Goal: Transaction & Acquisition: Purchase product/service

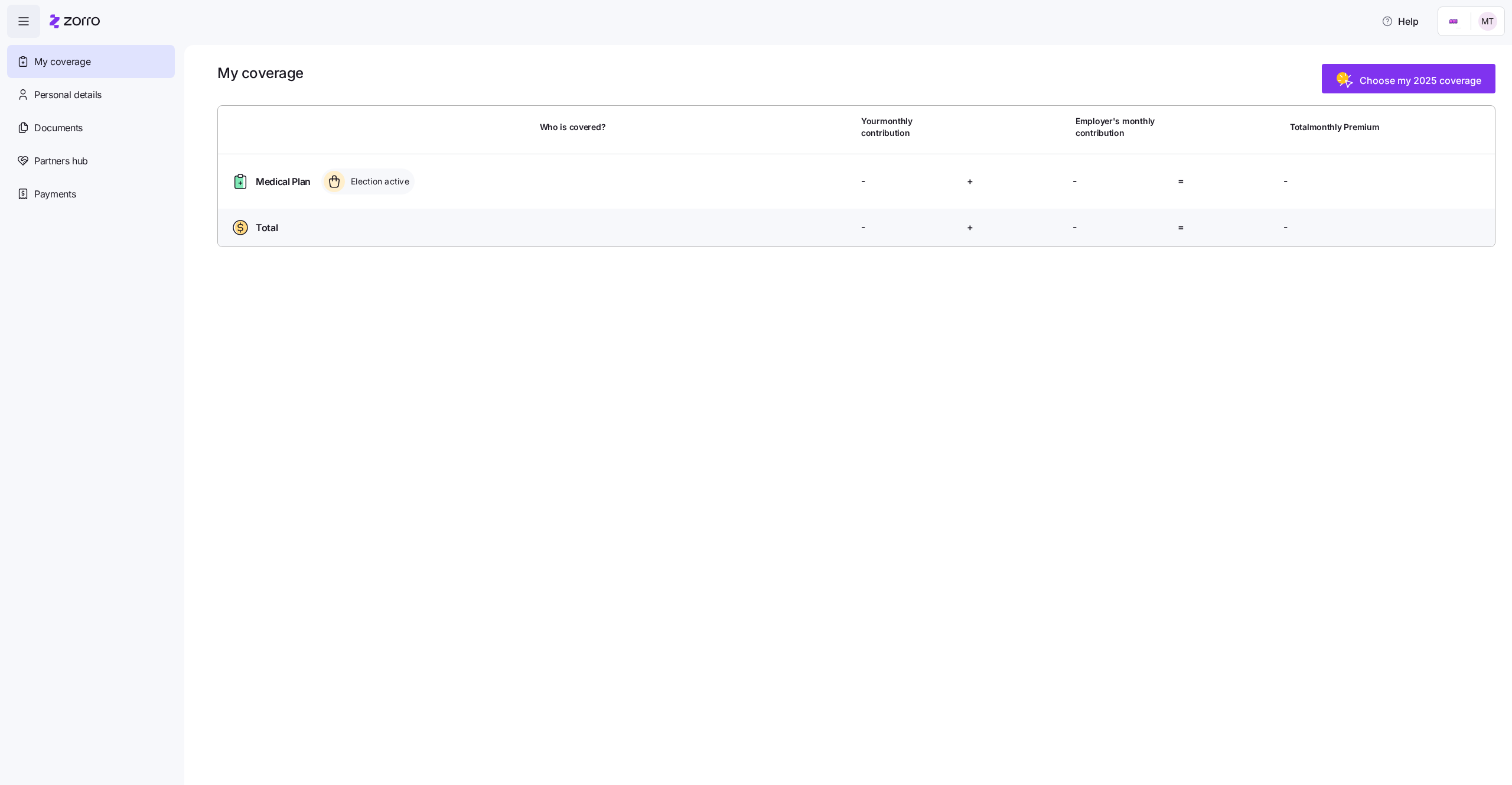
click at [905, 370] on div "My coverage Choose my 2025 coverage Who is covered? Your monthly contribution E…" at bounding box center [847, 415] width 1327 height 740
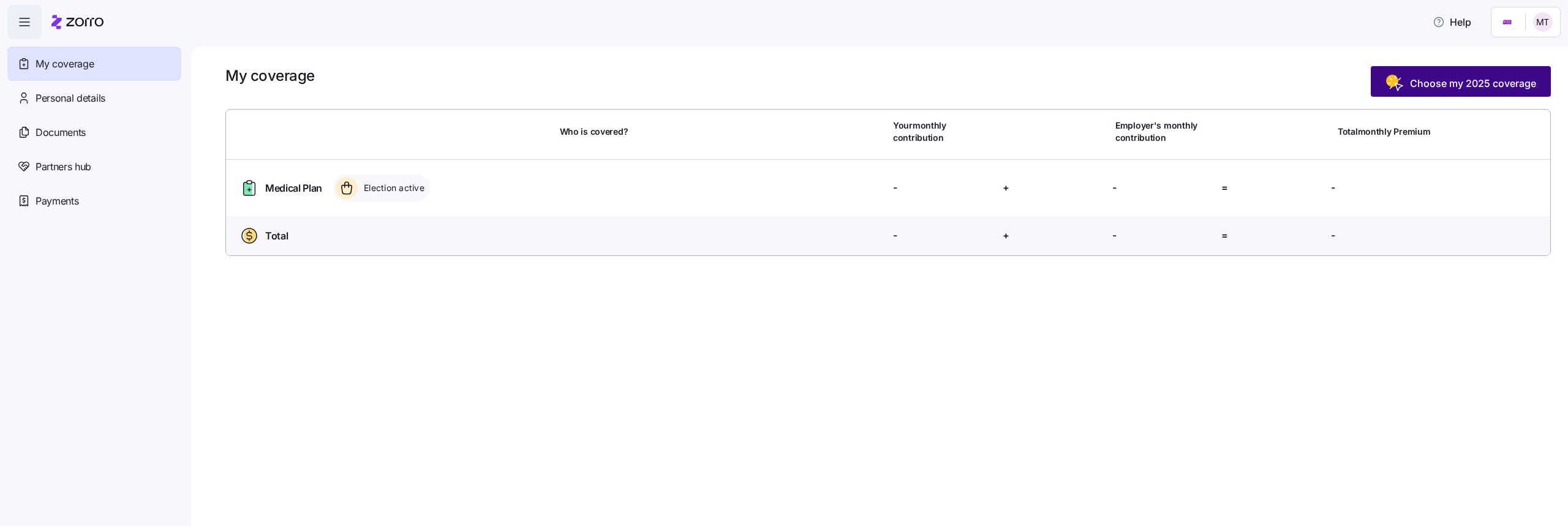
click at [1398, 81] on rect "button" at bounding box center [1391, 80] width 12 height 12
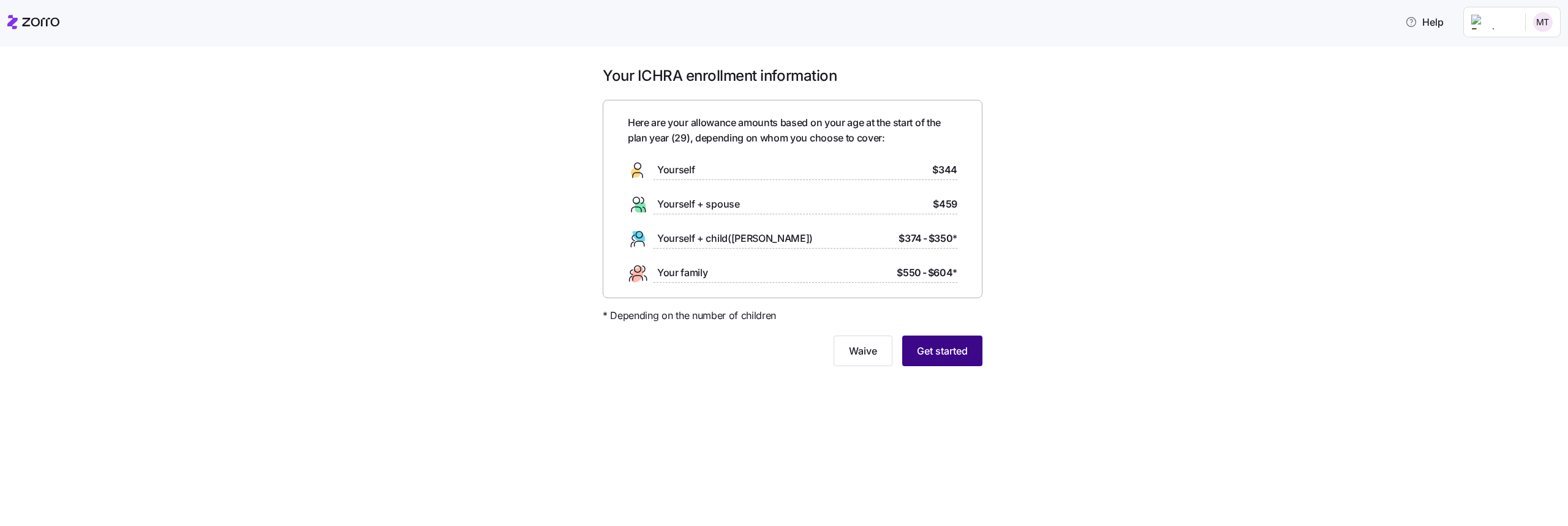
click at [927, 347] on span "Get started" at bounding box center [942, 351] width 51 height 15
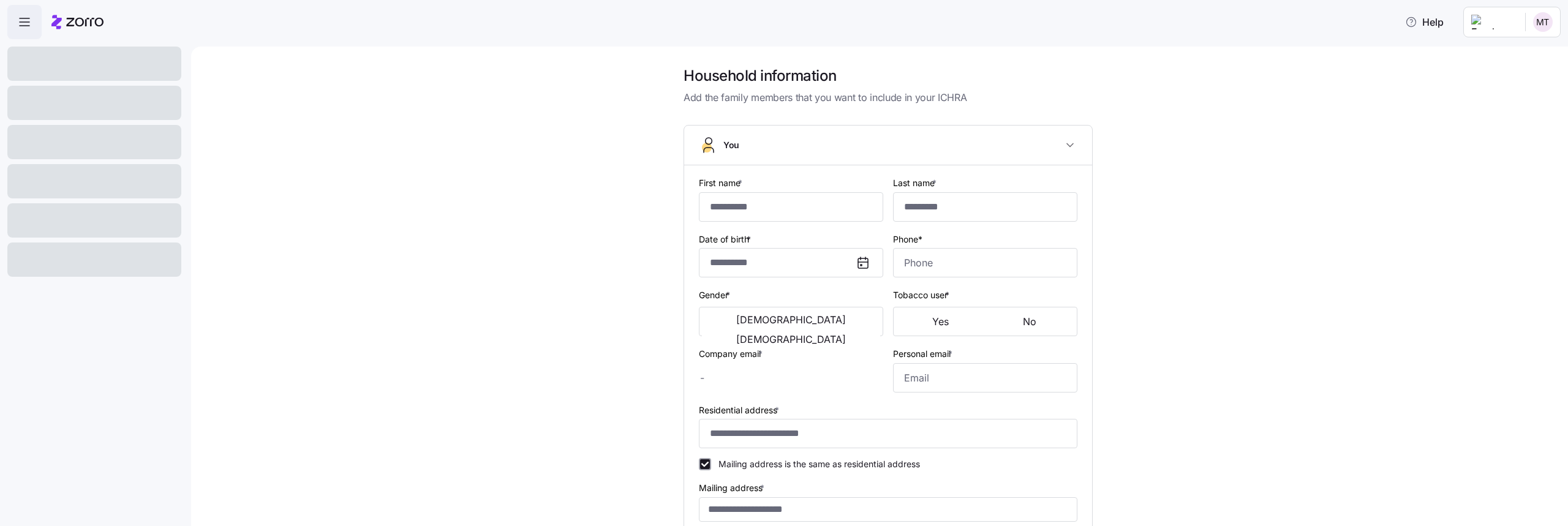
type input "****"
type input "[PERSON_NAME][EMAIL_ADDRESS][DOMAIN_NAME]"
type input "**********"
checkbox input "true"
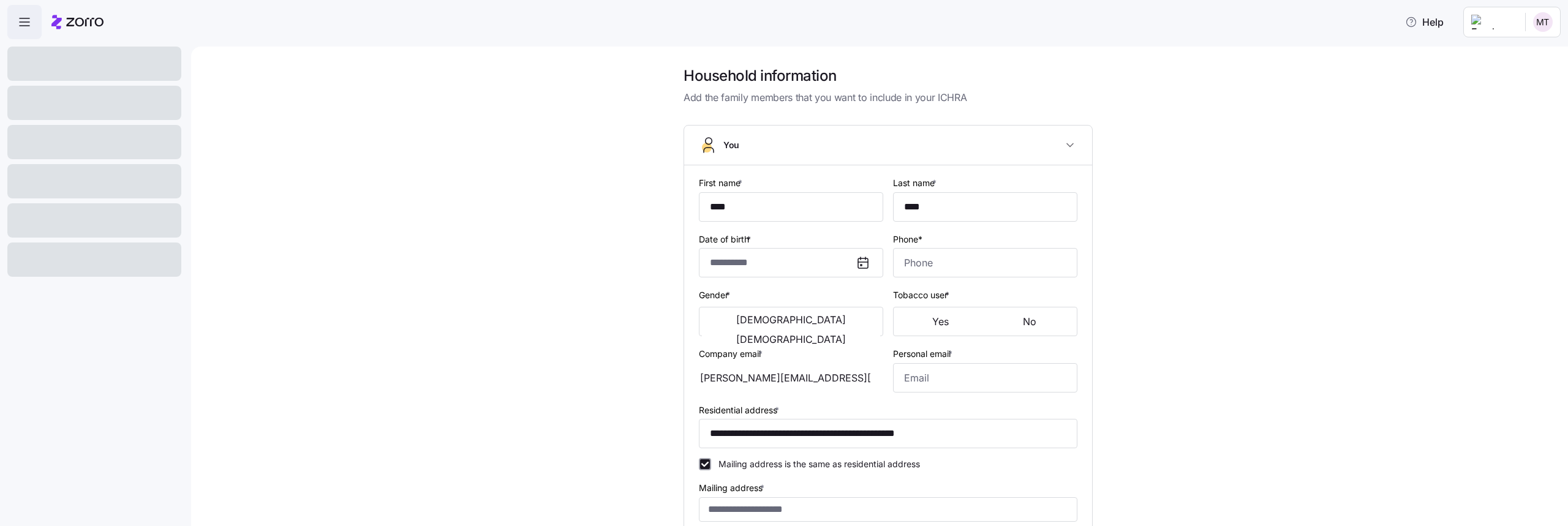
type input "**********"
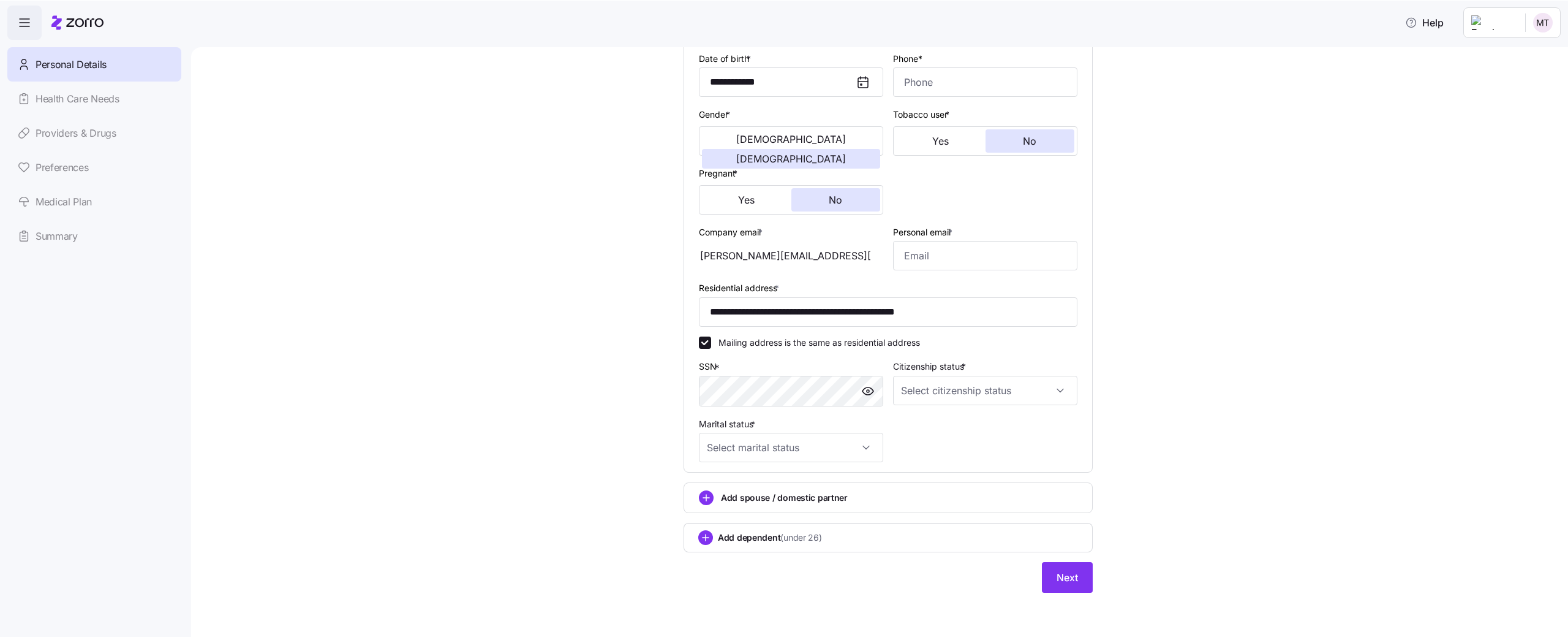
scroll to position [181, 0]
click at [742, 444] on input "Marital status *" at bounding box center [791, 447] width 184 height 29
click at [738, 508] on span "Married" at bounding box center [729, 510] width 31 height 14
type input "Married"
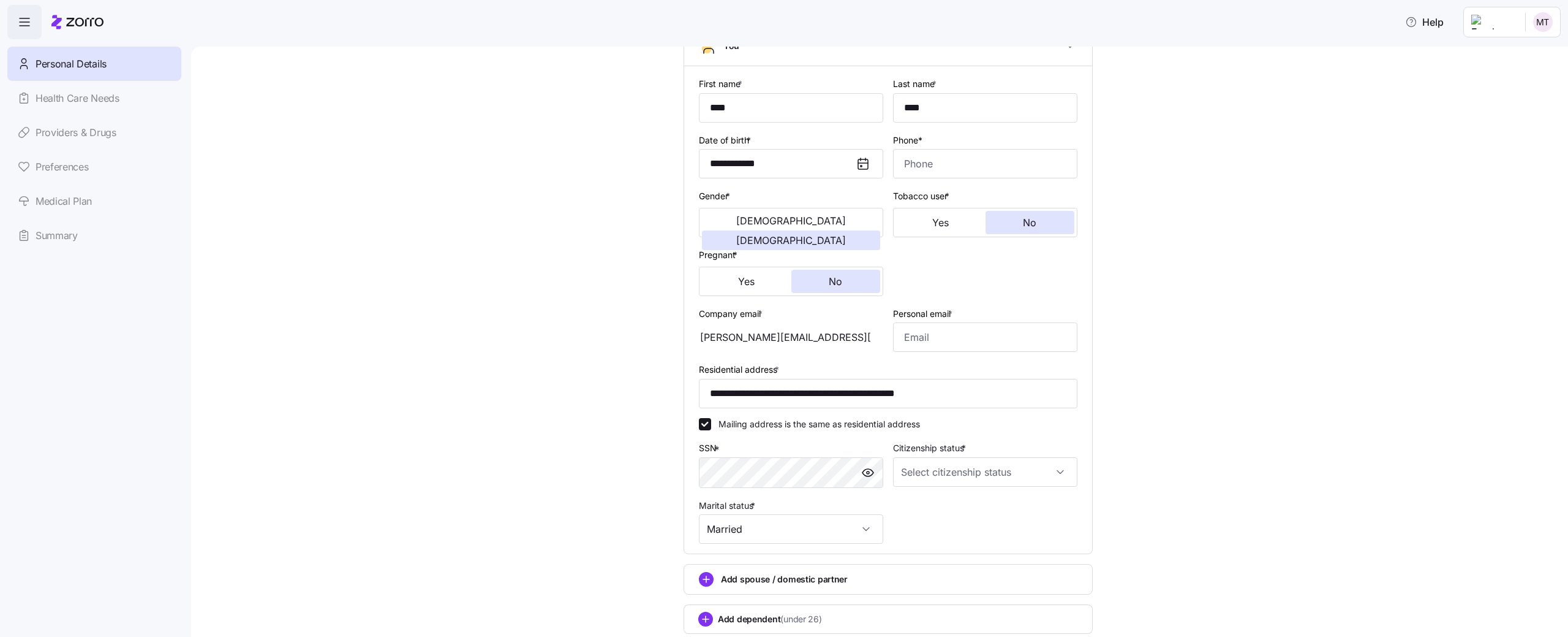
scroll to position [103, 0]
click at [933, 471] on input "Citizenship status *" at bounding box center [985, 468] width 184 height 29
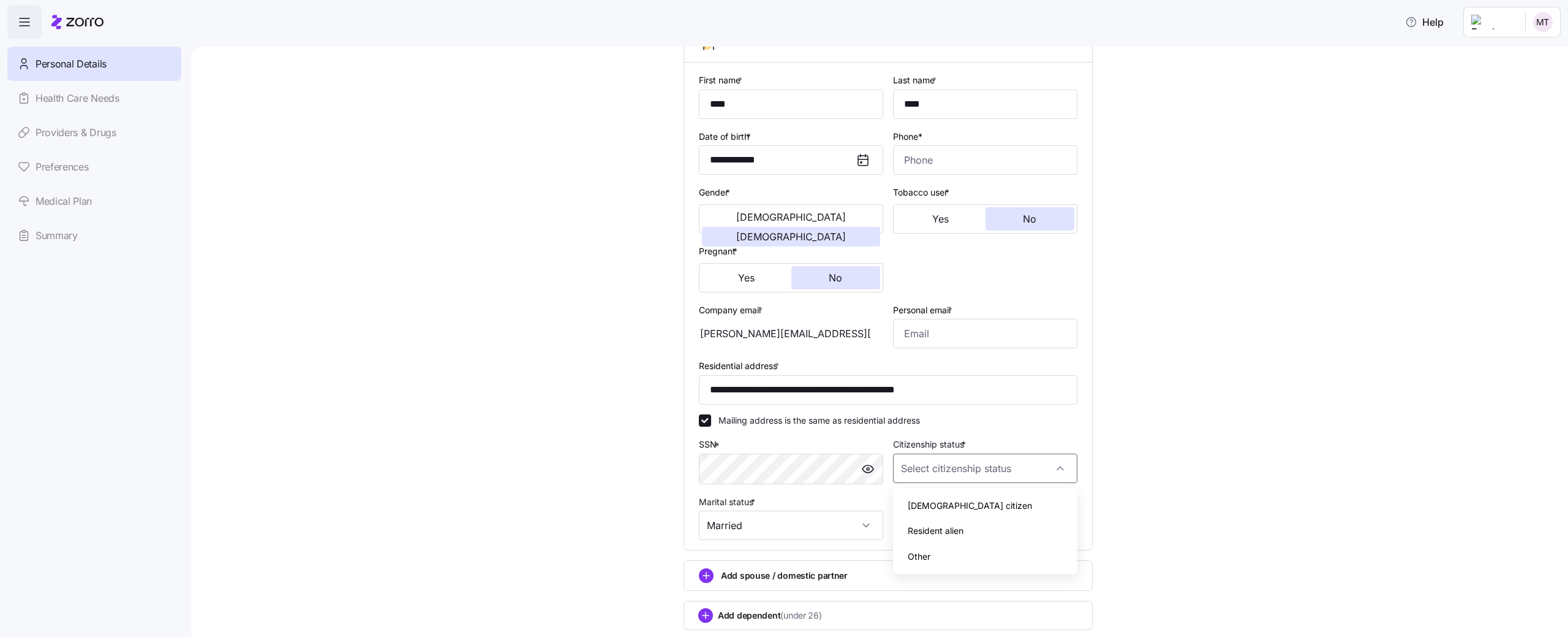
click at [935, 506] on span "US citizen" at bounding box center [970, 506] width 124 height 14
type input "US citizen"
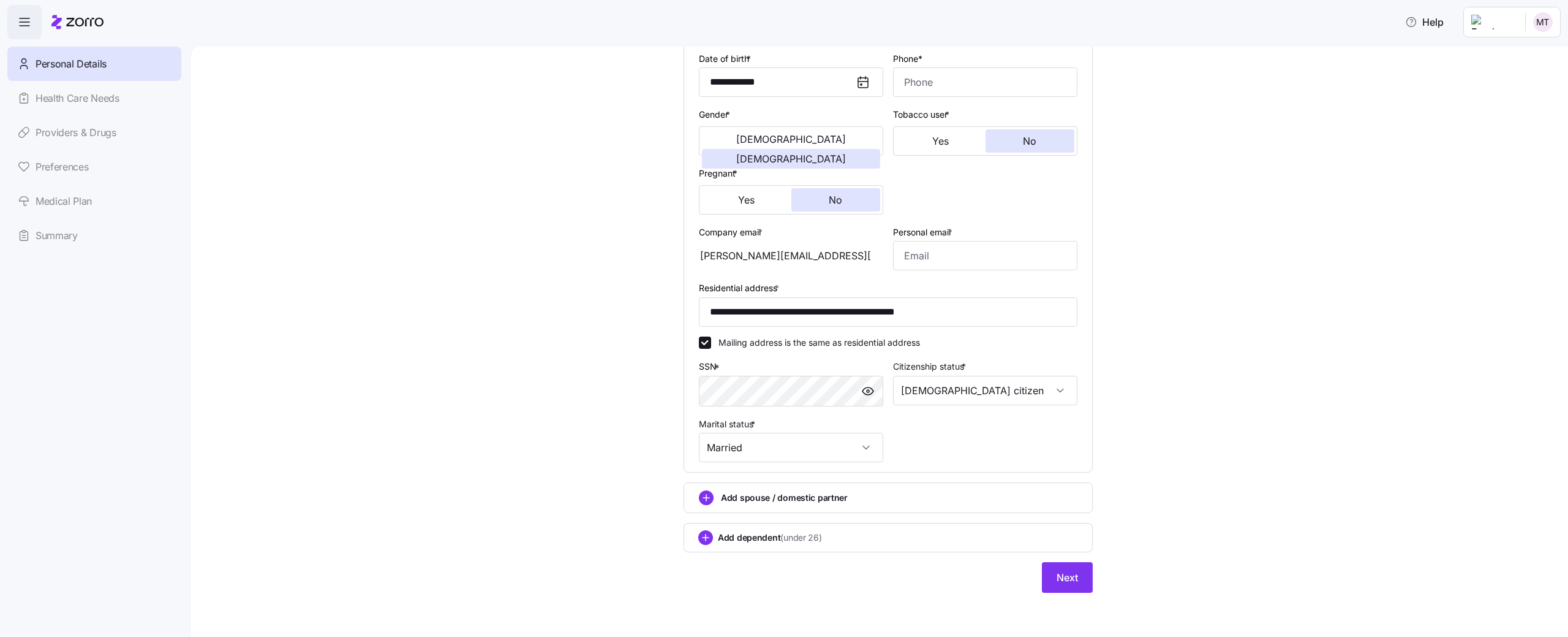
scroll to position [180, 0]
click at [873, 491] on div "Add spouse / domestic partner" at bounding box center [888, 498] width 379 height 15
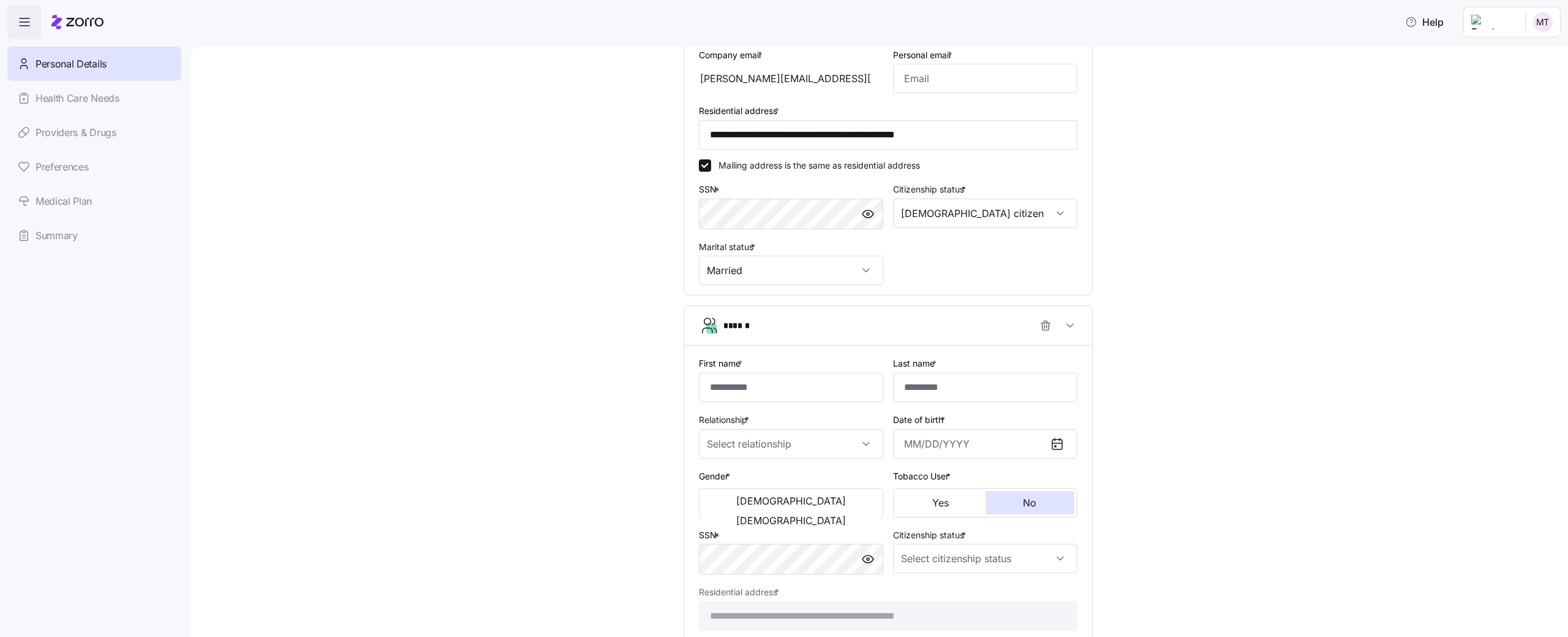
scroll to position [362, 0]
click at [838, 391] on input "First name *" at bounding box center [791, 382] width 184 height 29
type input "***"
click at [955, 391] on input "Last name *" at bounding box center [985, 382] width 184 height 29
type input "****"
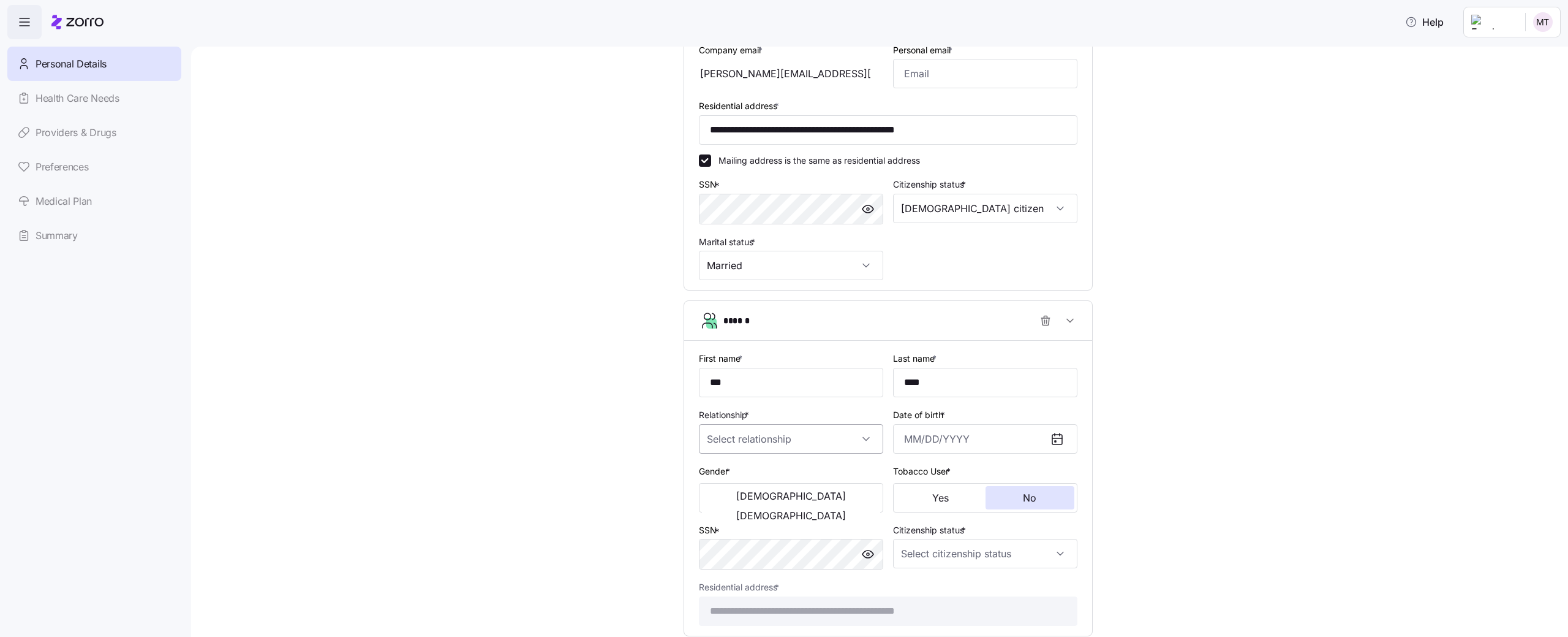
click at [812, 439] on input "Relationship *" at bounding box center [791, 439] width 184 height 29
click at [773, 470] on div "Spouse" at bounding box center [790, 476] width 174 height 26
type input "Spouse"
click at [903, 426] on input "Date of birth *" at bounding box center [985, 439] width 184 height 29
click at [984, 572] on button "1997" at bounding box center [1009, 575] width 70 height 29
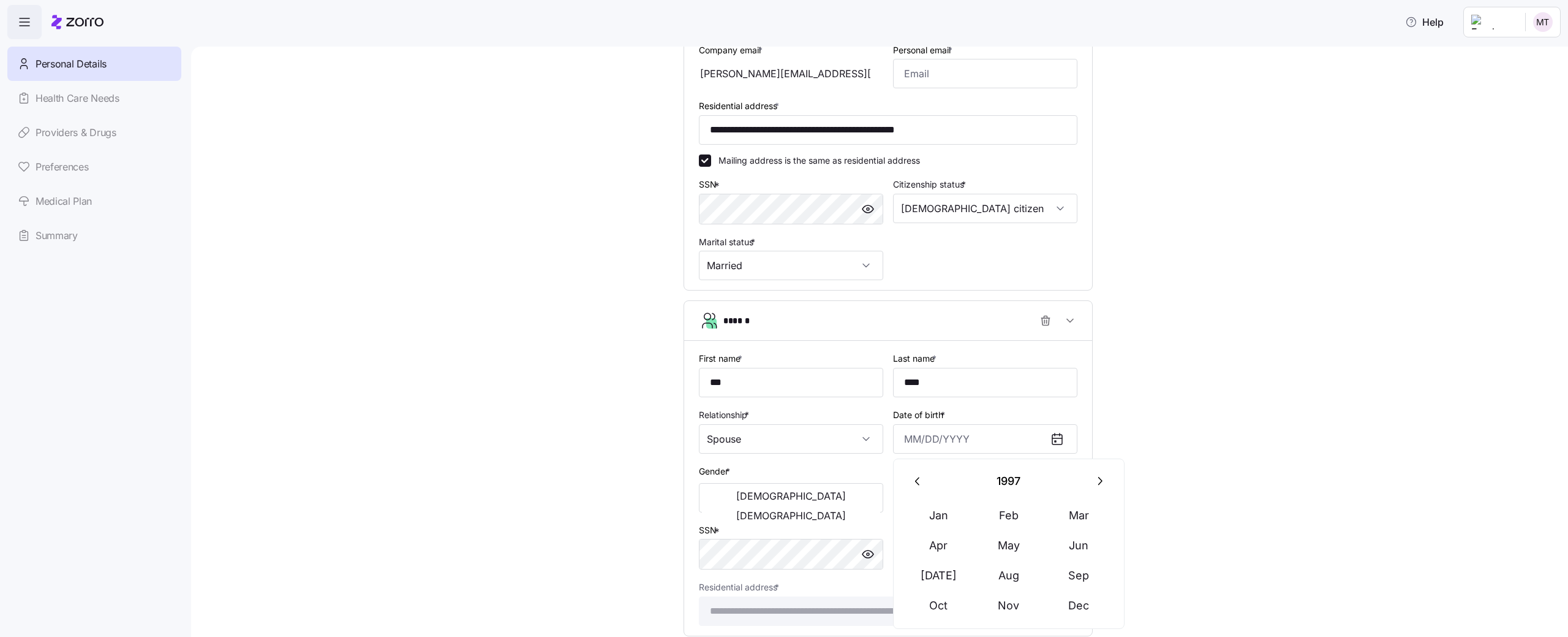
click at [984, 572] on button "Aug" at bounding box center [1009, 575] width 70 height 29
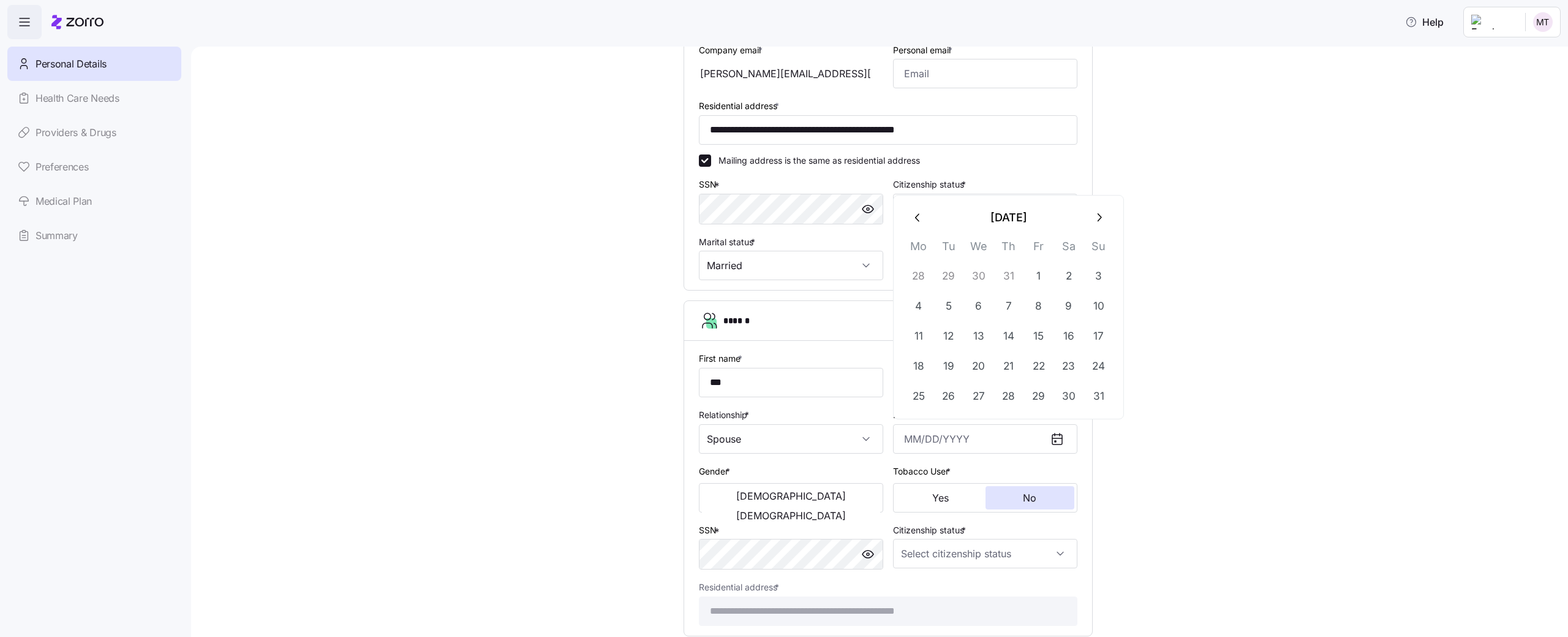
click at [984, 572] on div "Citizenship status *" at bounding box center [985, 546] width 194 height 57
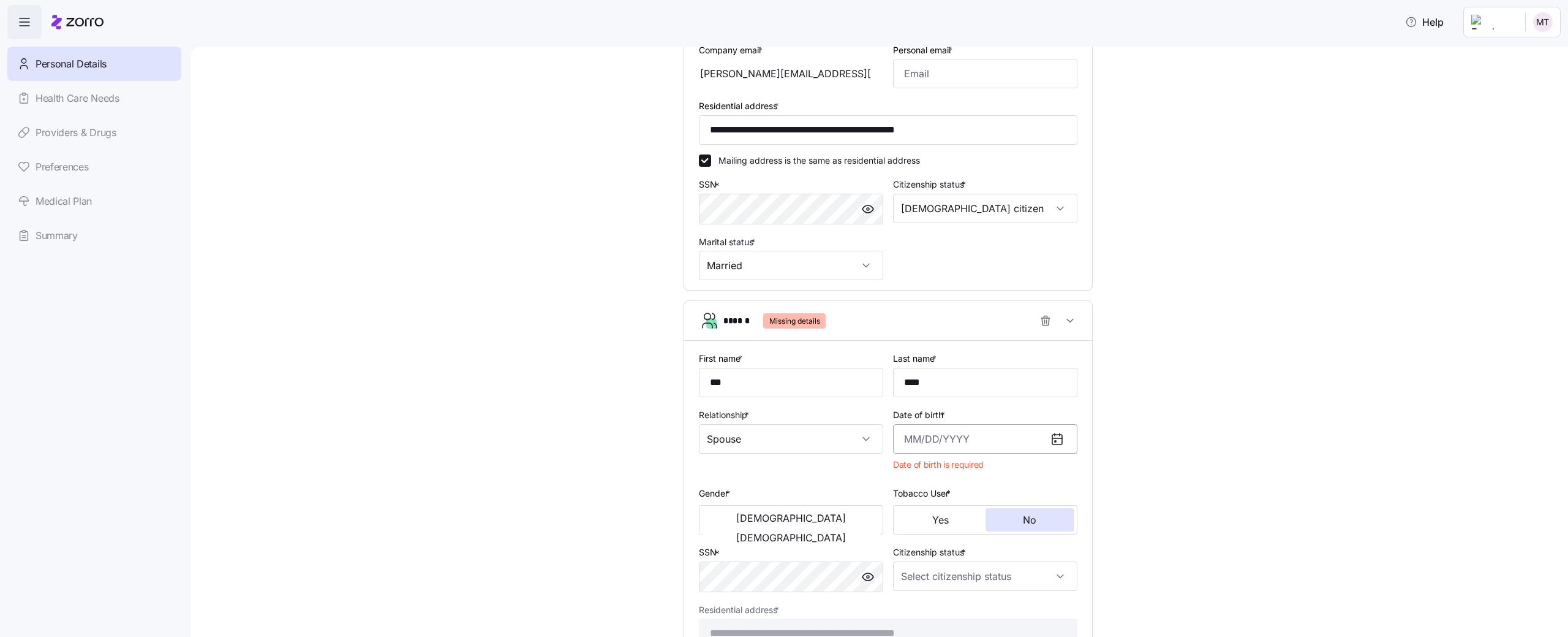
click at [966, 447] on input "Date of birth *" at bounding box center [985, 439] width 184 height 29
click at [1007, 540] on button "1994" at bounding box center [1009, 545] width 70 height 29
click at [1007, 540] on button "May" at bounding box center [1009, 545] width 70 height 29
click at [1033, 364] on button "27" at bounding box center [1039, 366] width 29 height 29
type input "May 27, 1994"
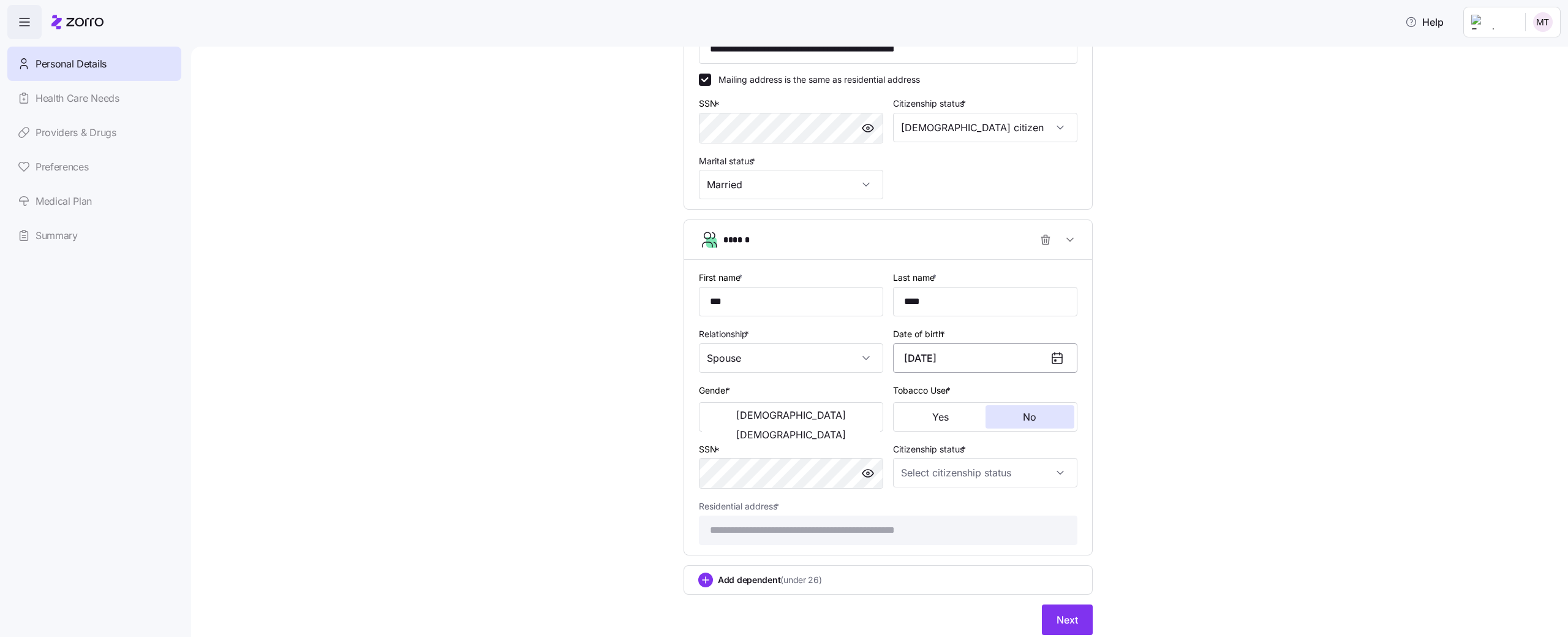
scroll to position [444, 0]
click at [779, 412] on button "Male" at bounding box center [790, 413] width 178 height 19
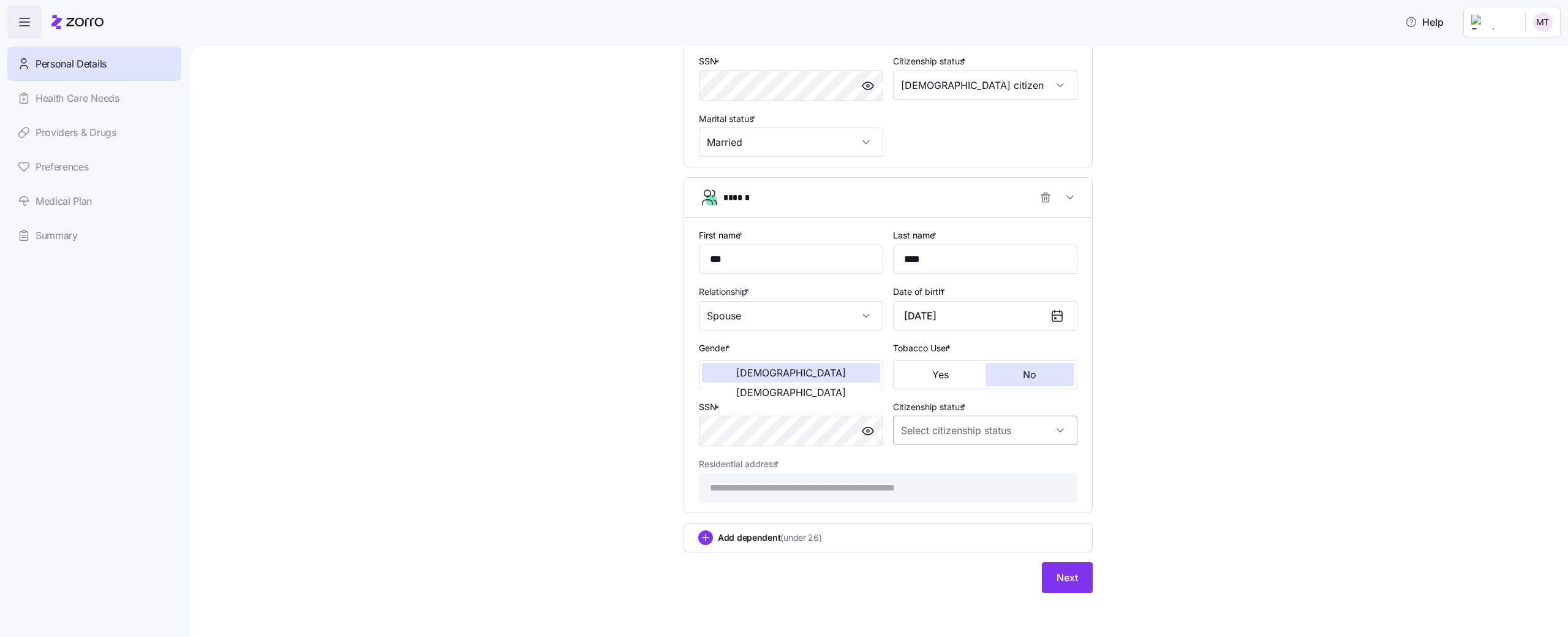
click at [964, 423] on input "Citizenship status *" at bounding box center [985, 430] width 184 height 29
click at [939, 472] on span "US citizen" at bounding box center [970, 467] width 124 height 14
type input "US citizen"
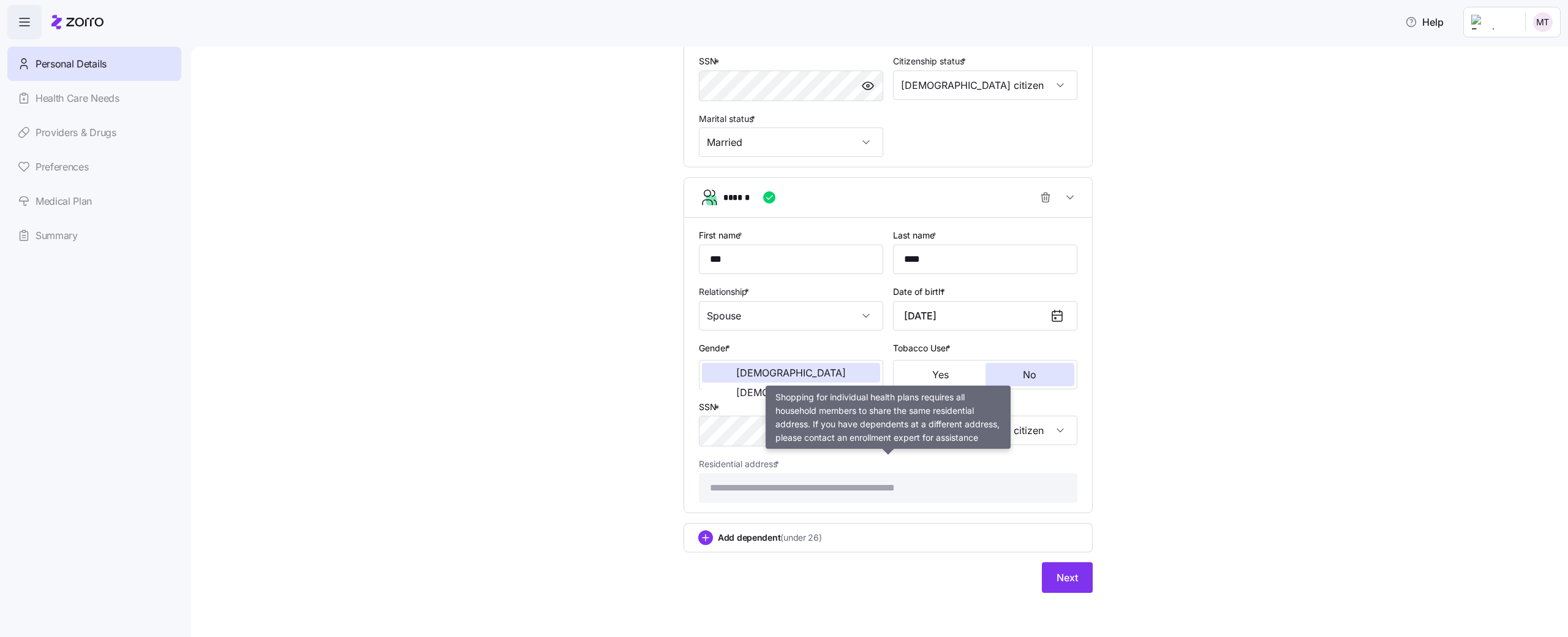
click at [957, 467] on div "**********" at bounding box center [888, 479] width 379 height 47
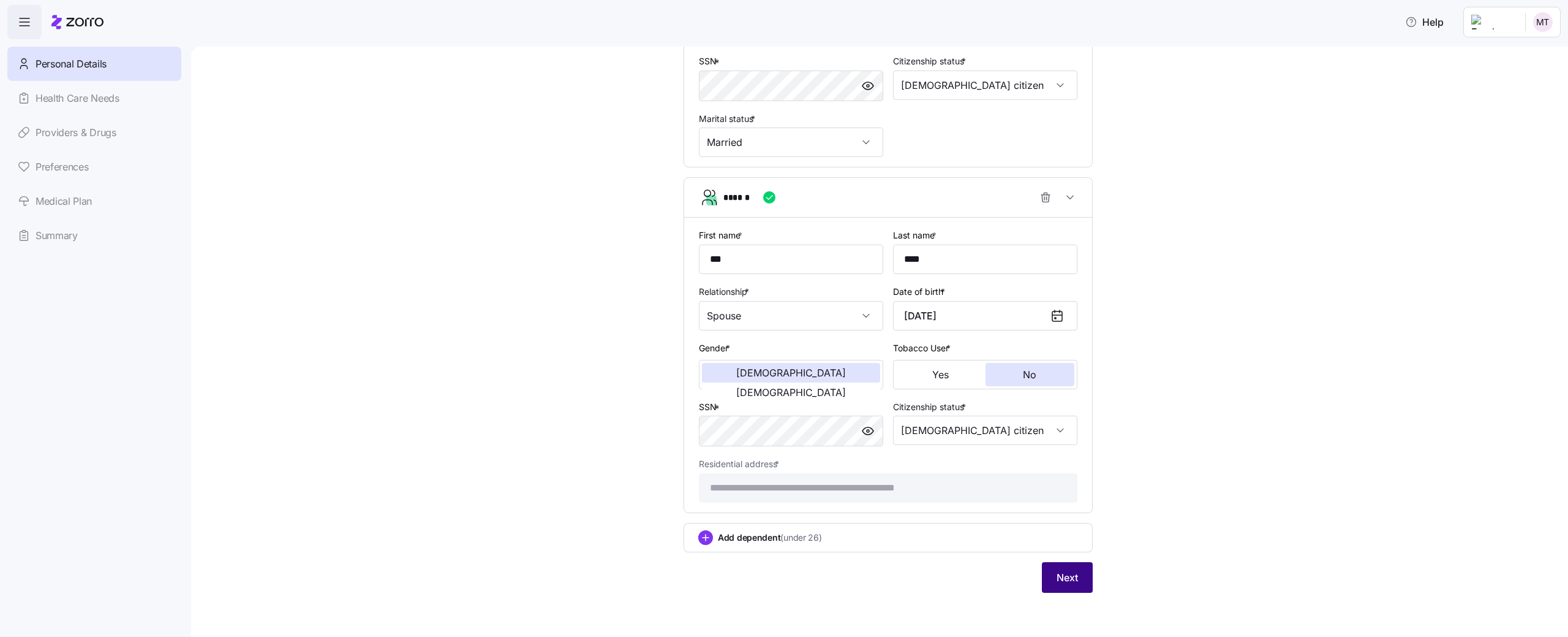
click at [1075, 587] on button "Next" at bounding box center [1067, 578] width 51 height 31
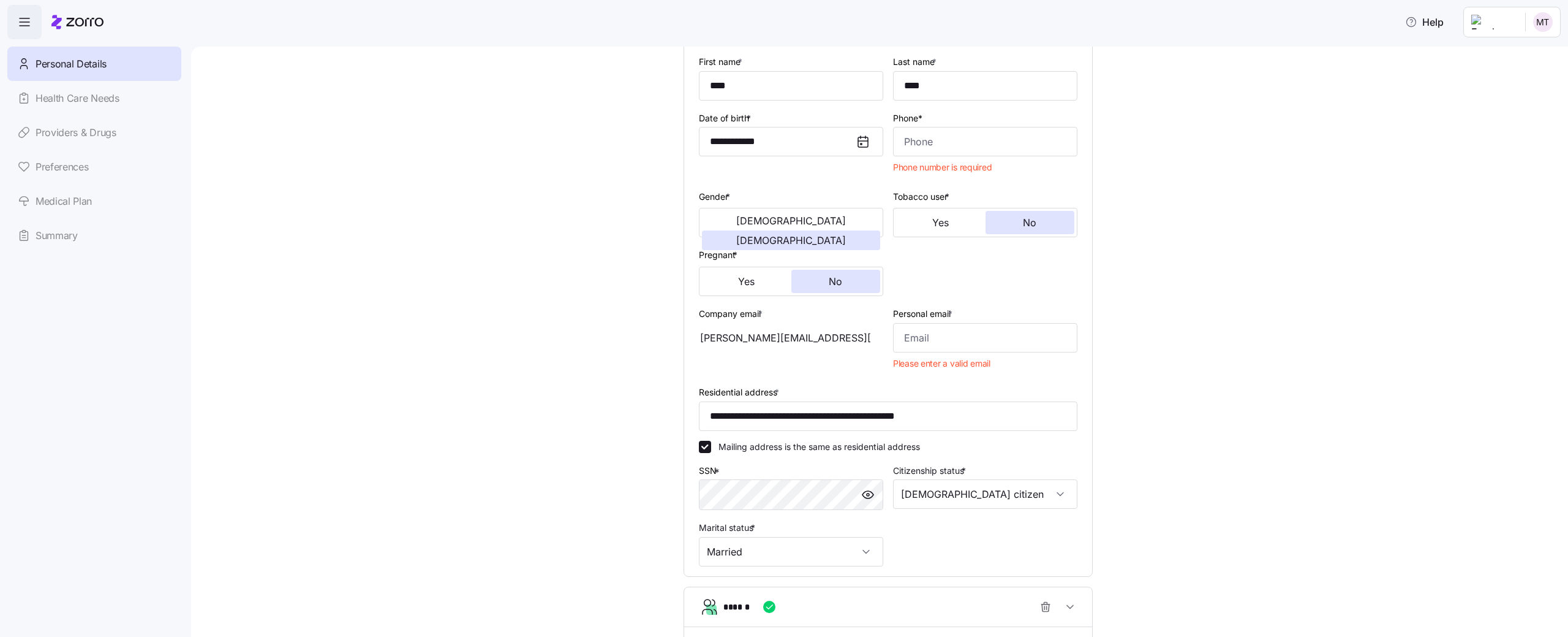
scroll to position [0, 0]
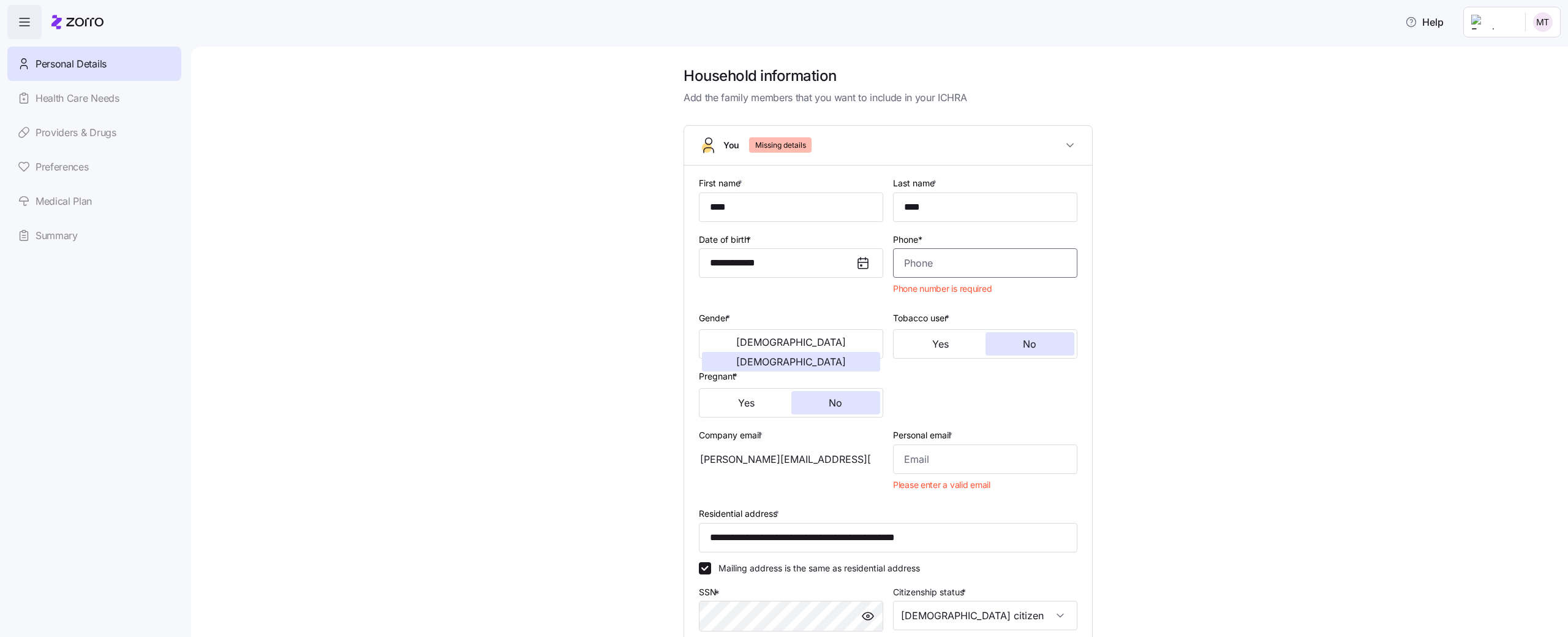
click at [983, 251] on input "Phone*" at bounding box center [985, 263] width 184 height 29
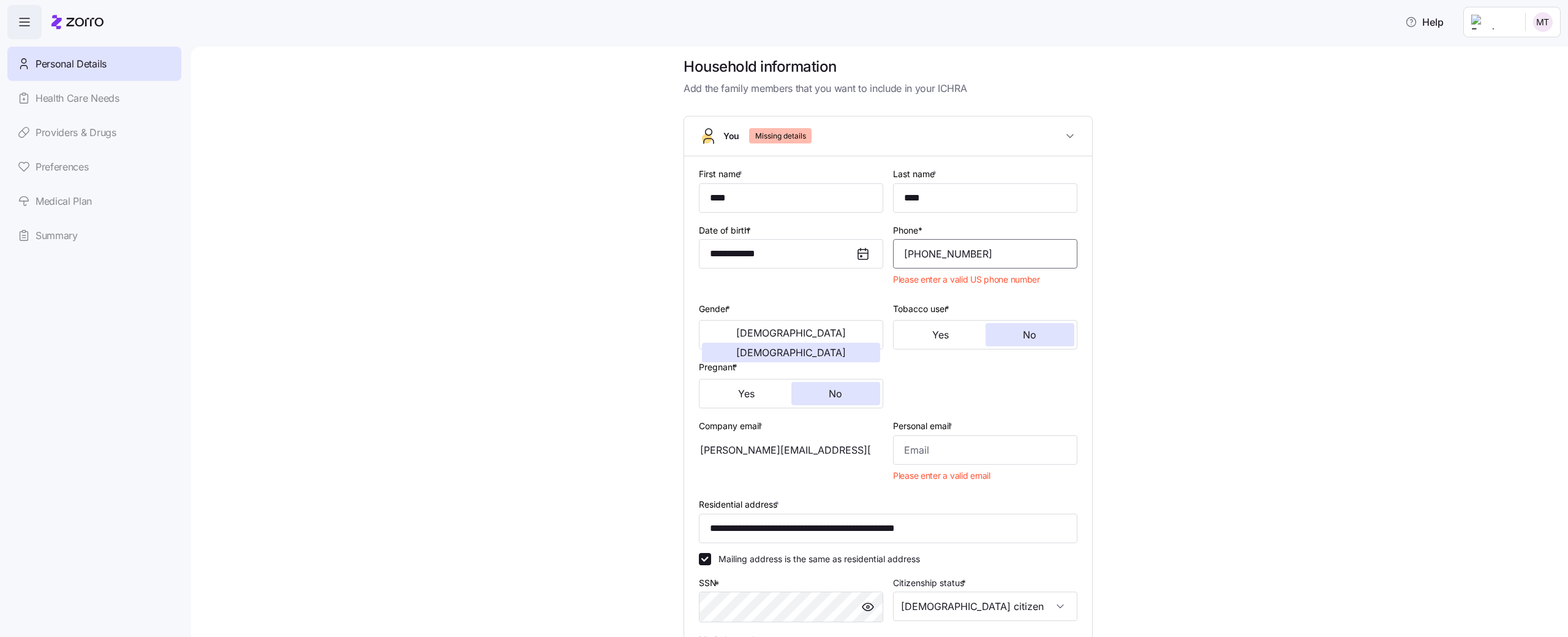
scroll to position [4, 0]
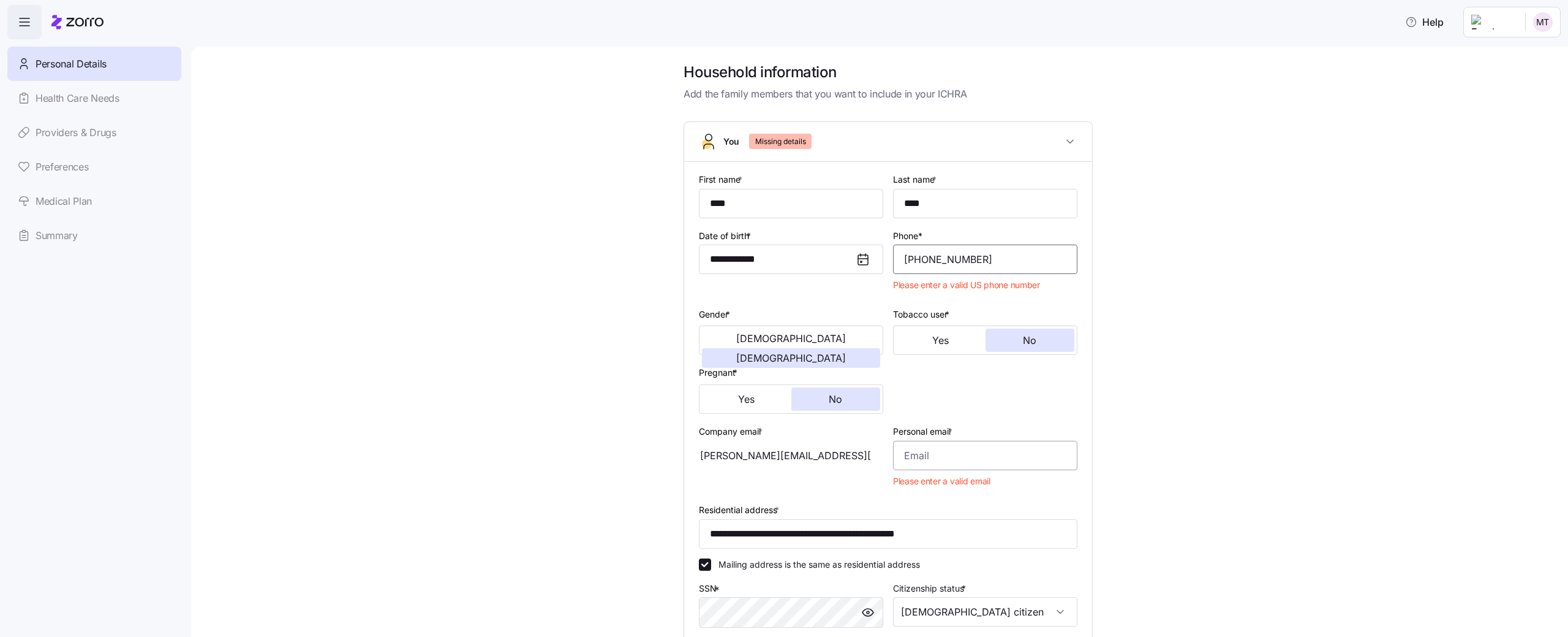
type input "(654) 555-6532"
click at [934, 458] on input "Personal email *" at bounding box center [985, 455] width 184 height 29
click at [797, 459] on div "mika.a+test!@myzorro.co" at bounding box center [791, 455] width 184 height 29
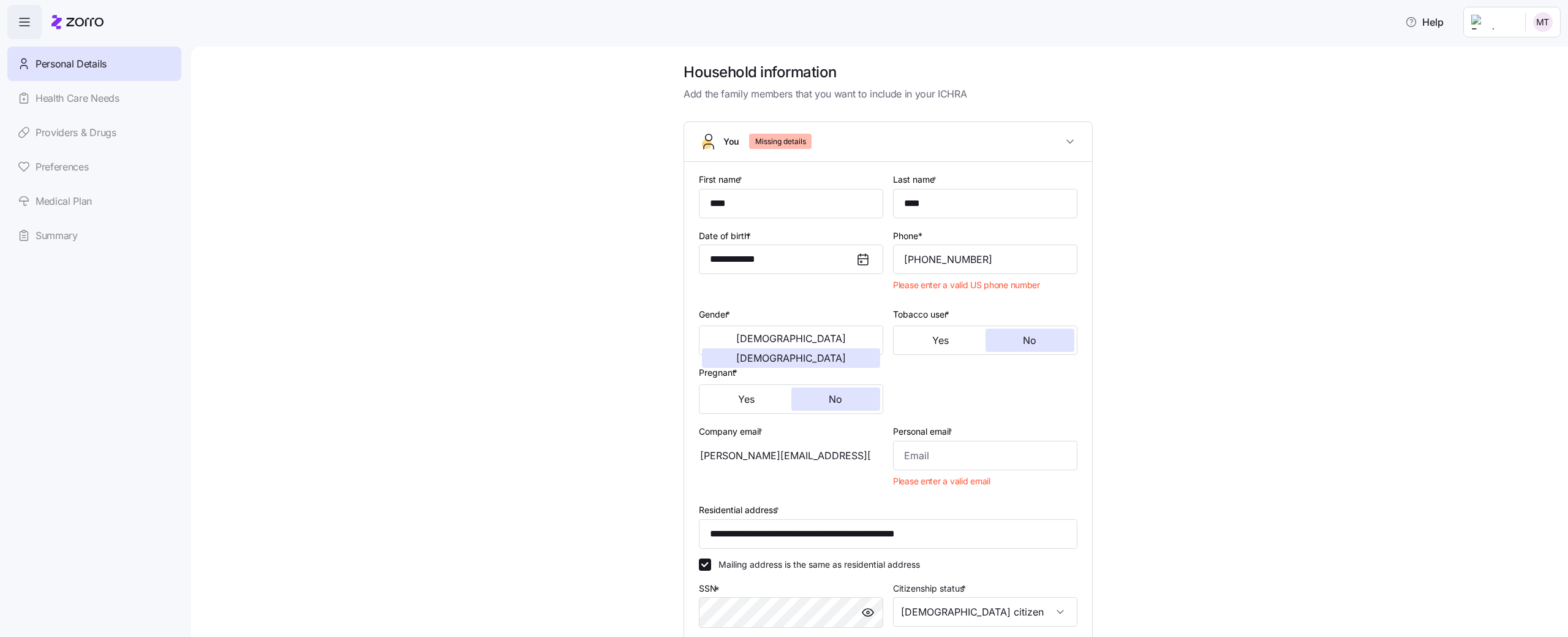
click at [797, 459] on div "mika.a+test!@myzorro.co" at bounding box center [791, 455] width 184 height 29
click at [926, 452] on input "Personal email *" at bounding box center [985, 455] width 184 height 29
paste input "mika.a+test!@myzorro.co"
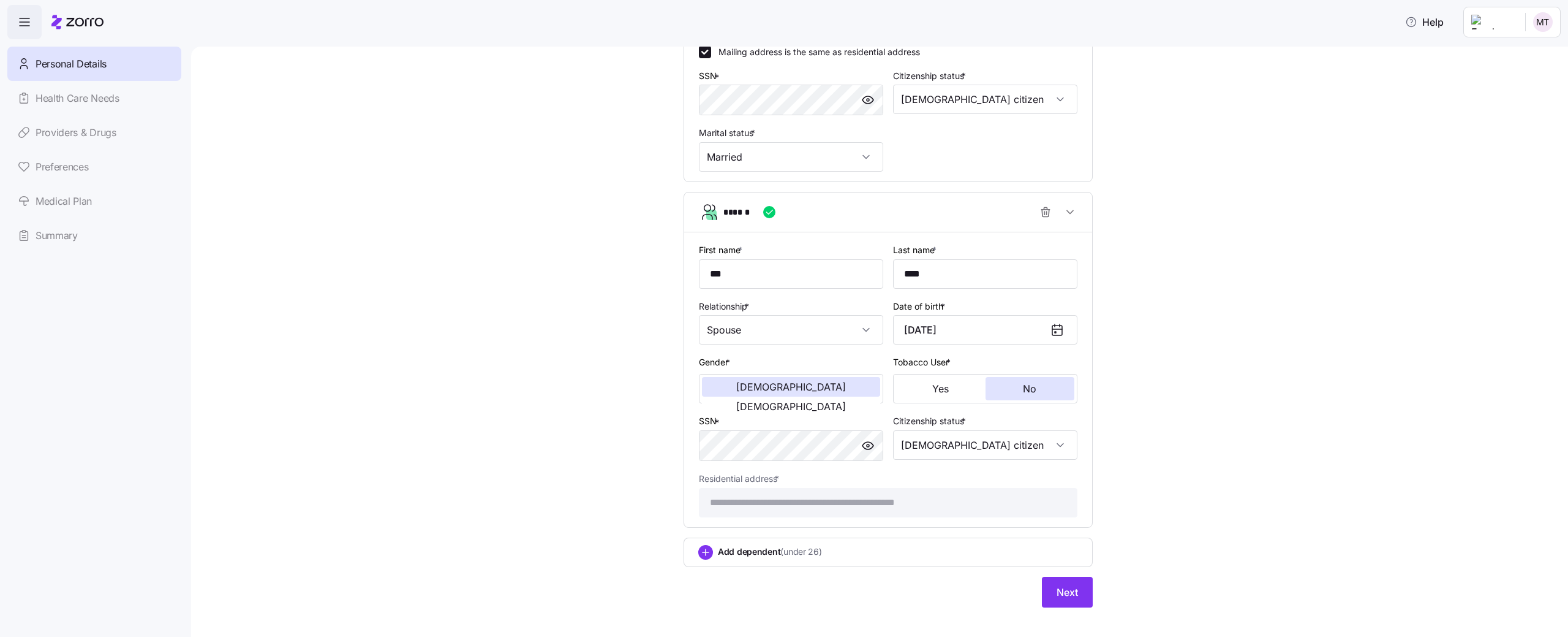
scroll to position [530, 0]
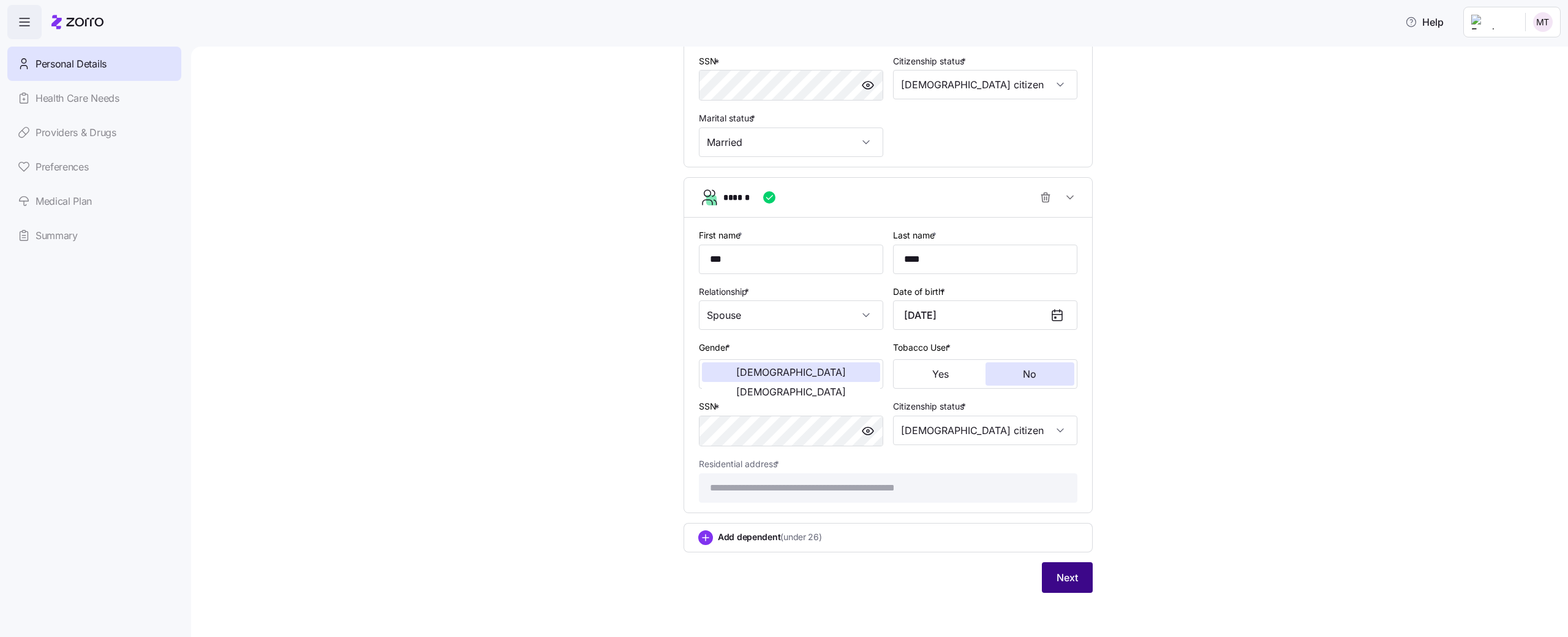
type input "mika.a+test!@myzorro.co"
click at [1065, 577] on span "Next" at bounding box center [1066, 577] width 21 height 15
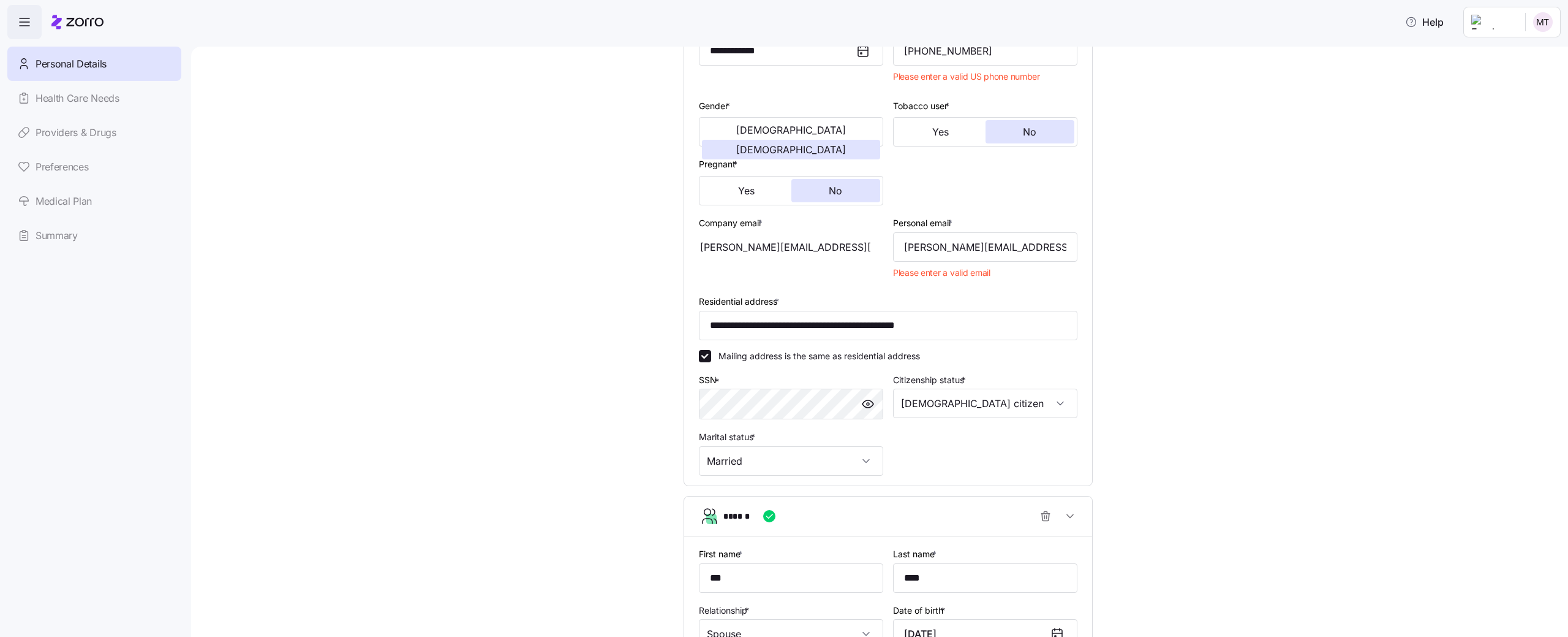
scroll to position [0, 0]
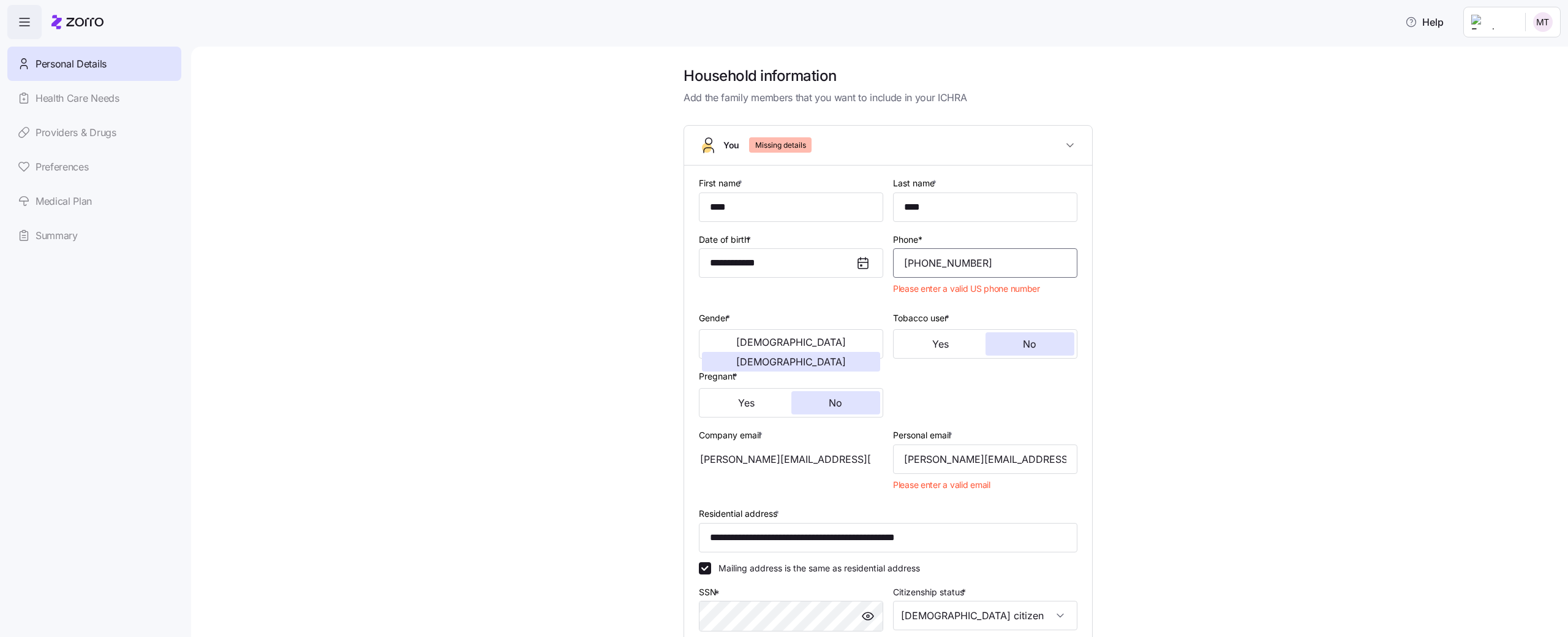
click at [918, 261] on input "(654) 555-6532" at bounding box center [985, 263] width 184 height 29
click at [943, 262] on input "(555) 555-6532" at bounding box center [985, 263] width 184 height 29
click at [916, 262] on input "(555) 555-6532" at bounding box center [985, 263] width 184 height 29
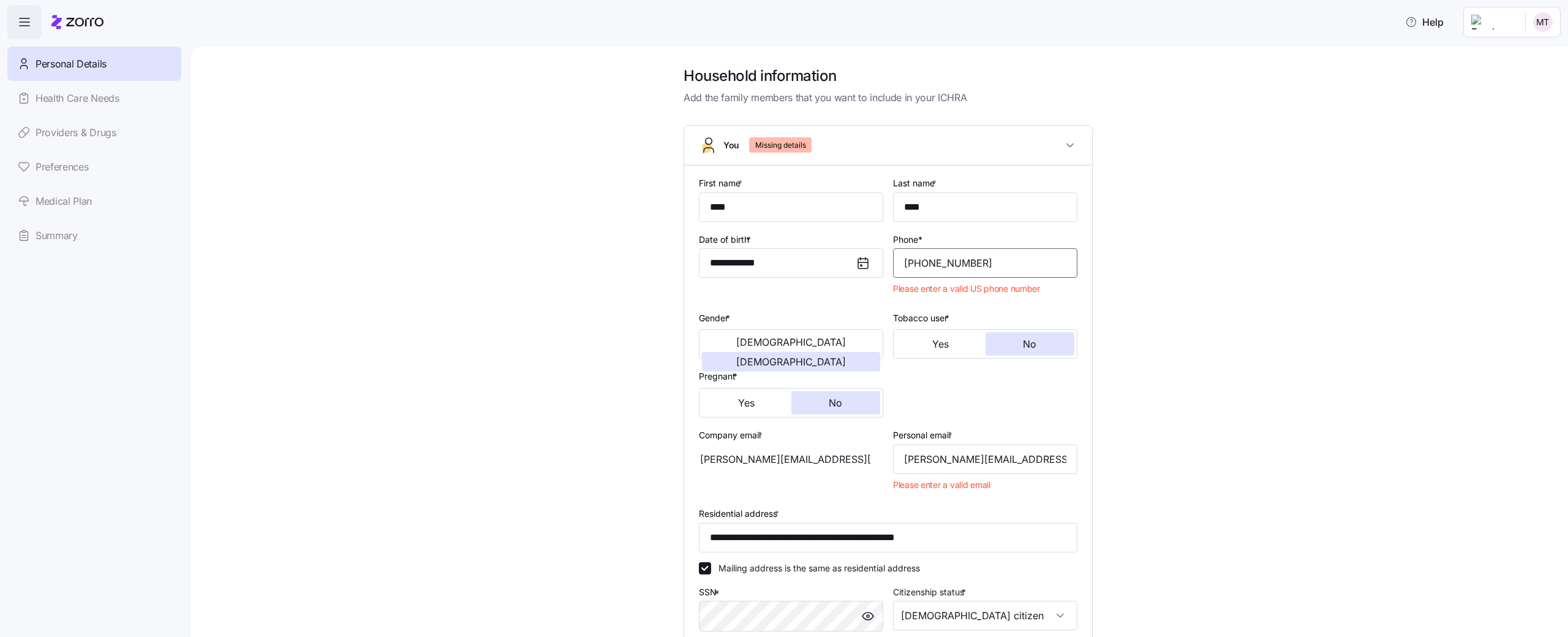
click at [916, 262] on input "(555) 555-6532" at bounding box center [985, 263] width 184 height 29
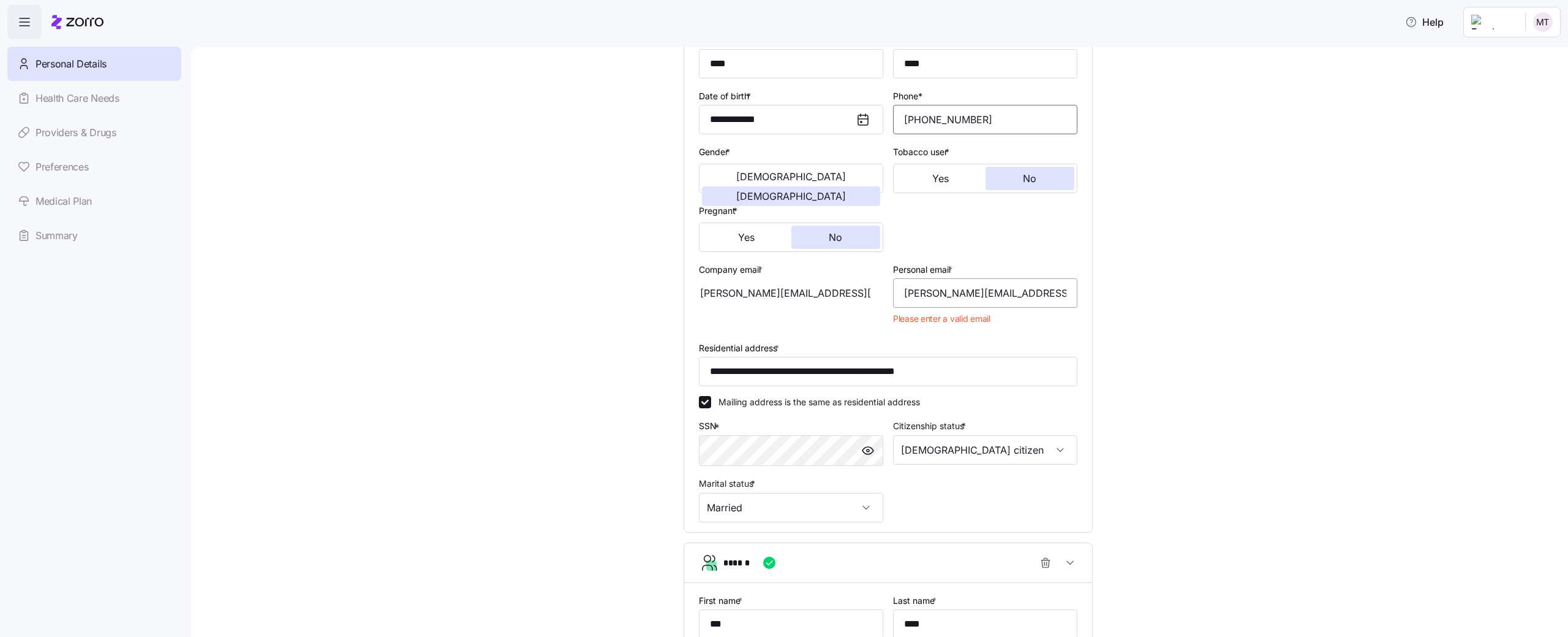
scroll to position [144, 0]
type input "(212) 555-6532"
click at [909, 292] on input "mika.a+test!@myzorro.co" at bounding box center [985, 292] width 184 height 29
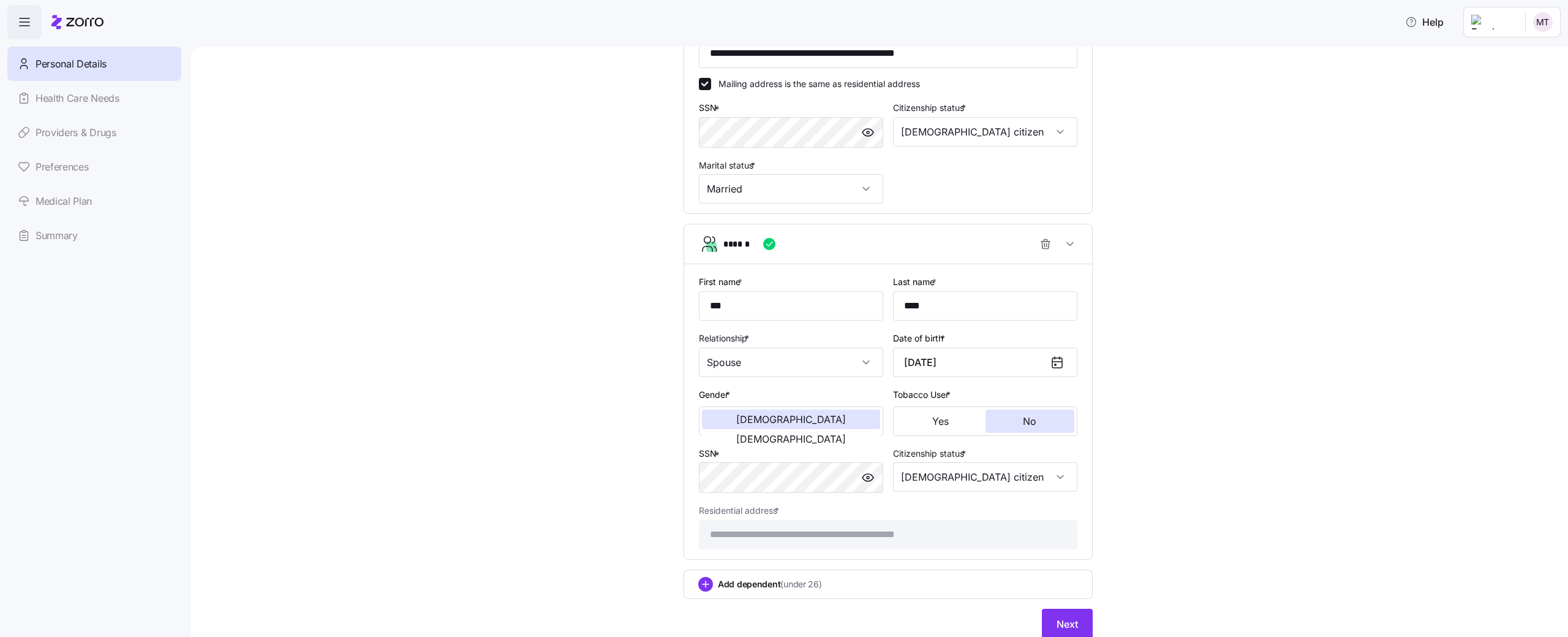
scroll to position [486, 0]
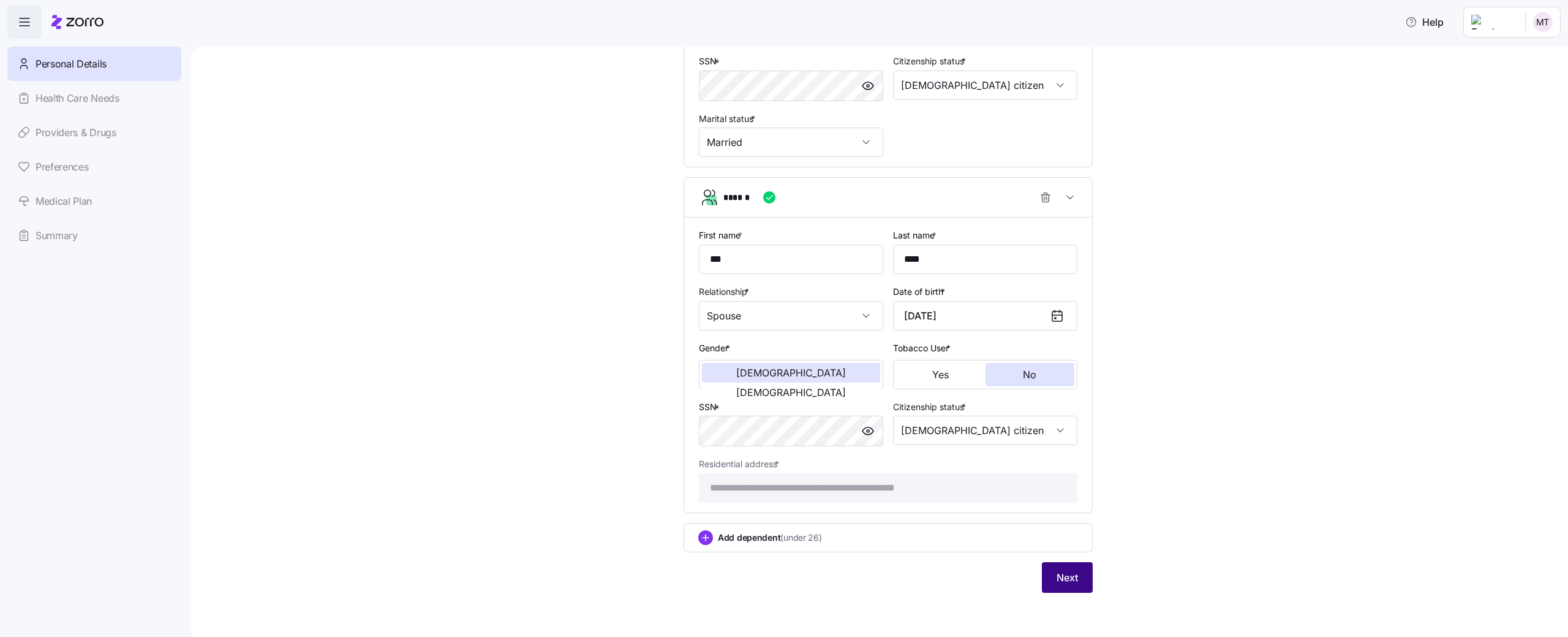
type input "mika.a+test!@myzorro.co"
click at [1056, 590] on button "Next" at bounding box center [1067, 578] width 51 height 31
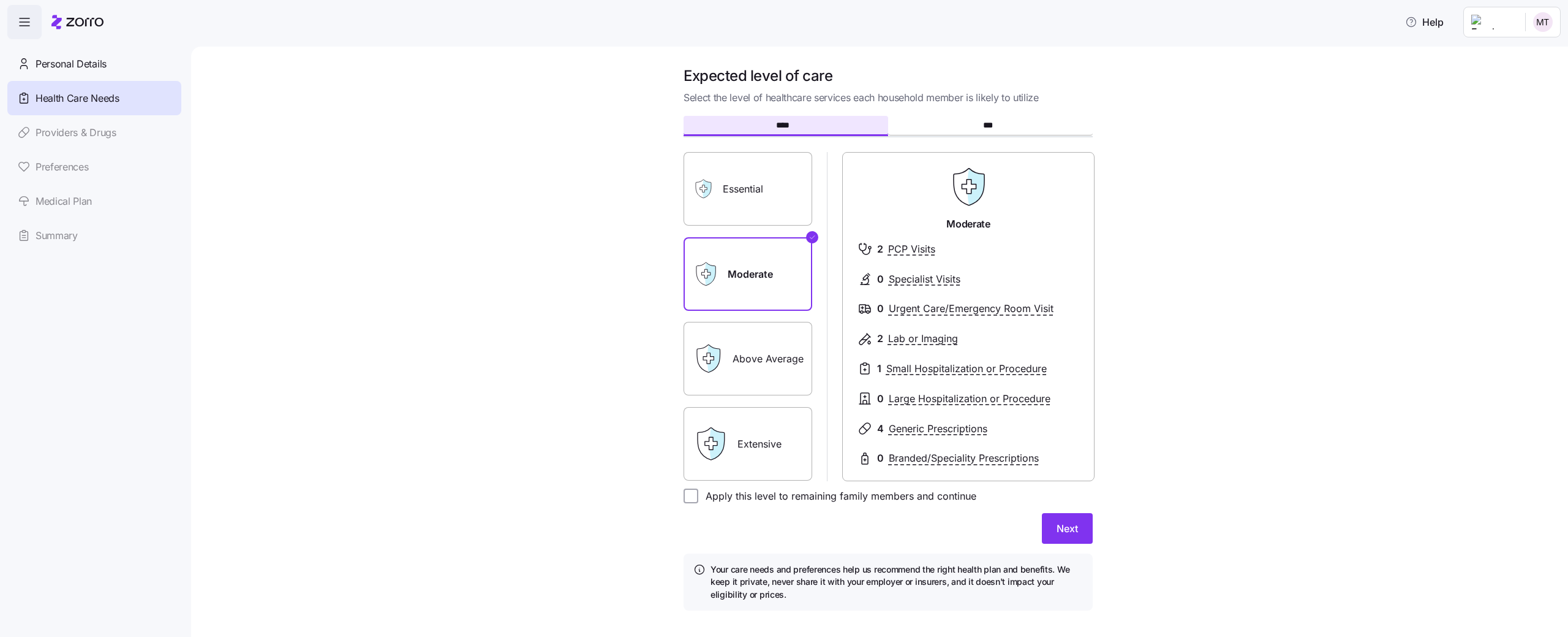
click at [798, 494] on label "Apply this level to remaining family members and continue" at bounding box center [836, 496] width 278 height 15
click at [698, 494] on input "Apply this level to remaining family members and continue" at bounding box center [691, 496] width 15 height 15
checkbox input "true"
click at [1068, 527] on span "Next" at bounding box center [1066, 528] width 21 height 15
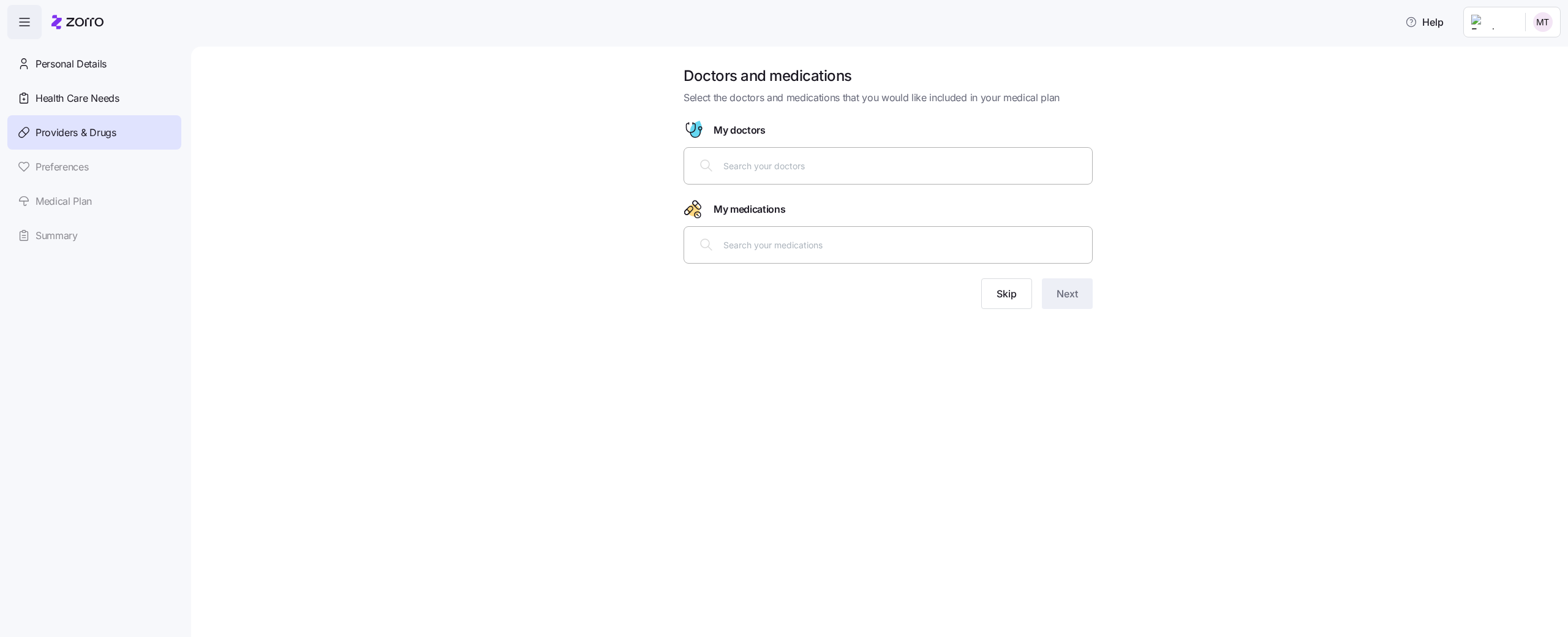
click at [866, 153] on div at bounding box center [888, 165] width 393 height 29
type input "g"
type input "pet"
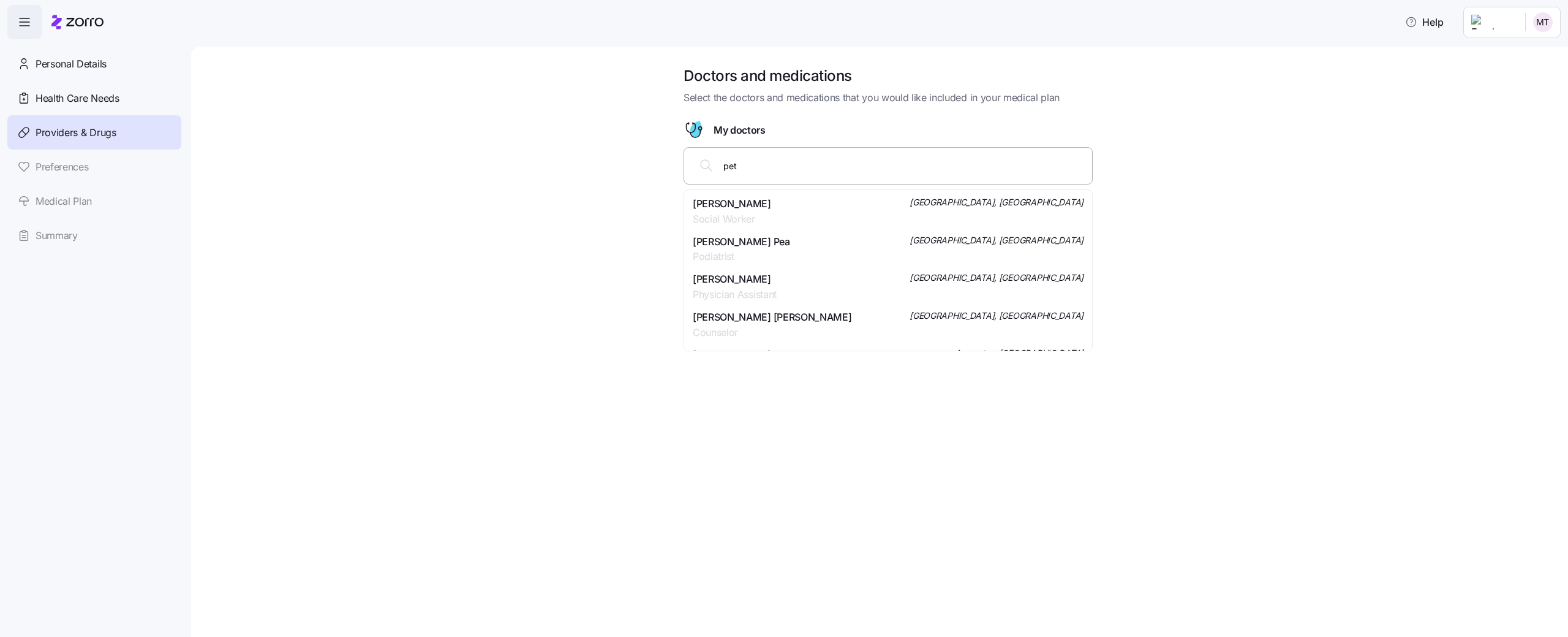
click at [737, 214] on span "Social Worker" at bounding box center [732, 219] width 78 height 16
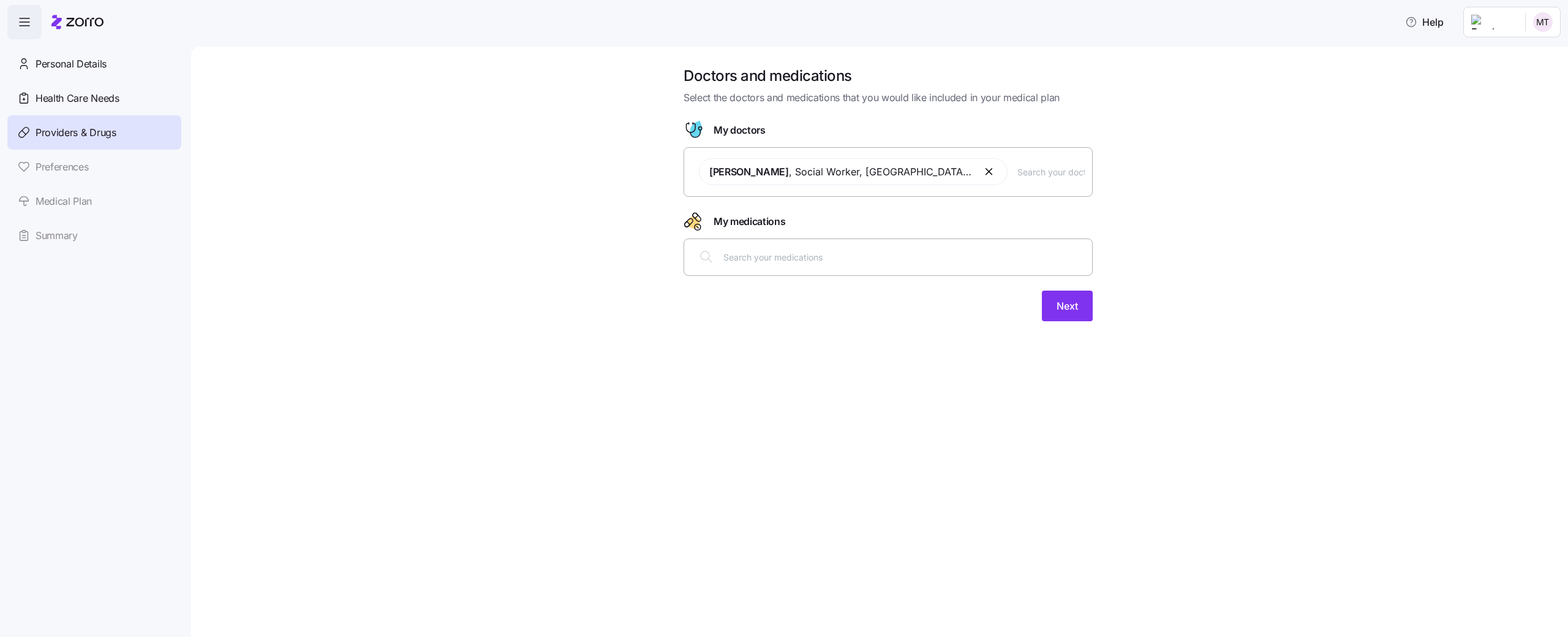
click at [747, 251] on input "text" at bounding box center [904, 256] width 361 height 14
type input "n"
click at [1079, 296] on button "Next" at bounding box center [1067, 306] width 51 height 31
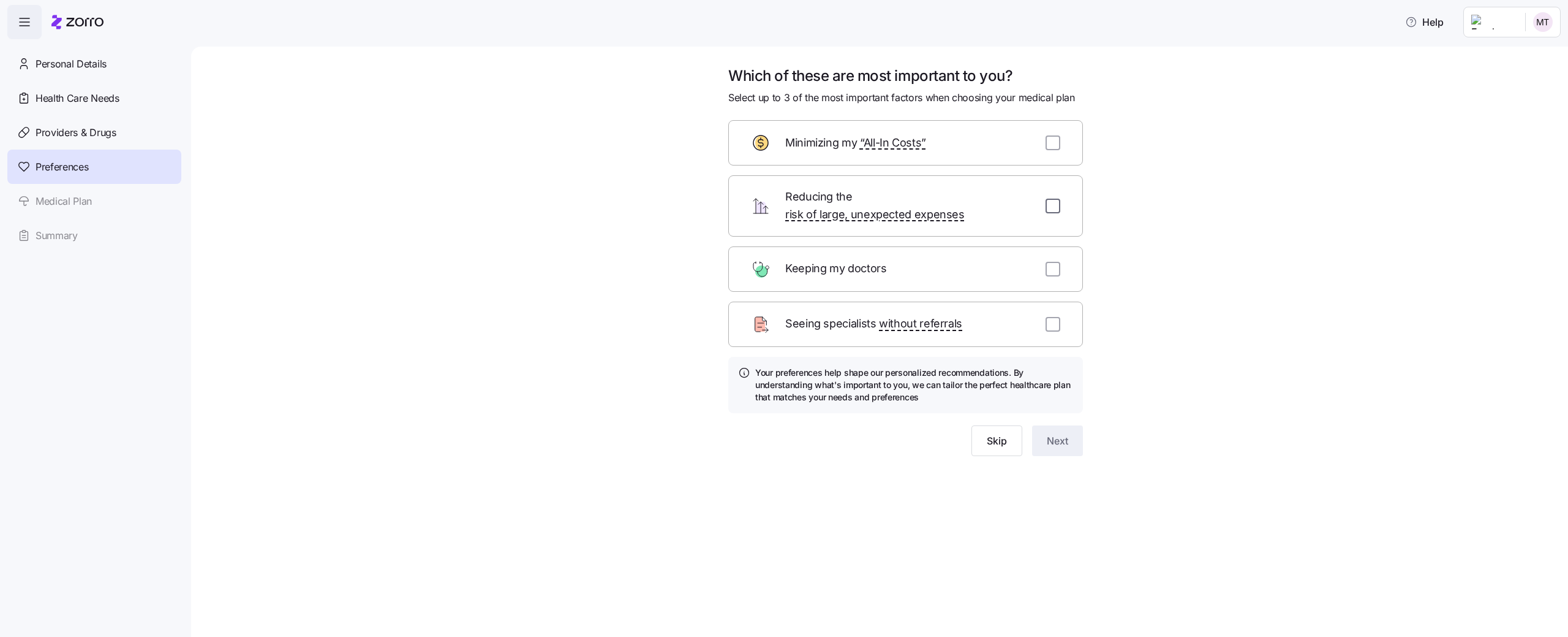
click at [1054, 199] on input "checkbox" at bounding box center [1053, 206] width 15 height 15
checkbox input "true"
click at [1053, 262] on input "checkbox" at bounding box center [1053, 269] width 15 height 15
checkbox input "true"
click at [1052, 317] on input "checkbox" at bounding box center [1053, 324] width 15 height 15
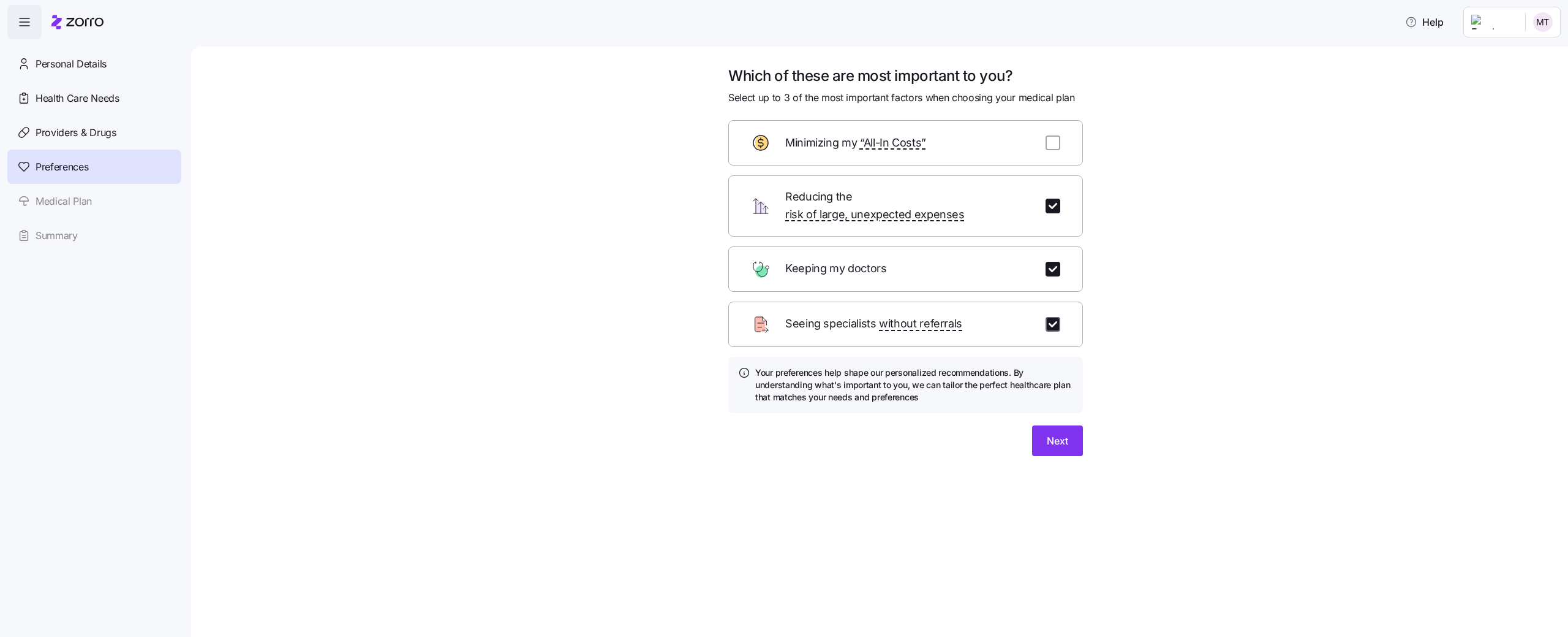
checkbox input "true"
click at [1072, 425] on button "Next" at bounding box center [1057, 441] width 51 height 31
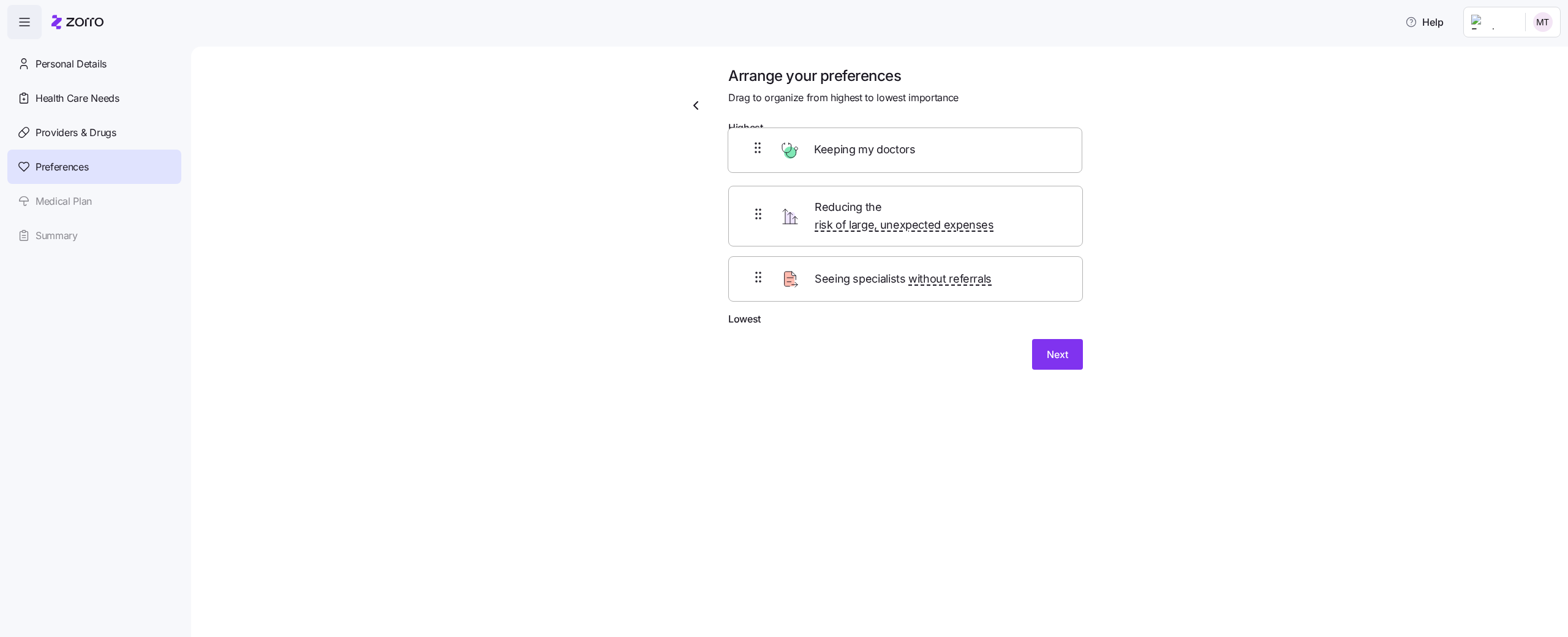
drag, startPoint x: 762, startPoint y: 220, endPoint x: 762, endPoint y: 151, distance: 69.0
click at [762, 151] on div "Reducing the risk of large, unexpected expenses Keeping my doctors Seeing speci…" at bounding box center [905, 226] width 355 height 172
drag, startPoint x: 758, startPoint y: 275, endPoint x: 756, endPoint y: 217, distance: 58.0
click at [756, 214] on div "Keeping my doctors Reducing the risk of large, unexpected expenses Seeing speci…" at bounding box center [905, 226] width 355 height 172
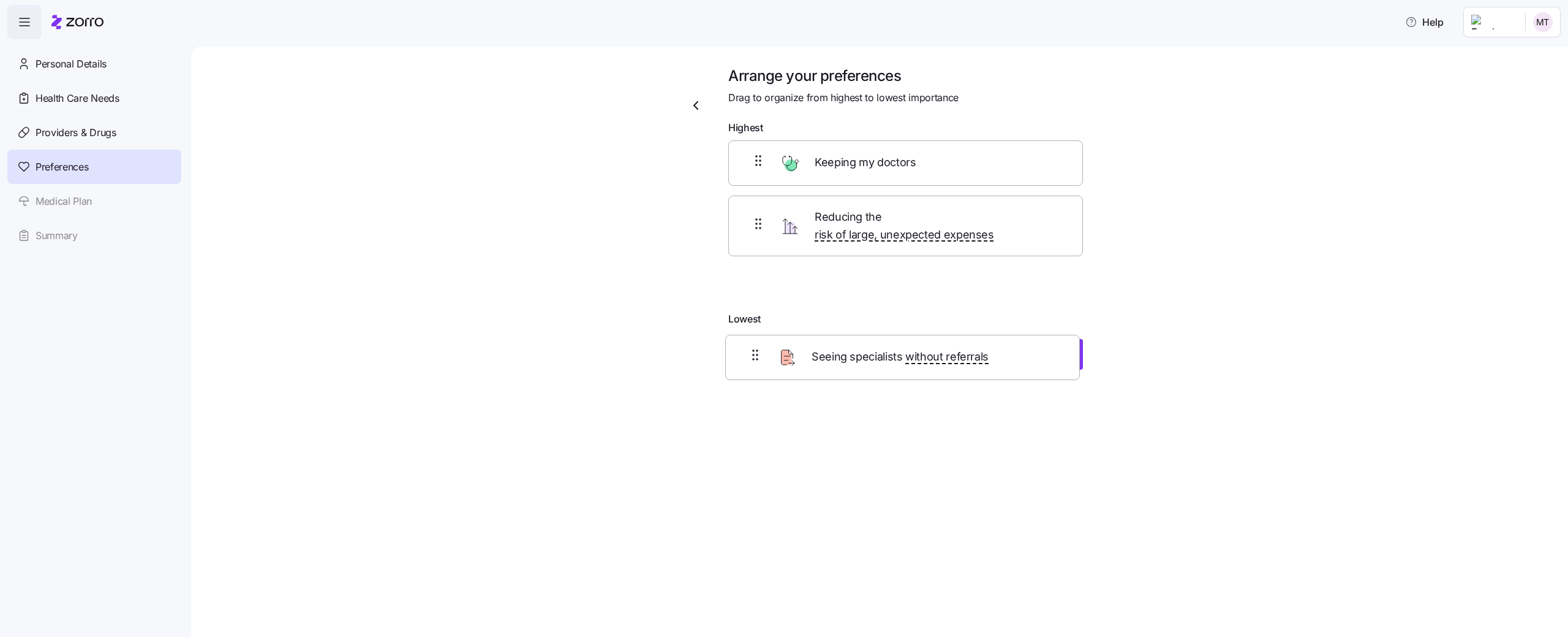
drag, startPoint x: 756, startPoint y: 212, endPoint x: 753, endPoint y: 358, distance: 146.0
click at [753, 358] on div "Arrange your preferences Drag to organize from highest to lowest importance Hig…" at bounding box center [906, 225] width 374 height 318
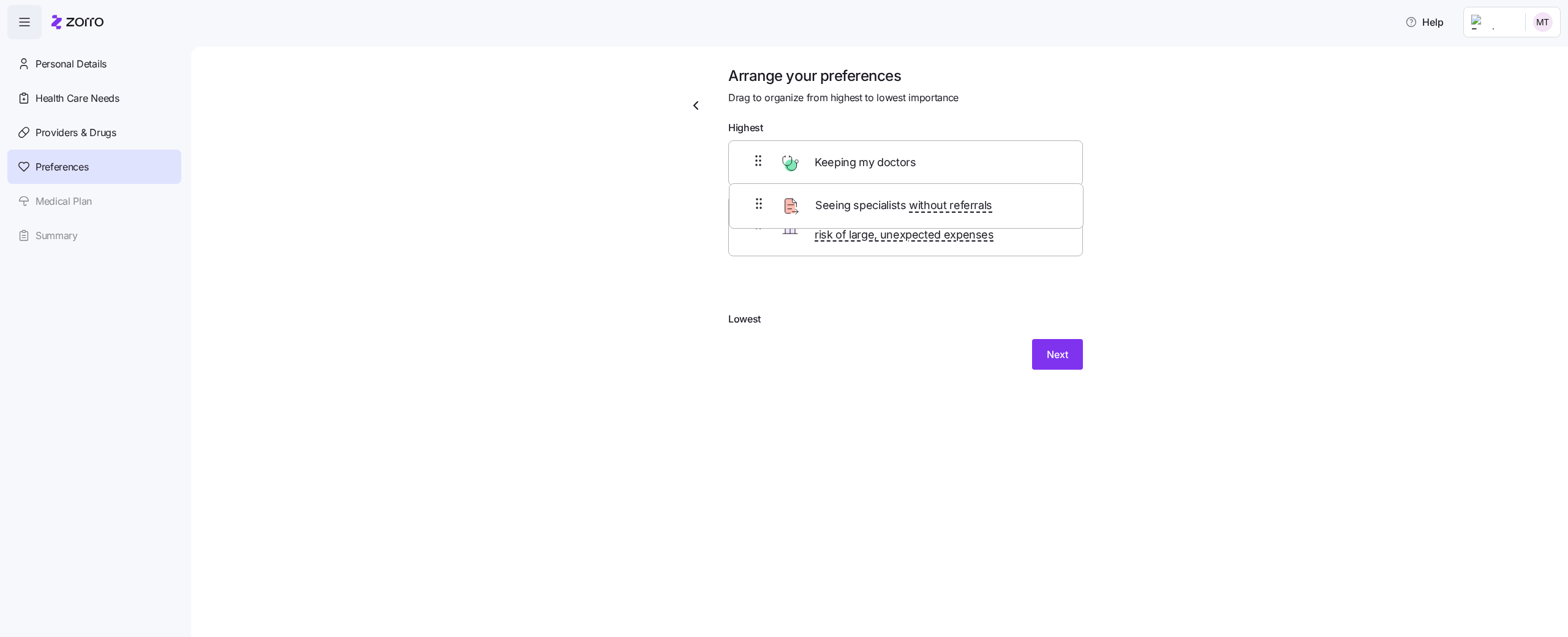
drag, startPoint x: 760, startPoint y: 162, endPoint x: 760, endPoint y: 205, distance: 43.0
click at [760, 205] on div "Seeing specialists without referrals Keeping my doctors Reducing the risk of la…" at bounding box center [905, 226] width 355 height 172
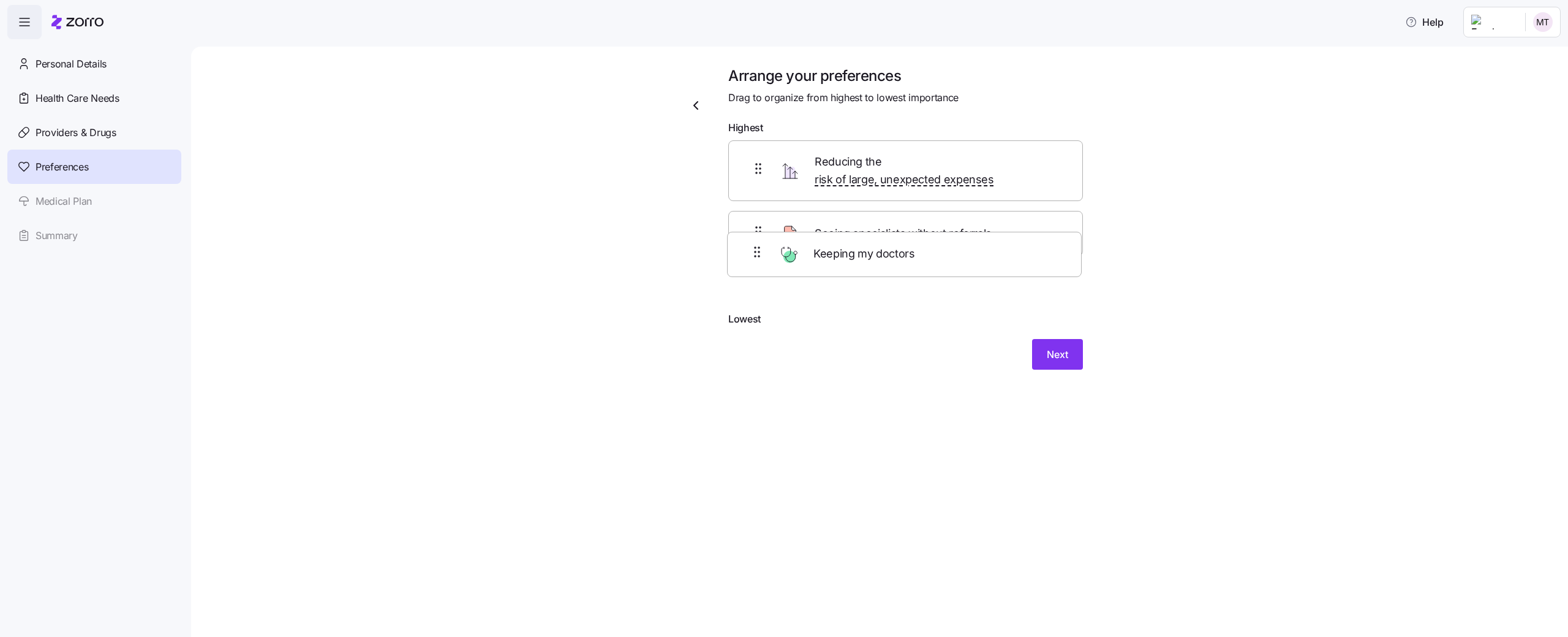
drag, startPoint x: 760, startPoint y: 215, endPoint x: 759, endPoint y: 260, distance: 45.0
click at [758, 262] on div "Reducing the risk of large, unexpected expenses Keeping my doctors Seeing speci…" at bounding box center [905, 226] width 355 height 172
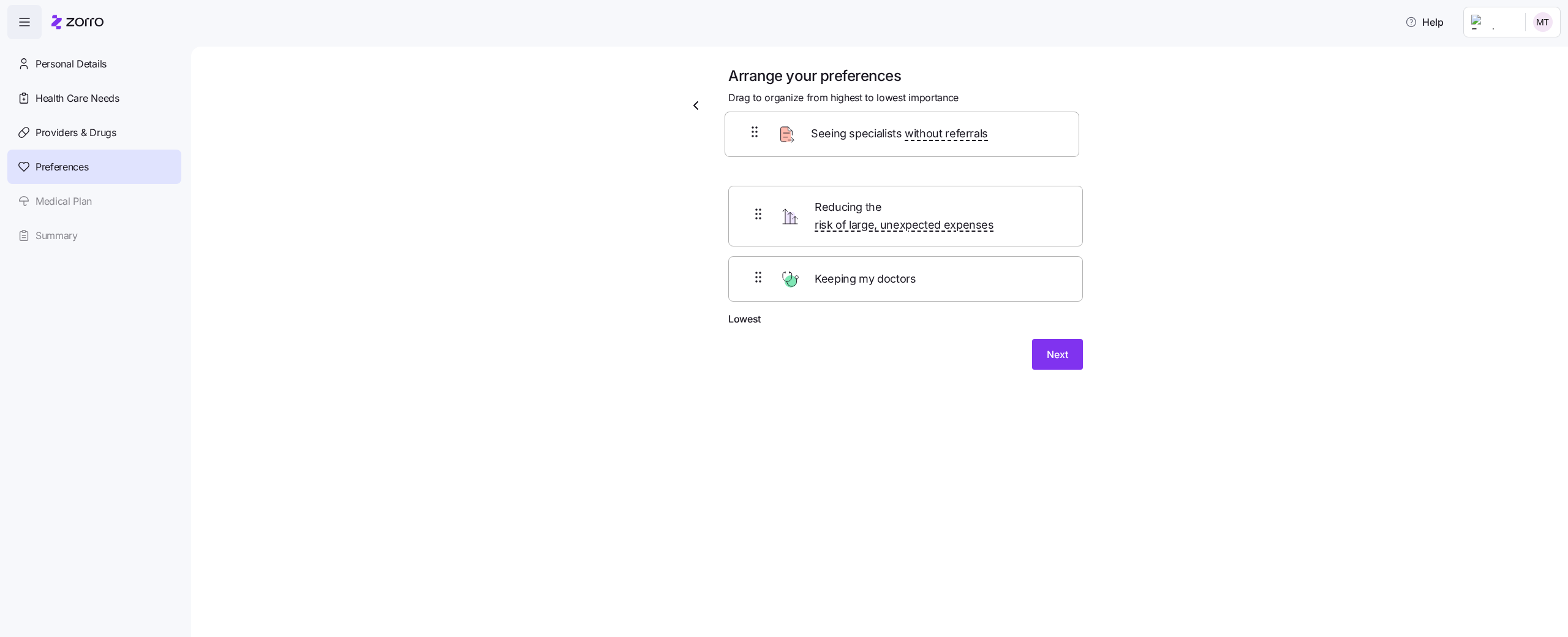
drag, startPoint x: 758, startPoint y: 212, endPoint x: 754, endPoint y: 113, distance: 99.1
click at [754, 113] on div "Arrange your preferences Drag to organize from highest to lowest importance Hig…" at bounding box center [906, 225] width 374 height 318
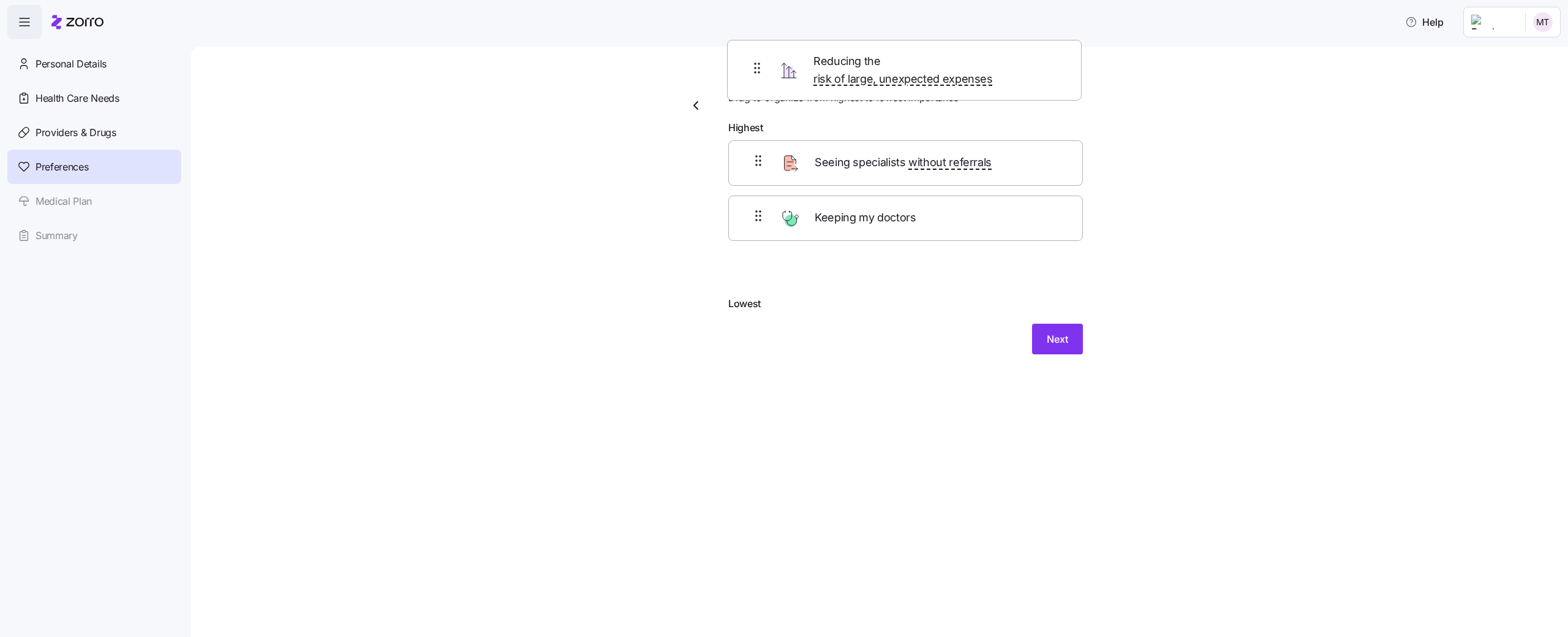
drag, startPoint x: 763, startPoint y: 219, endPoint x: 762, endPoint y: 61, distance: 158.0
click at [762, 60] on div "Arrange your preferences Drag to organize from highest to lowest importance Hig…" at bounding box center [878, 341] width 1376 height 590
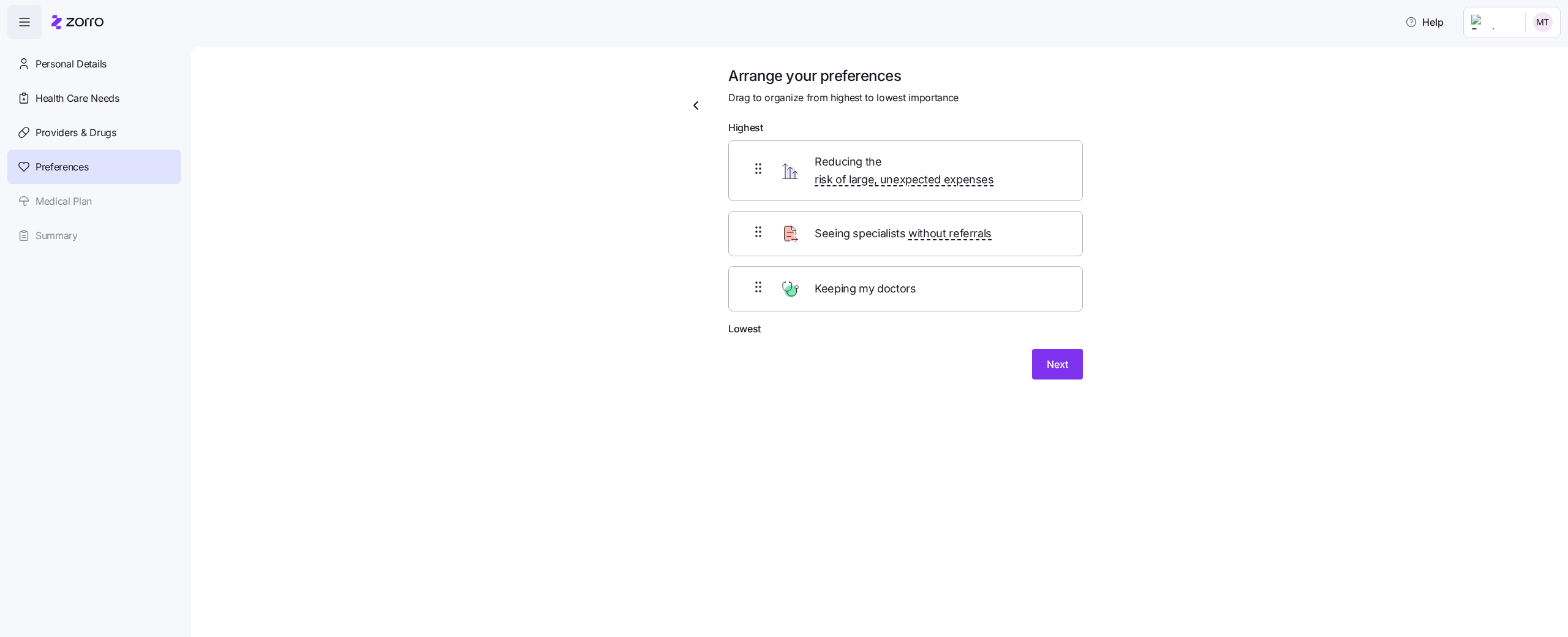
click at [695, 107] on icon "button" at bounding box center [696, 105] width 4 height 7
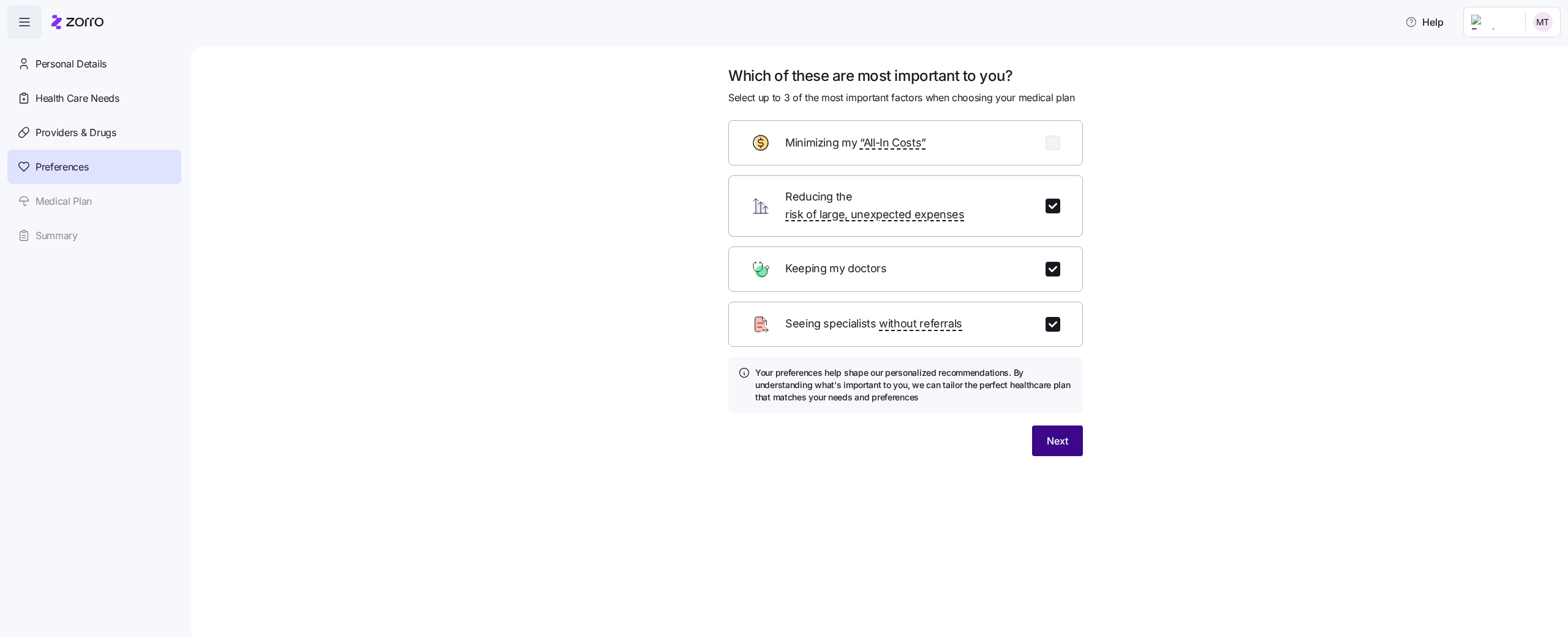
click at [1048, 433] on span "Next" at bounding box center [1056, 441] width 21 height 15
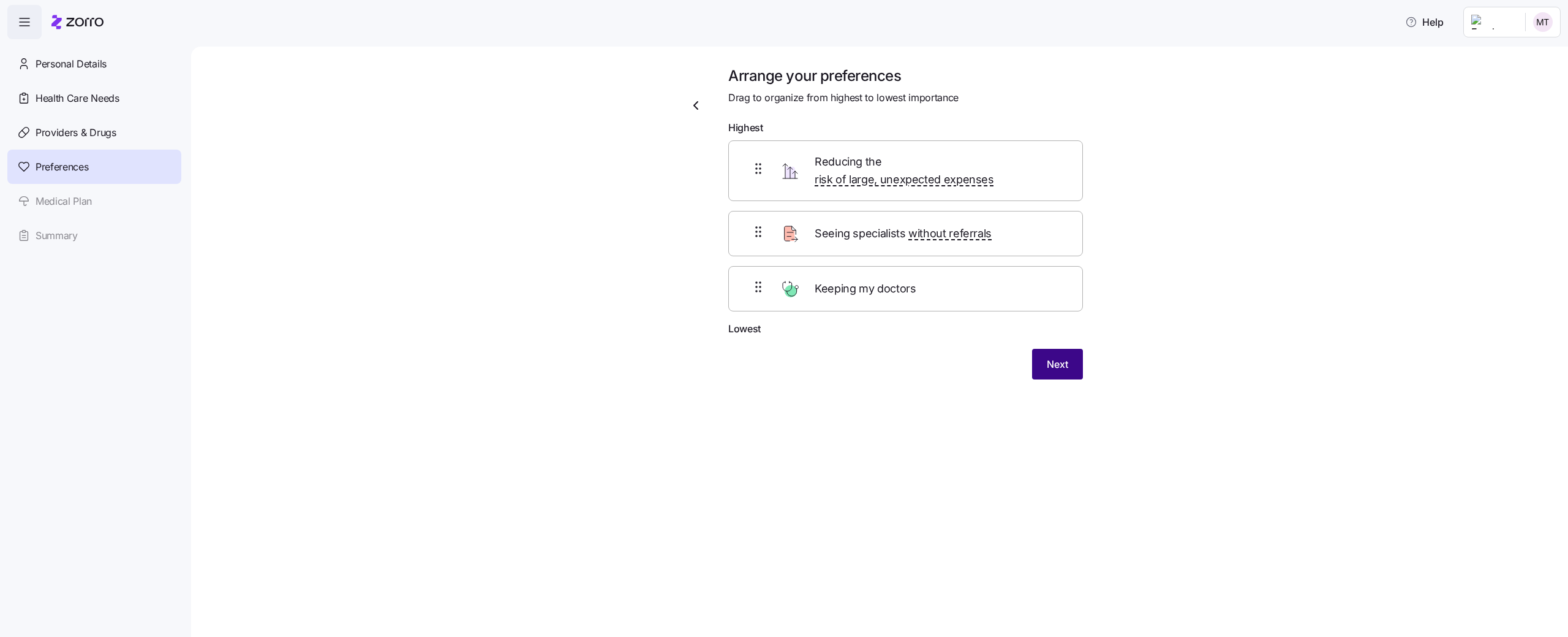
click at [1064, 349] on button "Next" at bounding box center [1057, 364] width 51 height 31
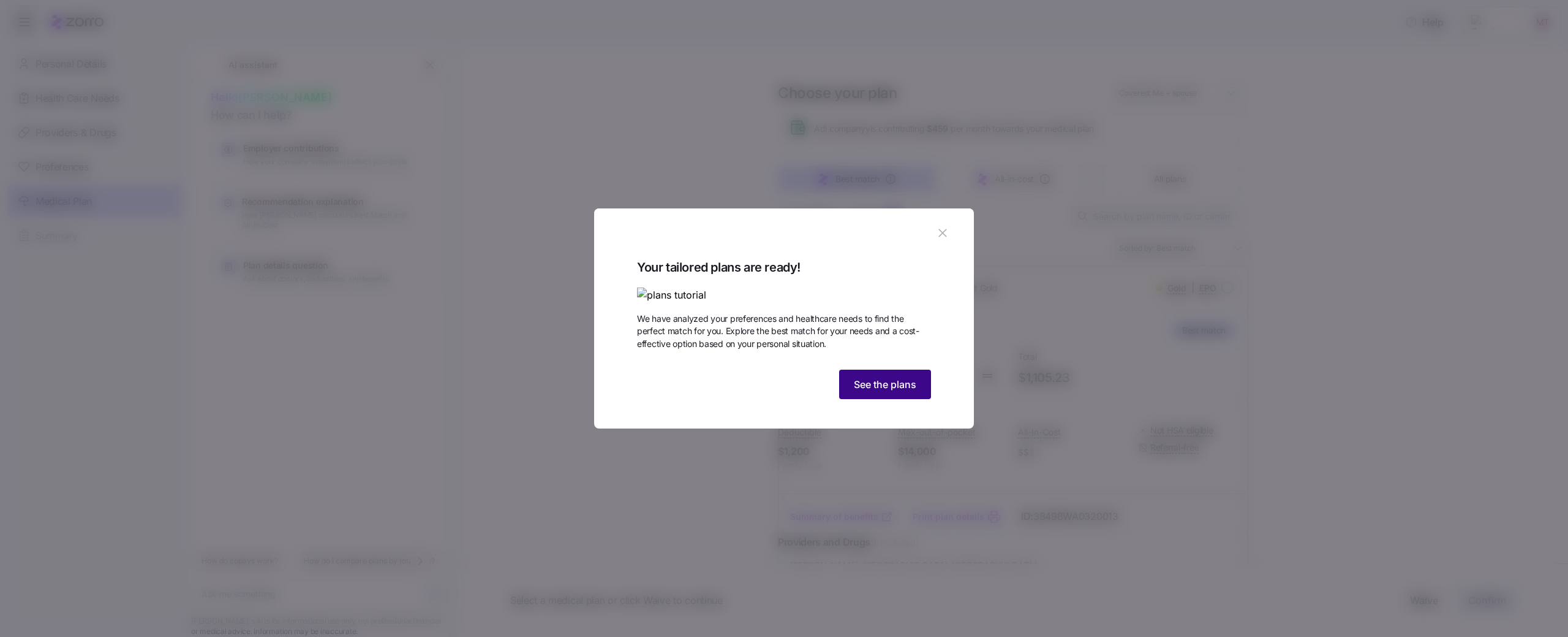
click at [903, 392] on span "See the plans" at bounding box center [885, 384] width 62 height 15
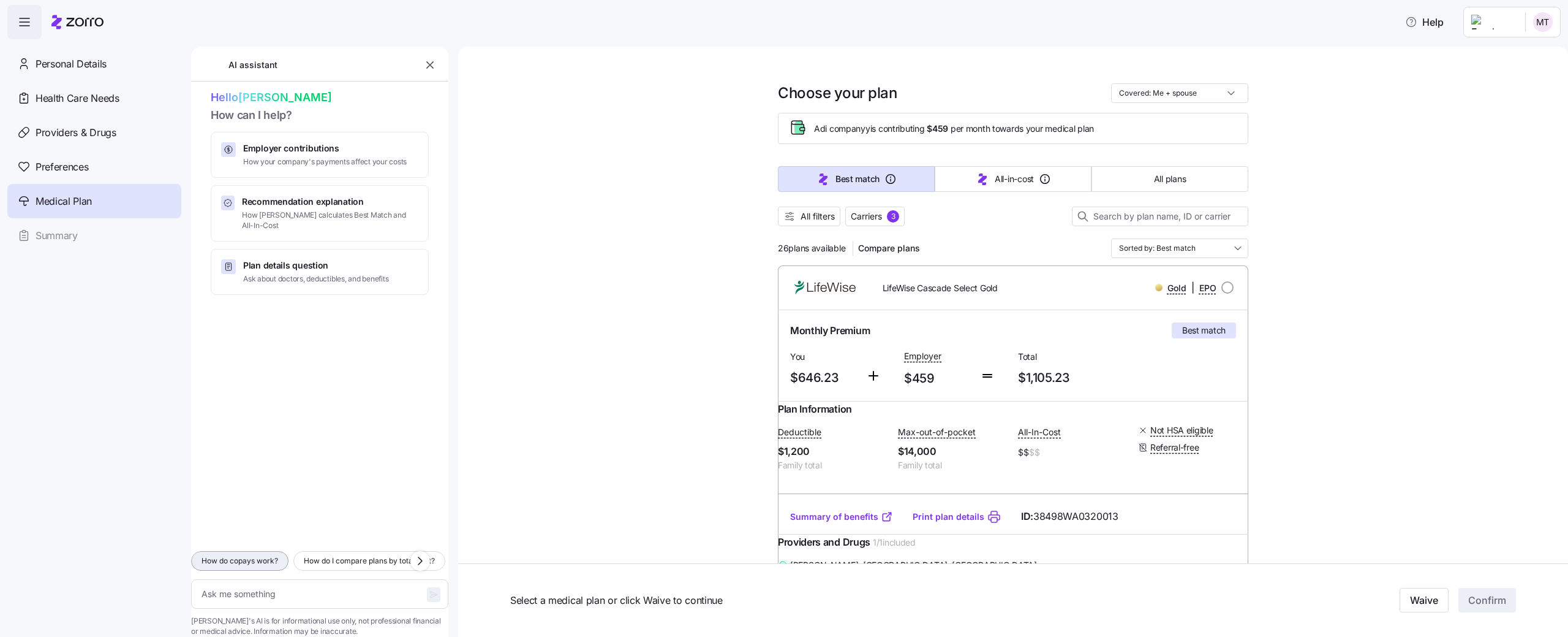
click at [276, 555] on span "How do copays work?" at bounding box center [240, 560] width 77 height 12
type textarea "x"
type textarea "How do copays work?"
click at [429, 590] on icon "button" at bounding box center [433, 594] width 10 height 10
type textarea "x"
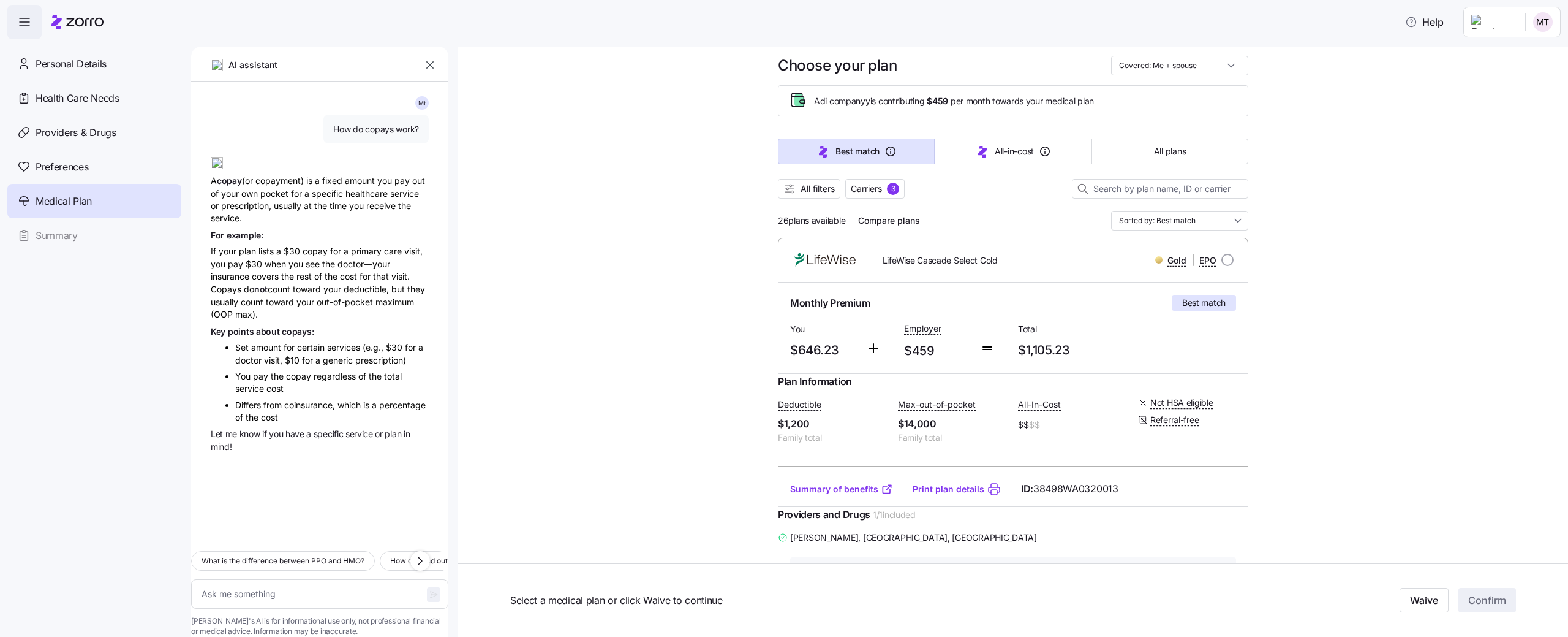
scroll to position [28, 0]
click at [296, 555] on span "What is the difference between PPO and HMO?" at bounding box center [283, 560] width 163 height 12
type textarea "x"
type textarea "What is the difference between PPO and HMO?"
click at [429, 590] on icon "button" at bounding box center [433, 594] width 10 height 10
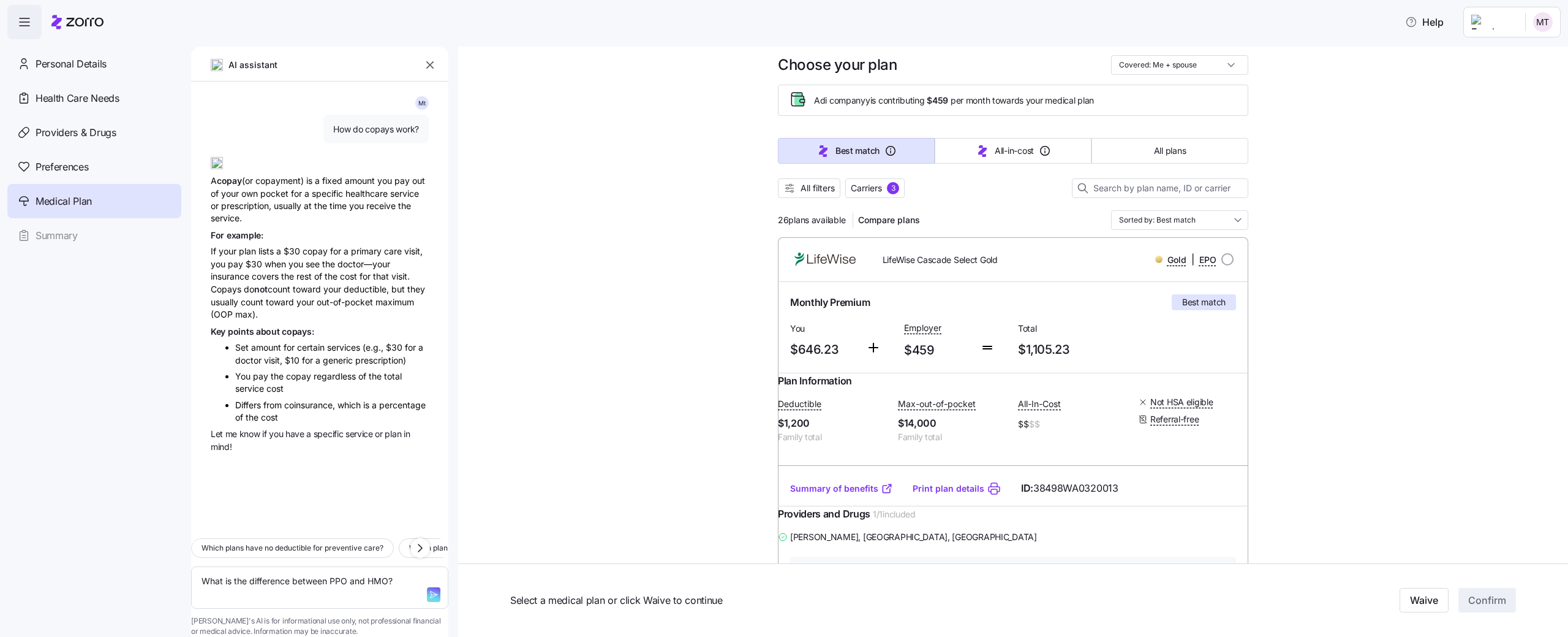
type textarea "x"
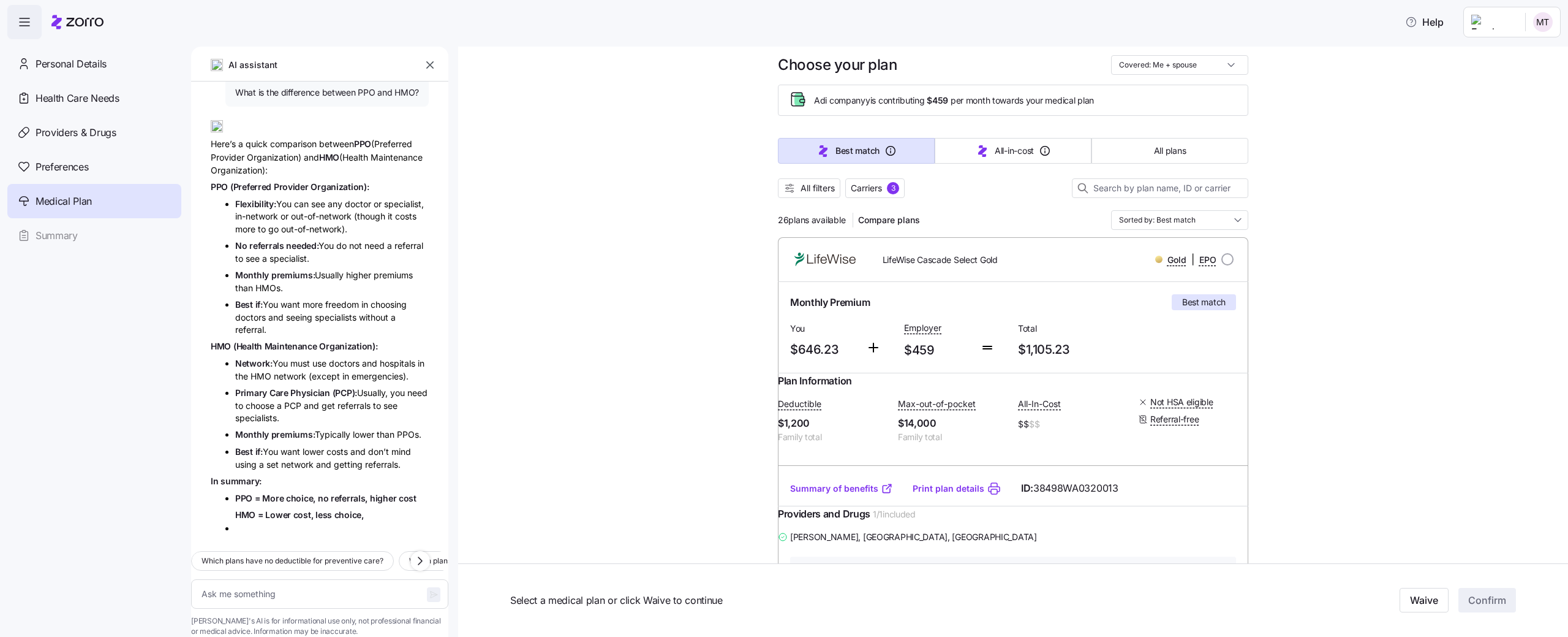
scroll to position [432, 0]
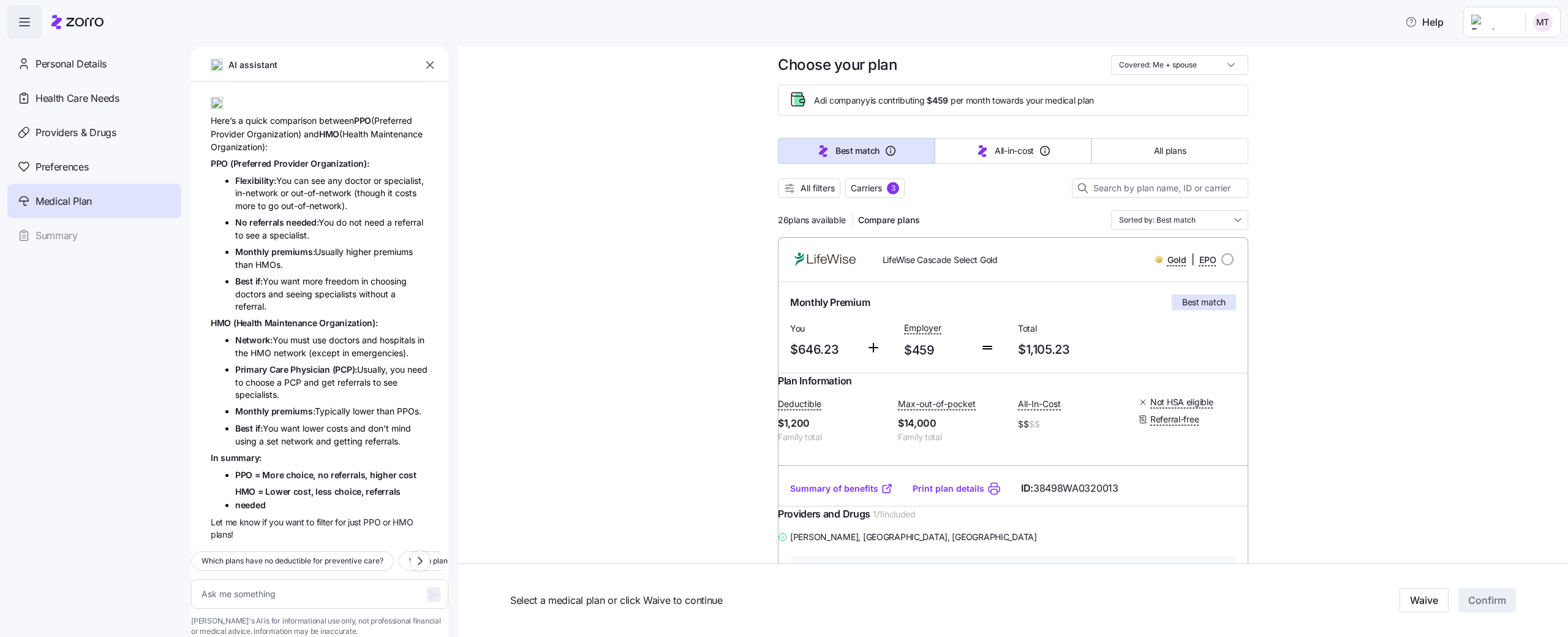
click at [430, 66] on icon "button" at bounding box center [430, 65] width 7 height 7
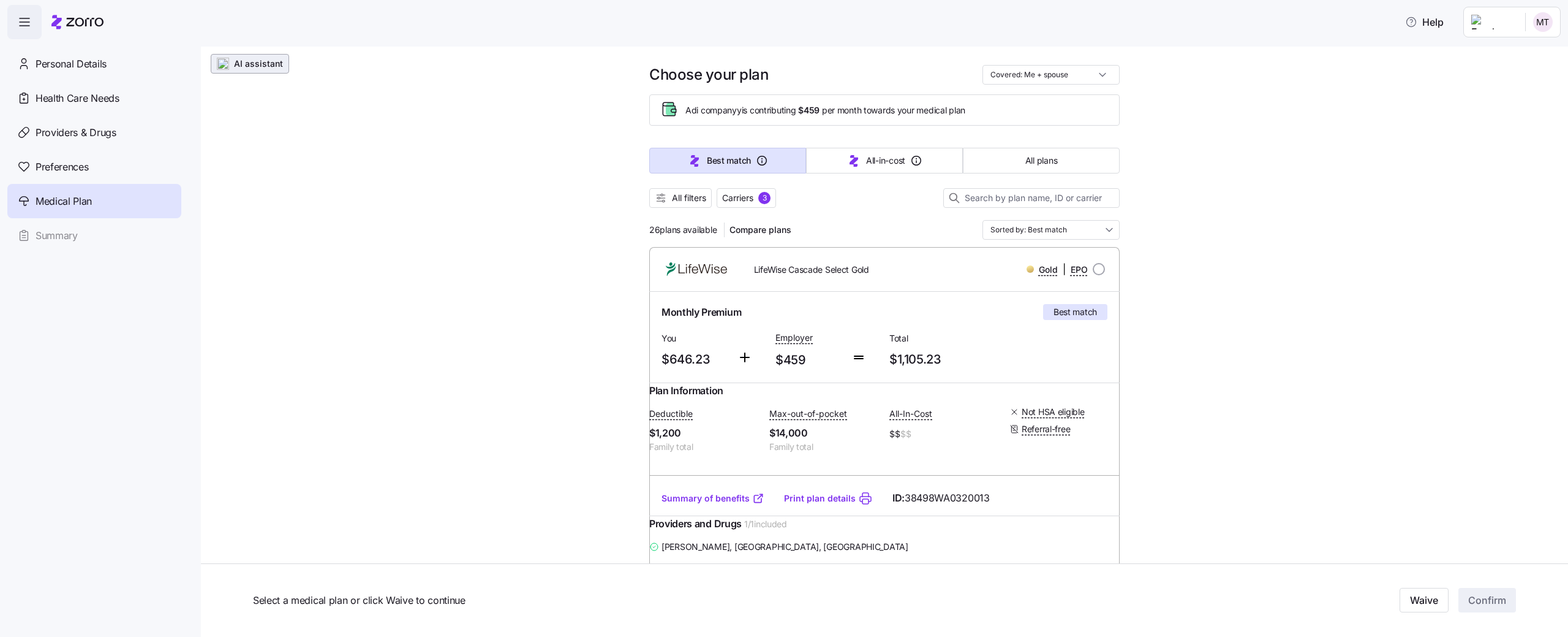
click at [275, 62] on span "AI assistant" at bounding box center [258, 63] width 49 height 12
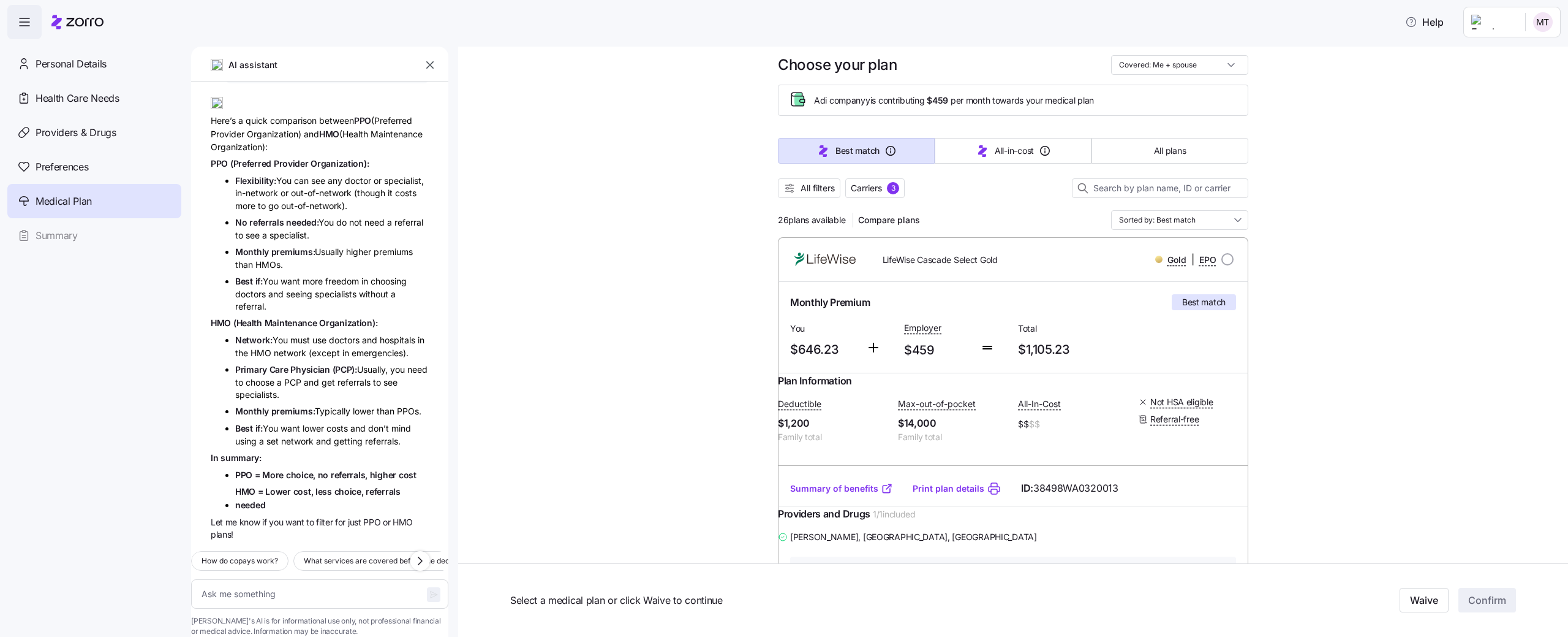
click at [430, 57] on button "button" at bounding box center [430, 65] width 17 height 17
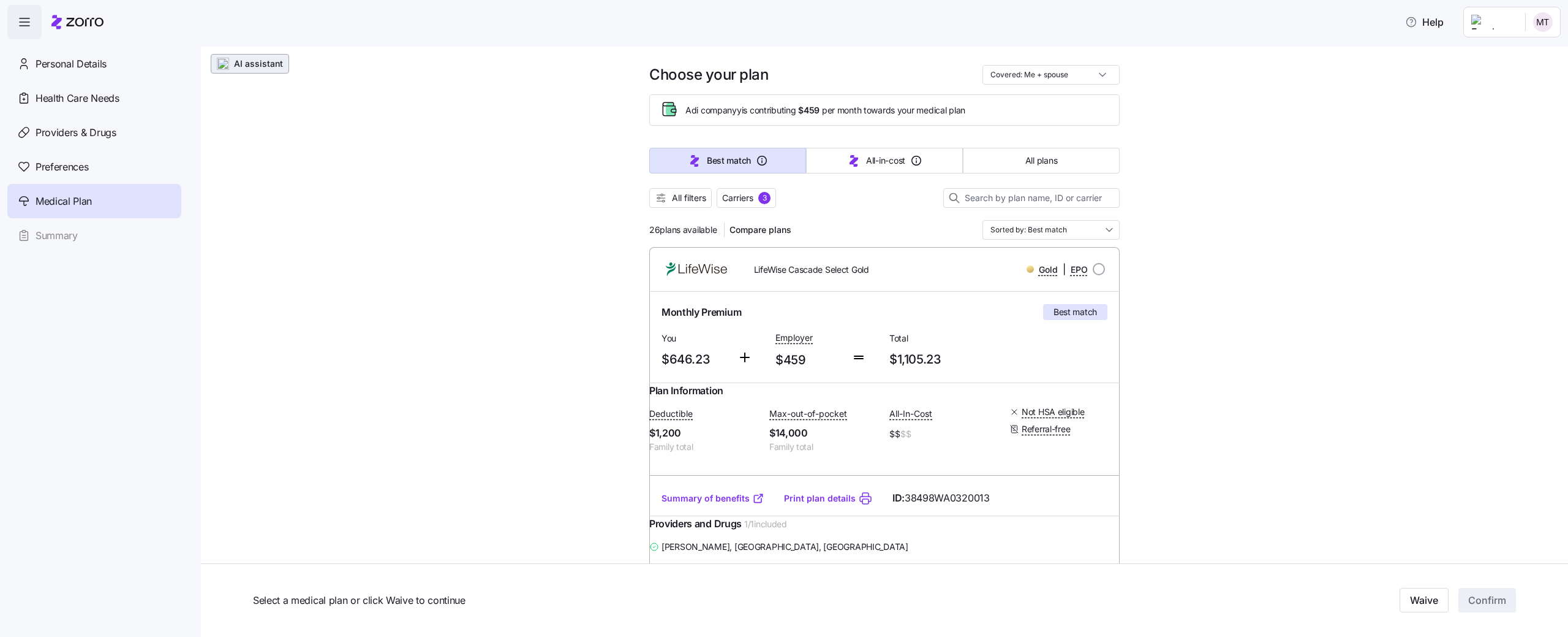
click at [272, 64] on span "AI assistant" at bounding box center [258, 63] width 49 height 12
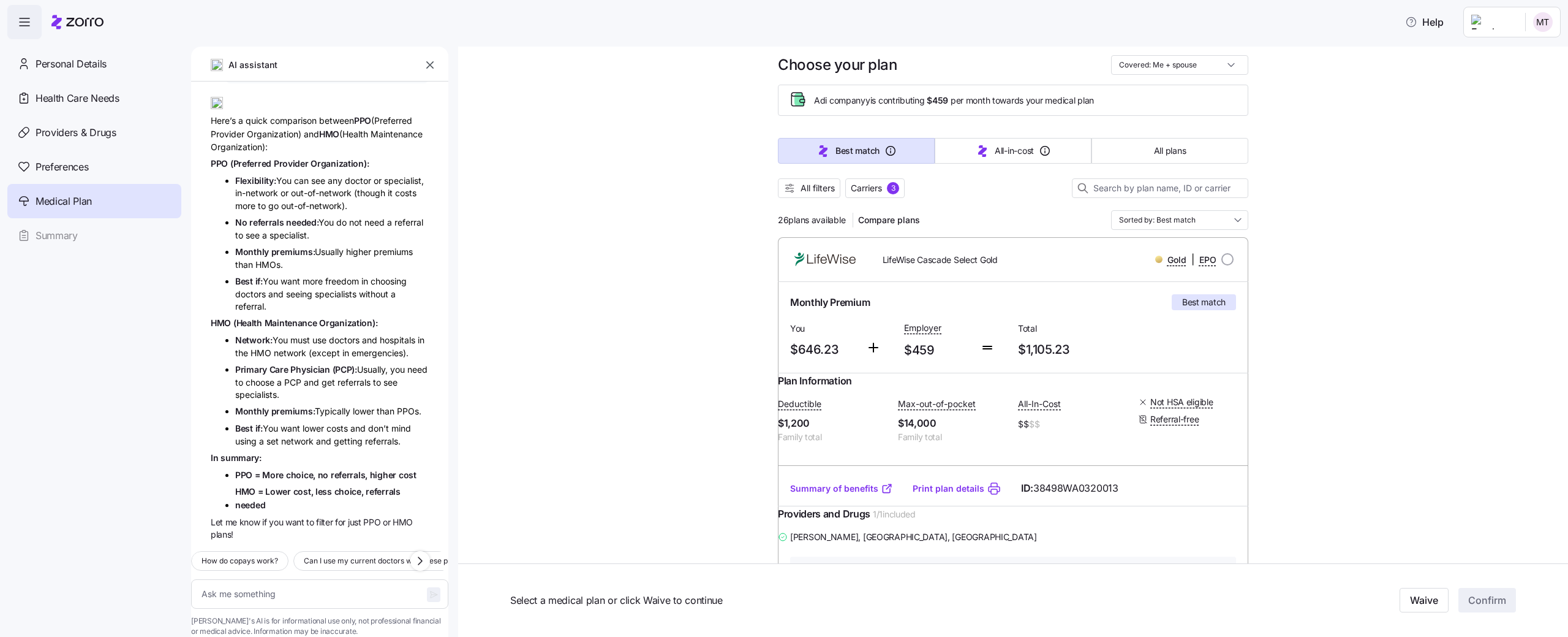
click at [426, 62] on icon "button" at bounding box center [430, 64] width 12 height 12
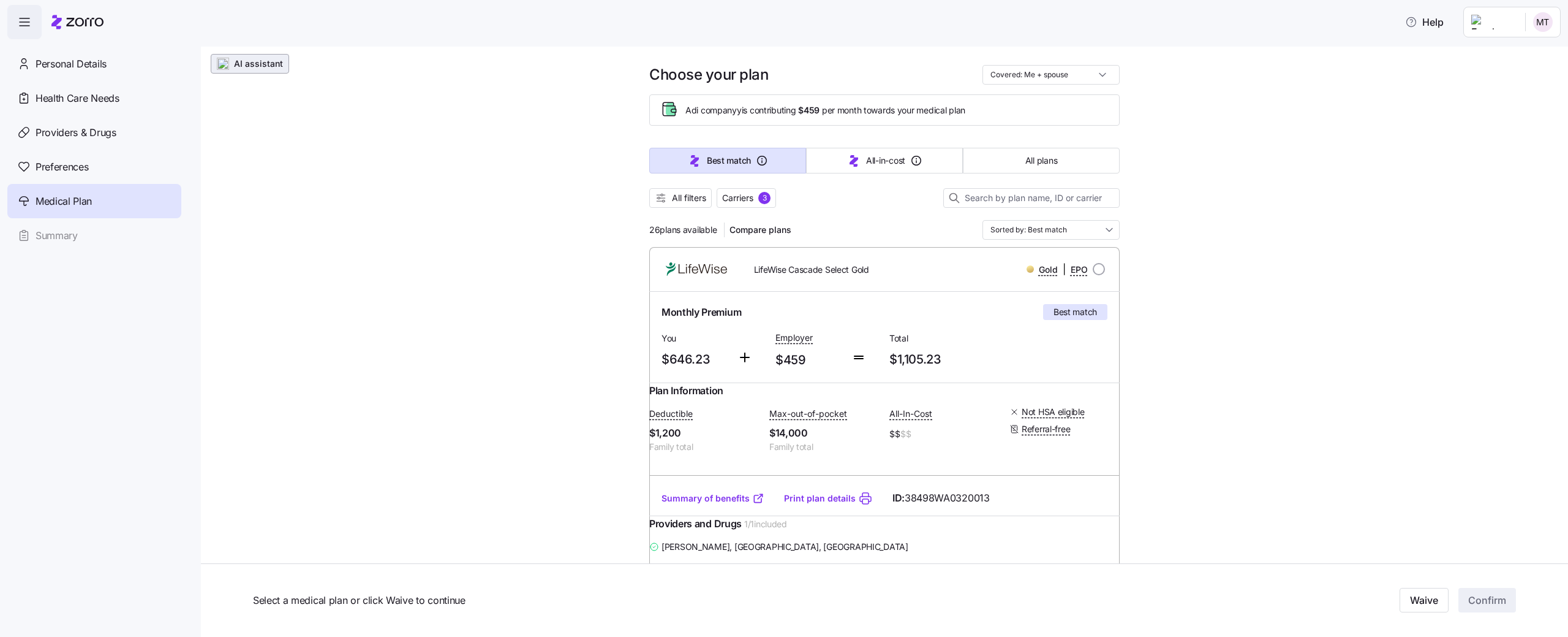
click at [272, 64] on span "AI assistant" at bounding box center [258, 63] width 49 height 12
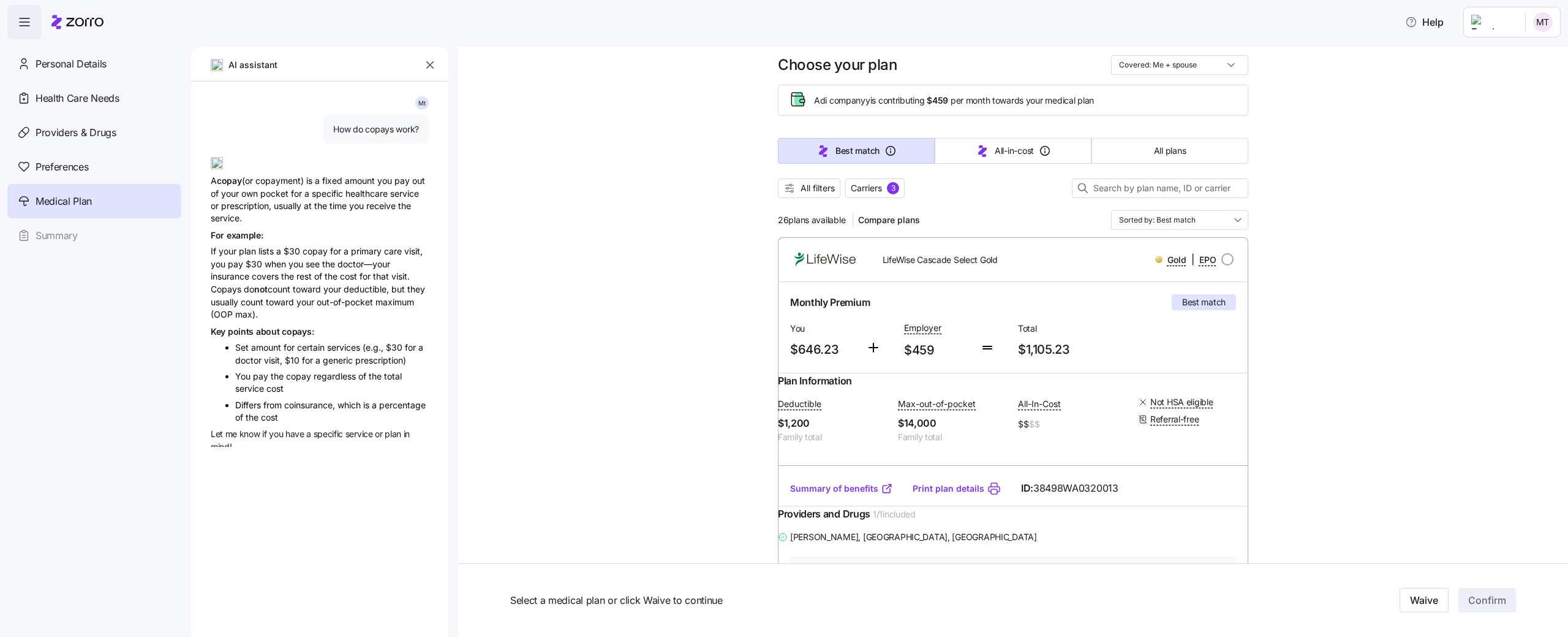
click at [272, 64] on span "AI assistant" at bounding box center [253, 65] width 50 height 14
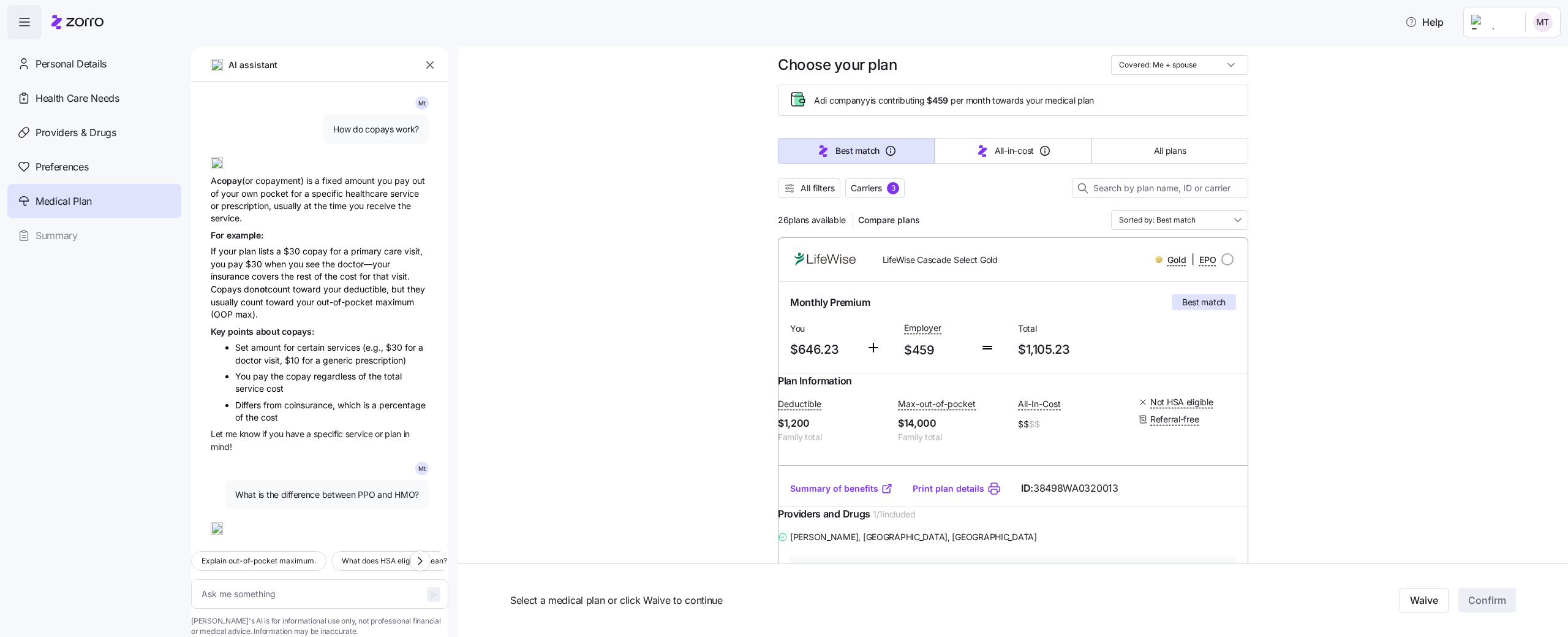
click at [284, 63] on div "AI assistant" at bounding box center [259, 65] width 98 height 14
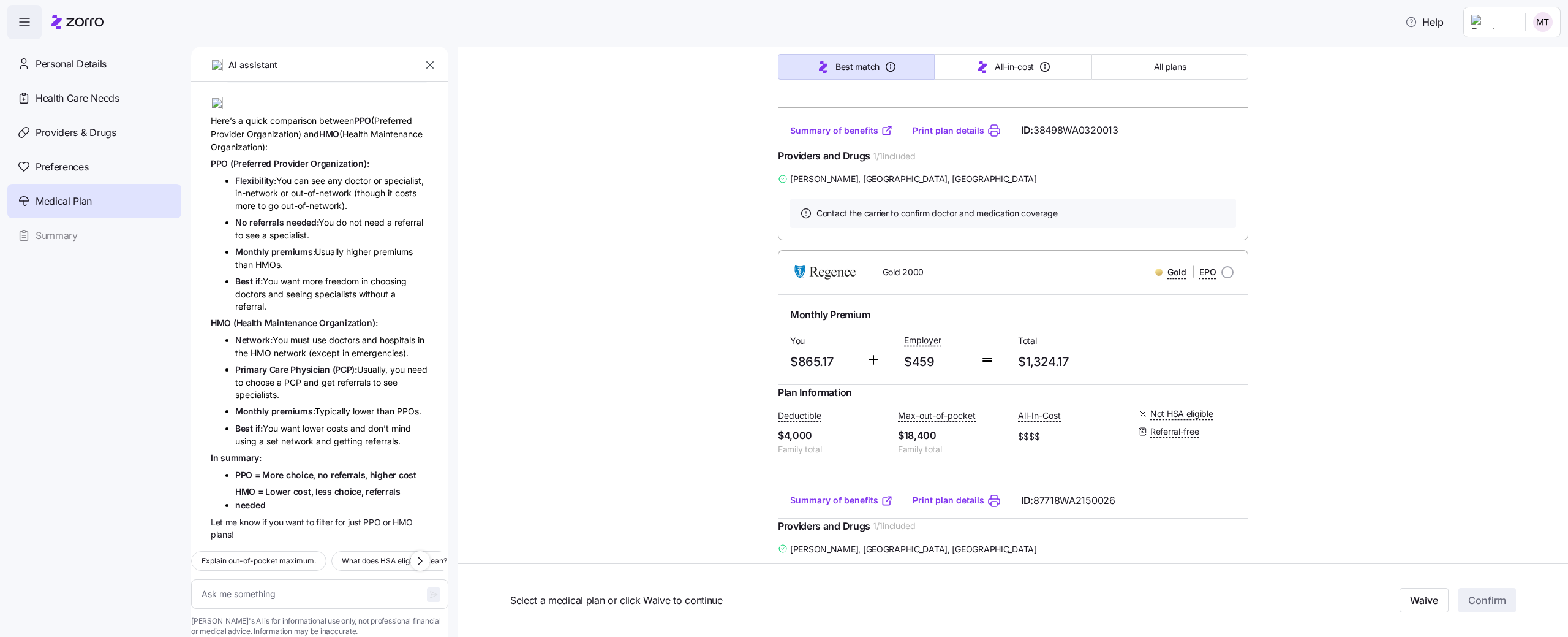
scroll to position [561, 0]
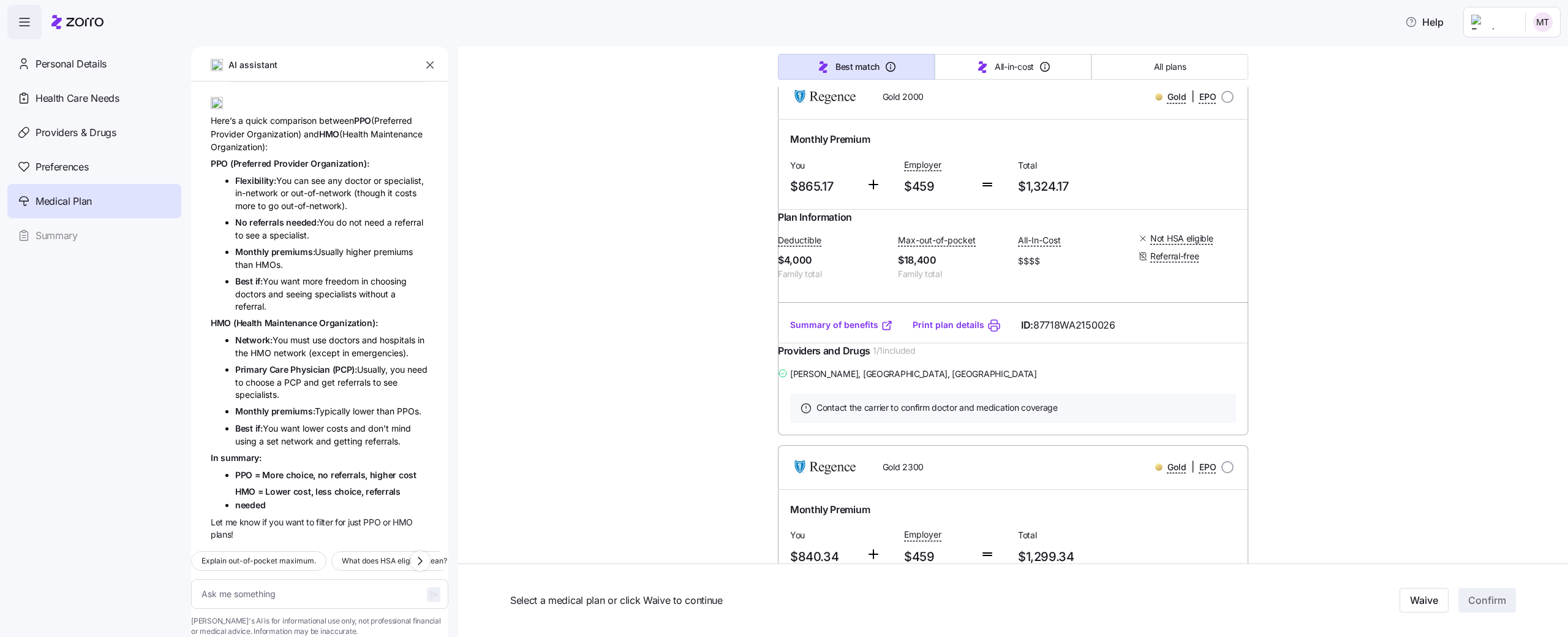
click at [317, 517] on span "Let me know if you want to filter for just PPO or HMO plans!" at bounding box center [312, 528] width 202 height 24
click at [428, 57] on button "button" at bounding box center [430, 65] width 17 height 17
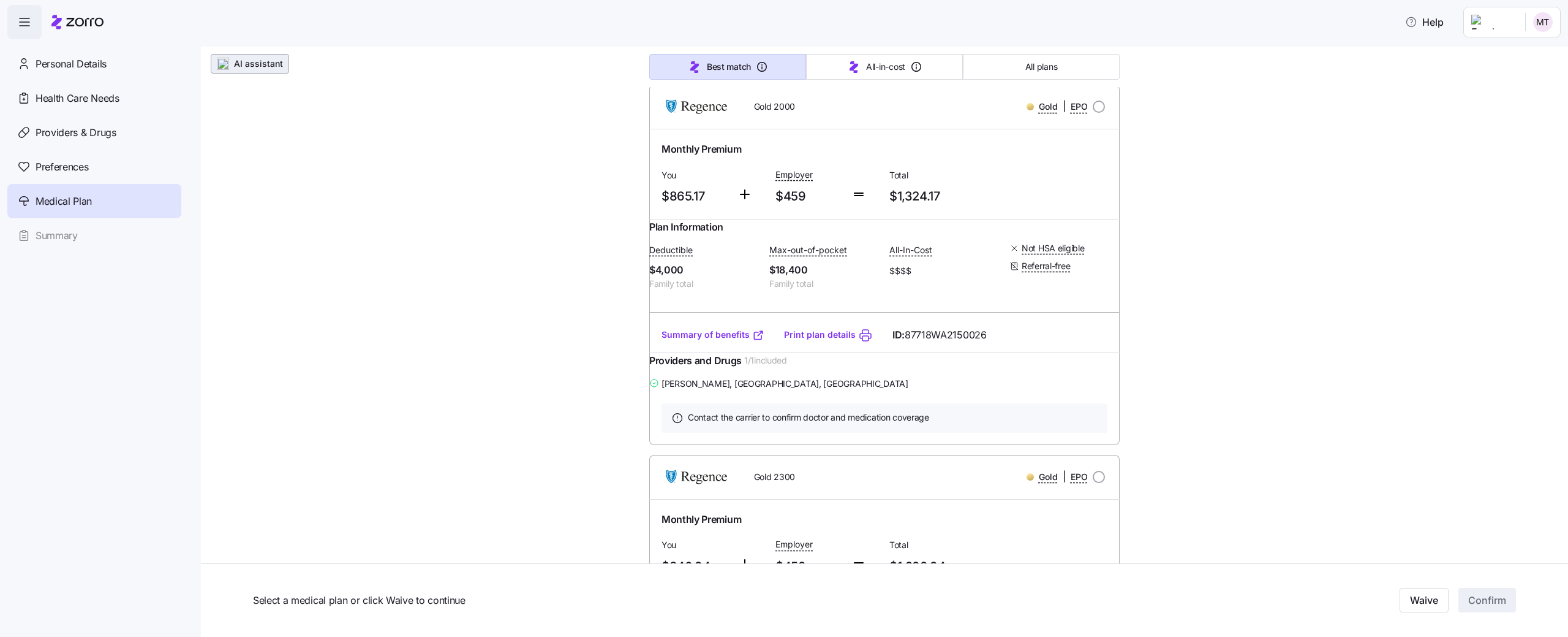
click at [258, 67] on span "AI assistant" at bounding box center [258, 63] width 49 height 12
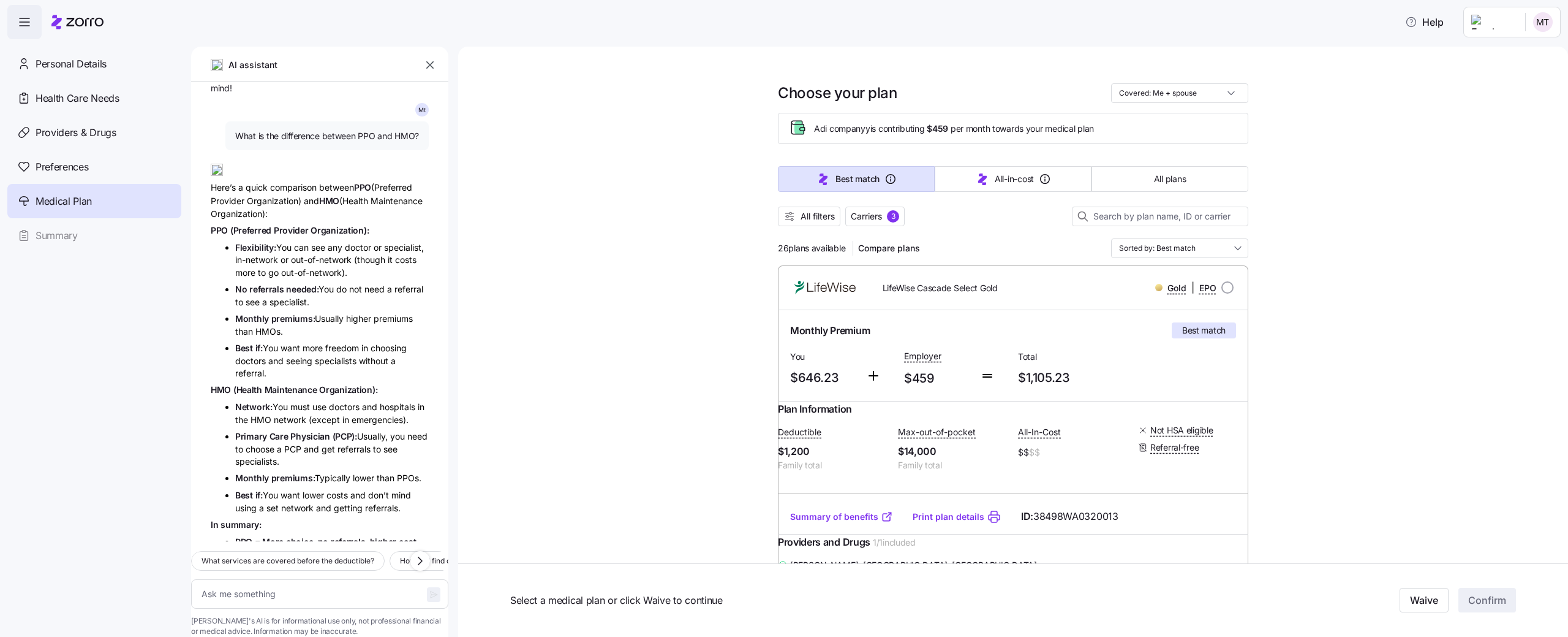
scroll to position [432, 0]
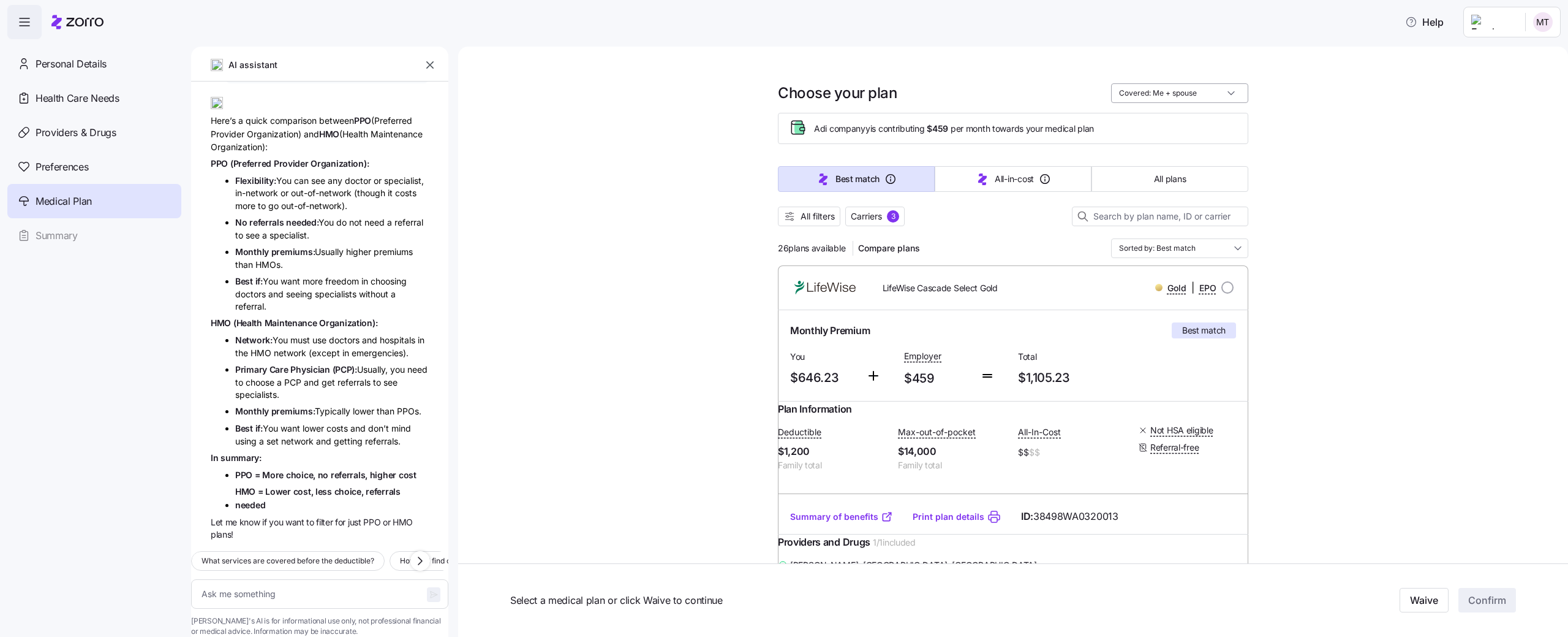
click at [1163, 90] on input "Covered: Me + spouse" at bounding box center [1179, 92] width 137 height 19
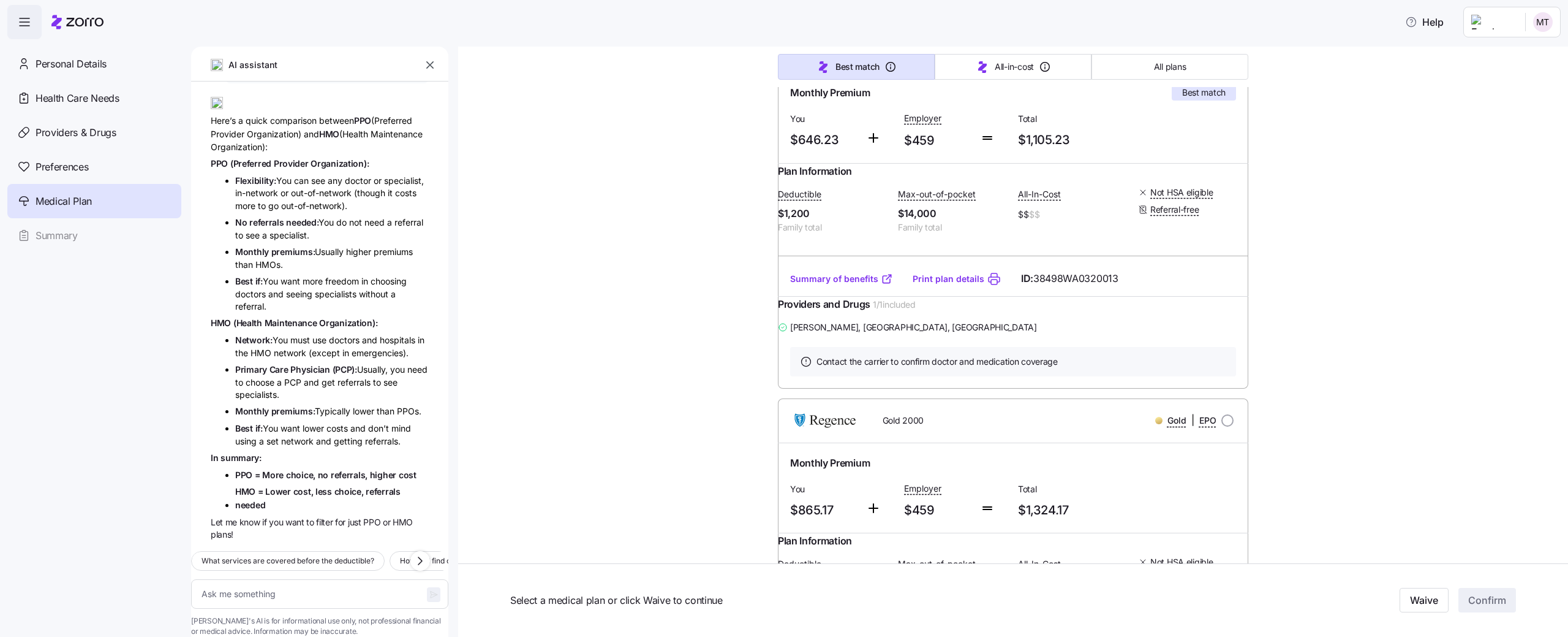
scroll to position [0, 0]
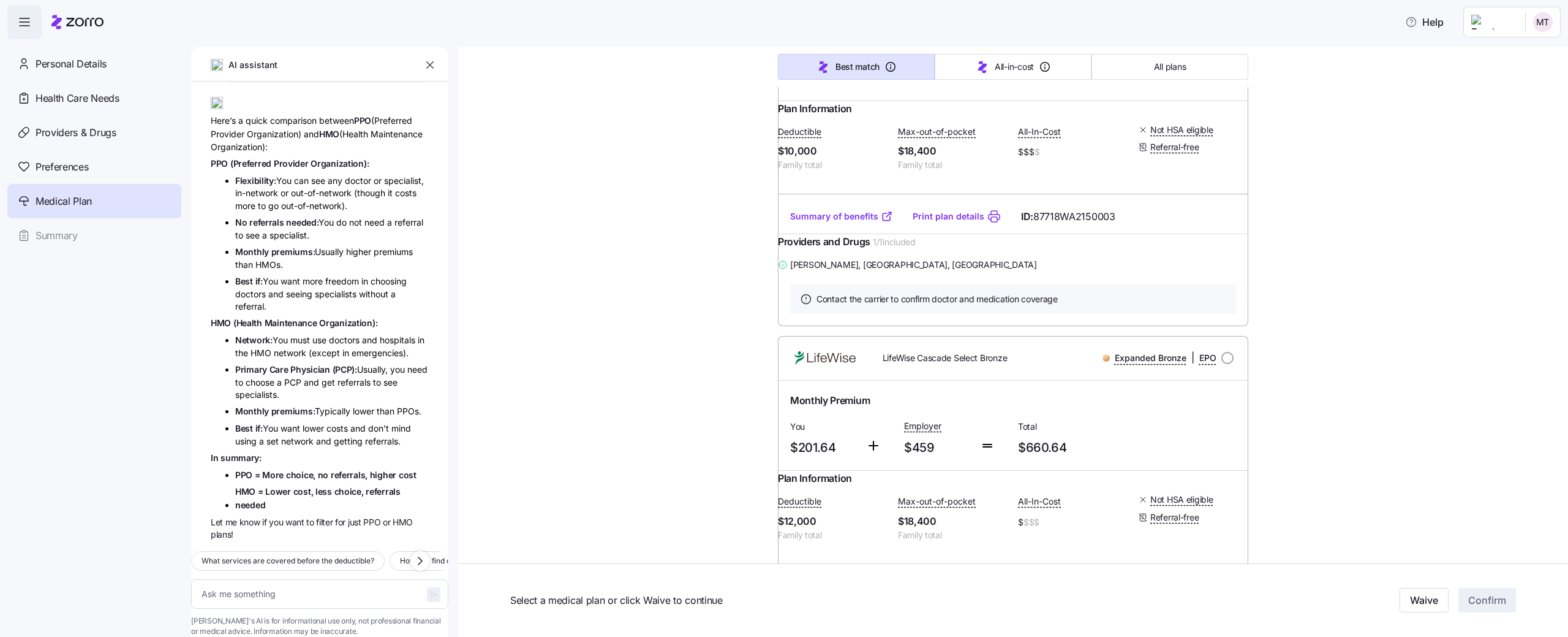
type textarea "x"
click at [1113, 196] on div "Plan Information Deductible $12,000 Family total Max-out-of-pocket $18,400 Fami…" at bounding box center [1013, 146] width 471 height 98
radio input "true"
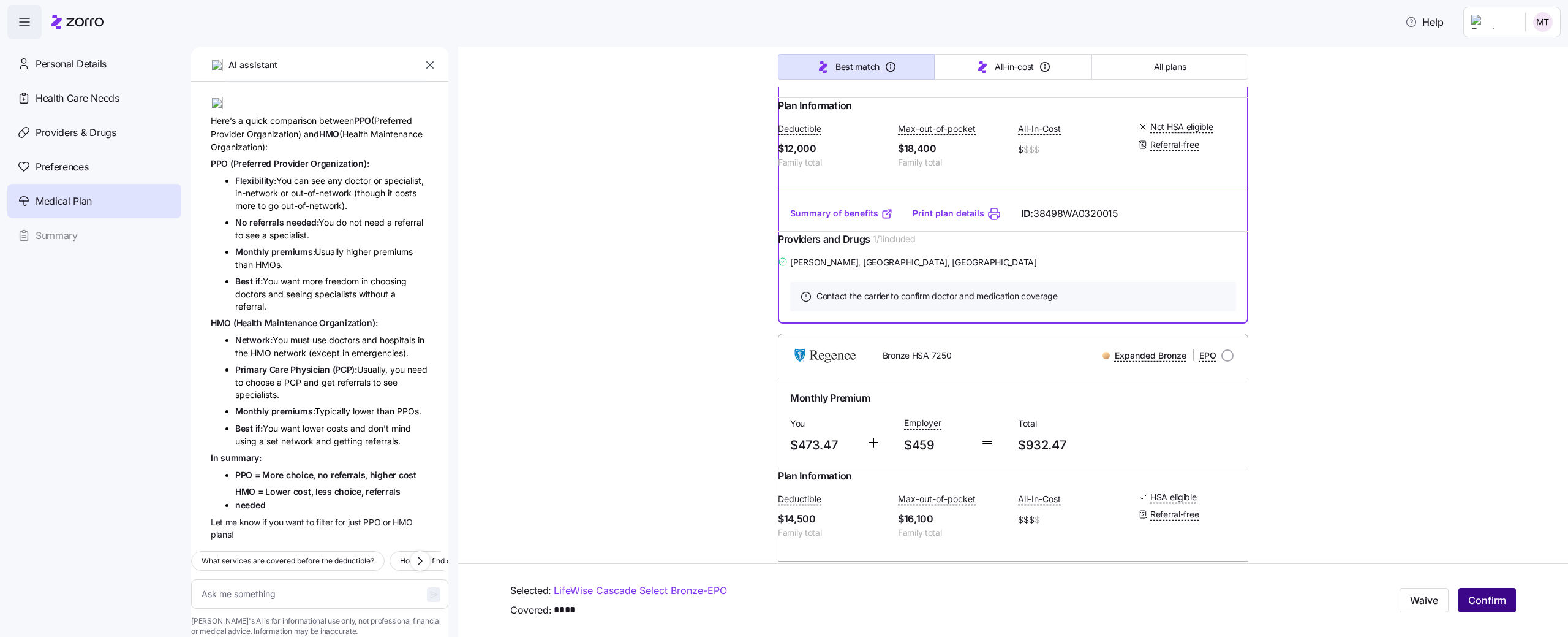
click at [1479, 590] on button "Confirm" at bounding box center [1487, 600] width 57 height 25
type textarea "x"
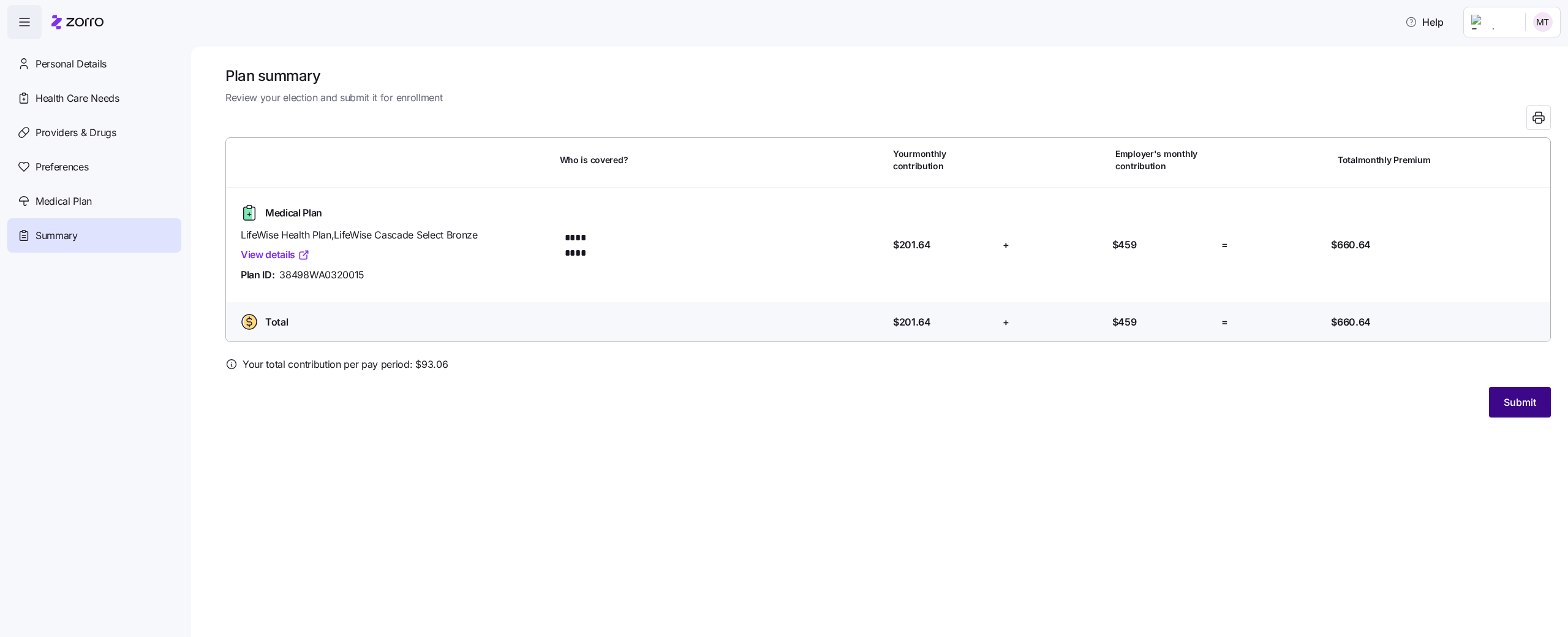
click at [1509, 406] on span "Submit" at bounding box center [1520, 402] width 33 height 15
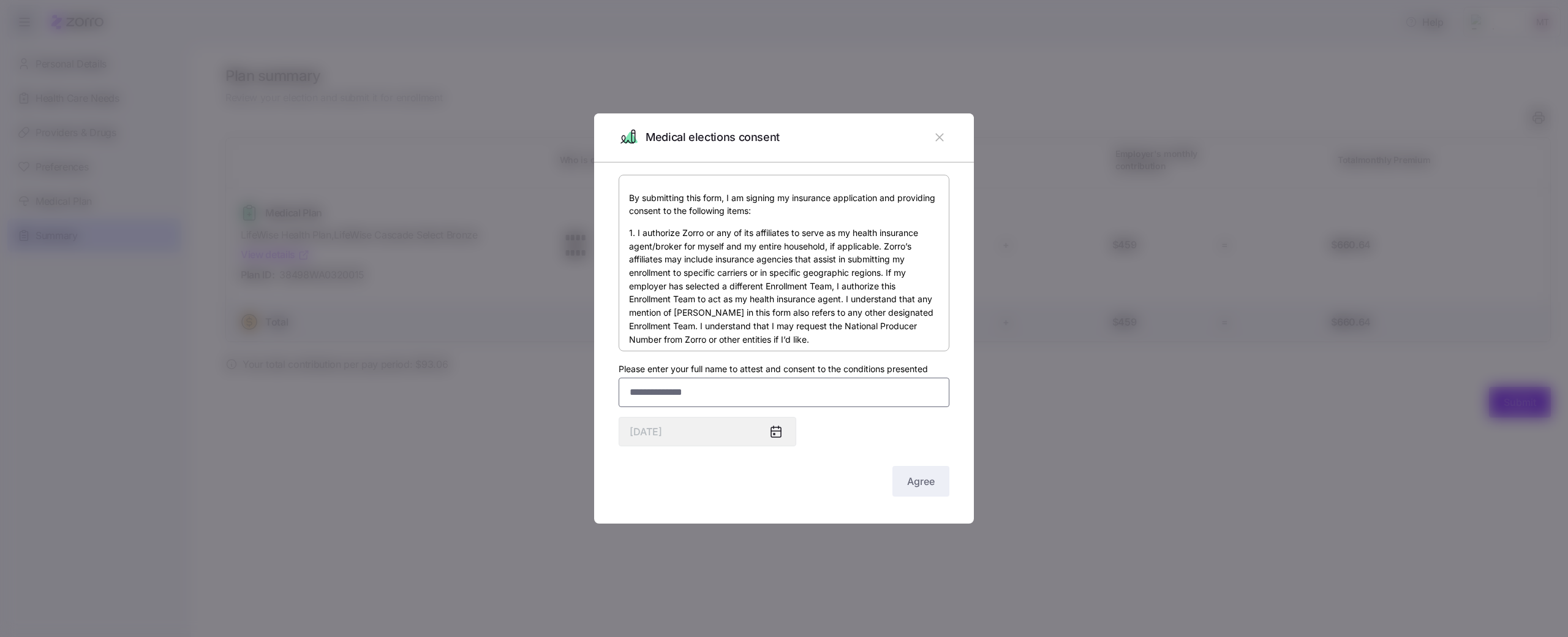
click at [776, 387] on input "Please enter your full name to attest and consent to the conditions presented" at bounding box center [784, 392] width 331 height 29
type input "*********"
click at [833, 433] on div "By submitting this form, I am signing my insurance application and providing co…" at bounding box center [784, 337] width 331 height 325
click at [914, 482] on span "Agree" at bounding box center [920, 481] width 27 height 15
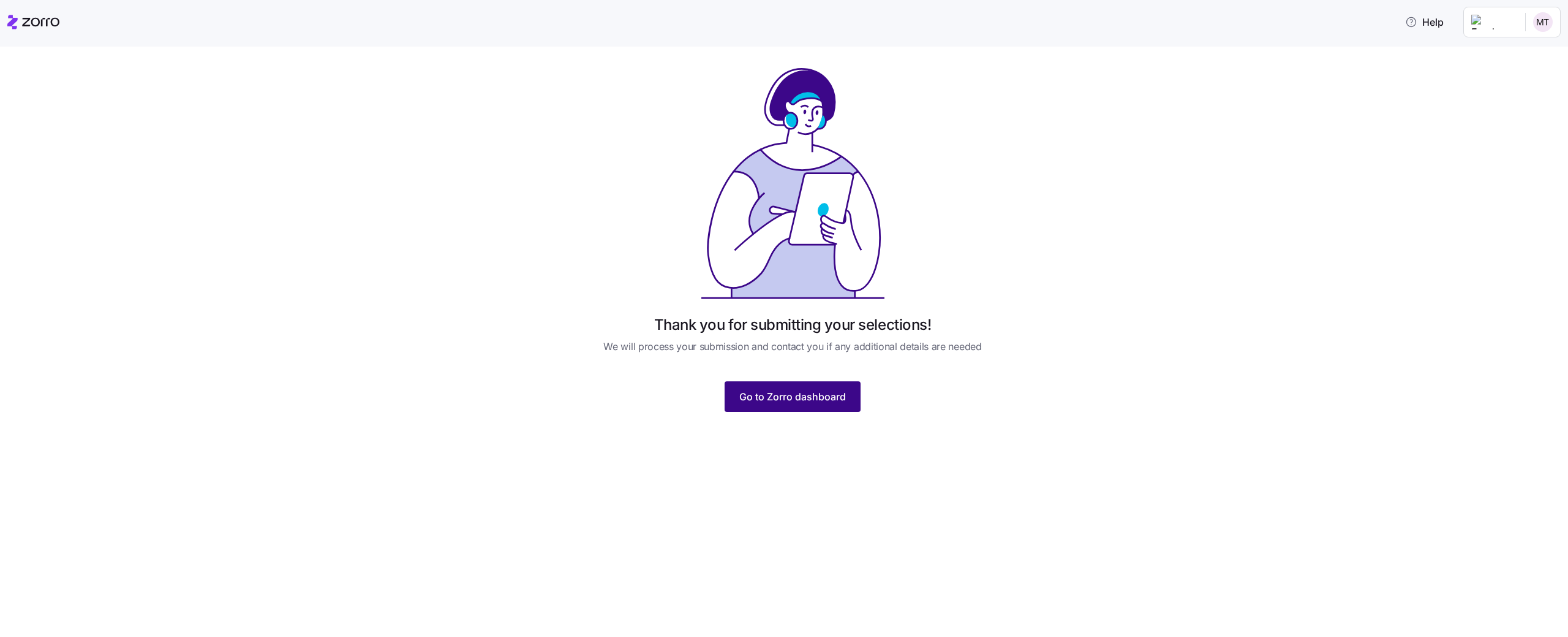
click at [793, 391] on span "Go to Zorro dashboard" at bounding box center [792, 396] width 107 height 15
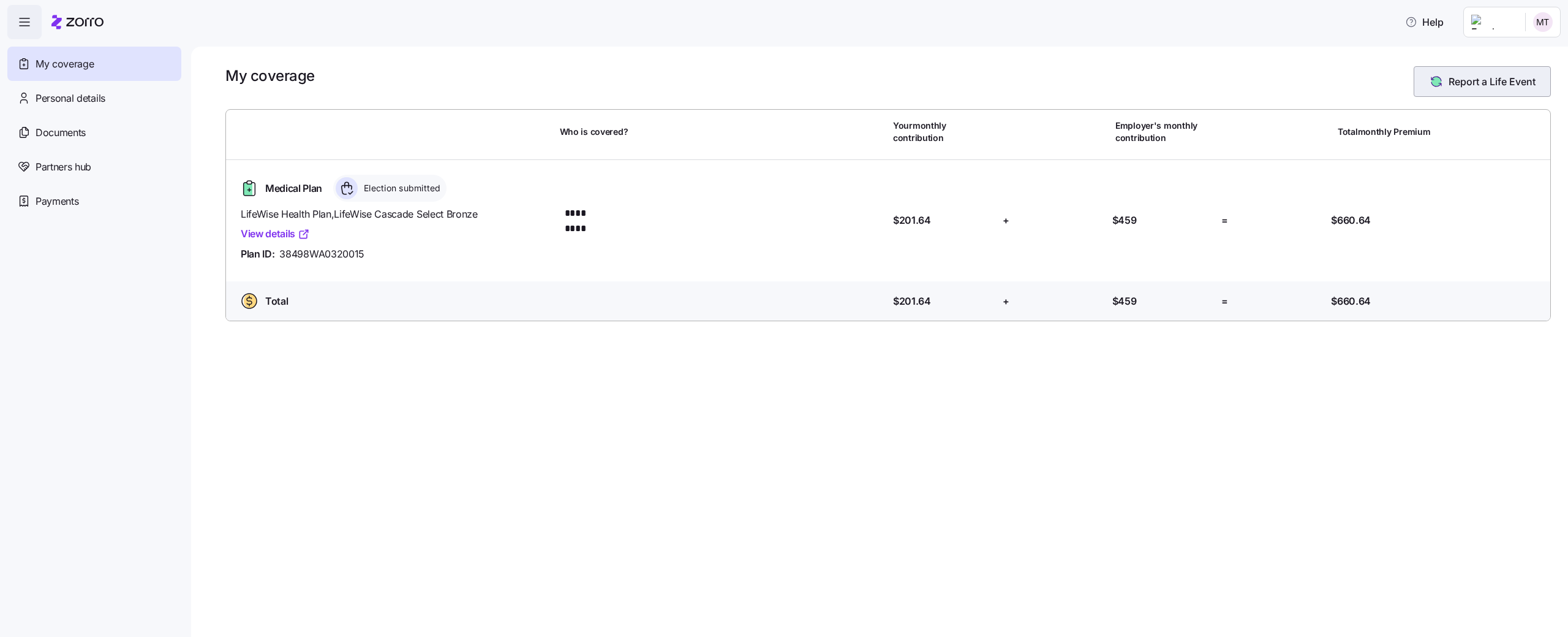
click at [1482, 70] on button "Report a Life Event" at bounding box center [1482, 82] width 137 height 31
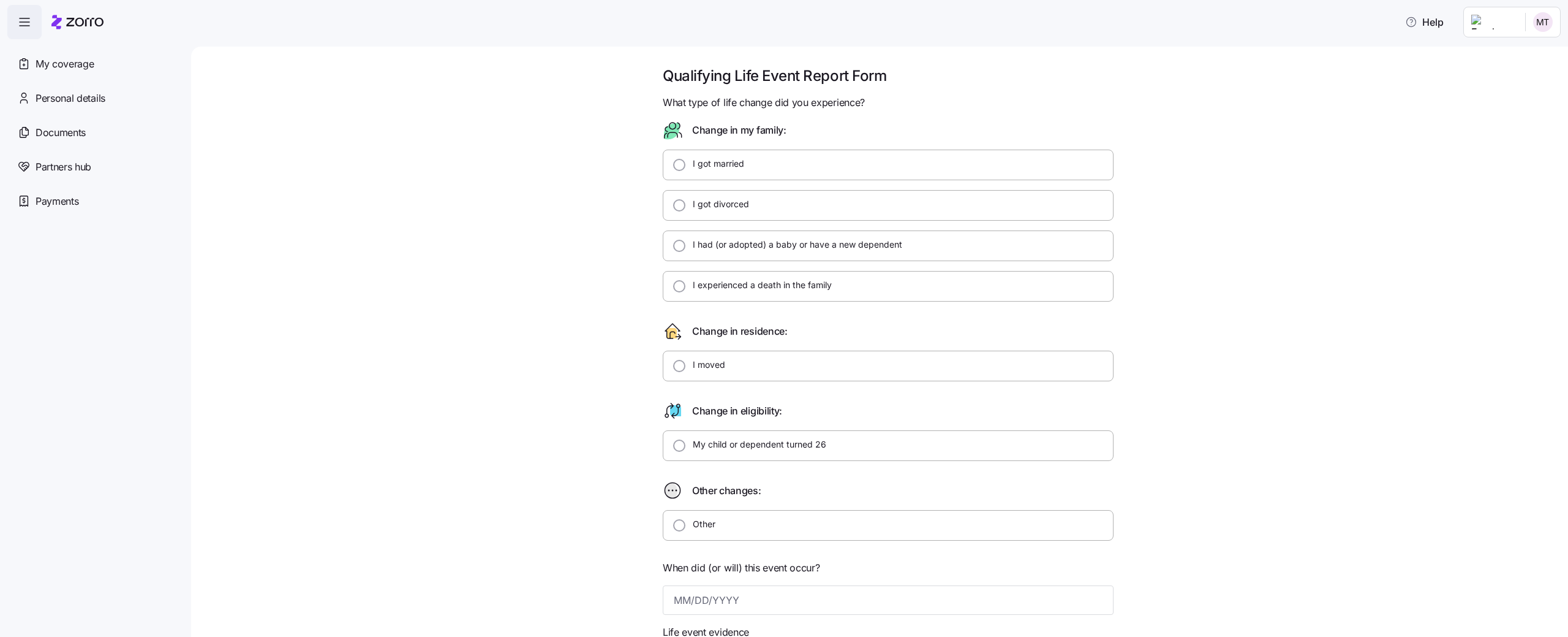
click at [787, 212] on div "I got divorced" at bounding box center [888, 205] width 451 height 31
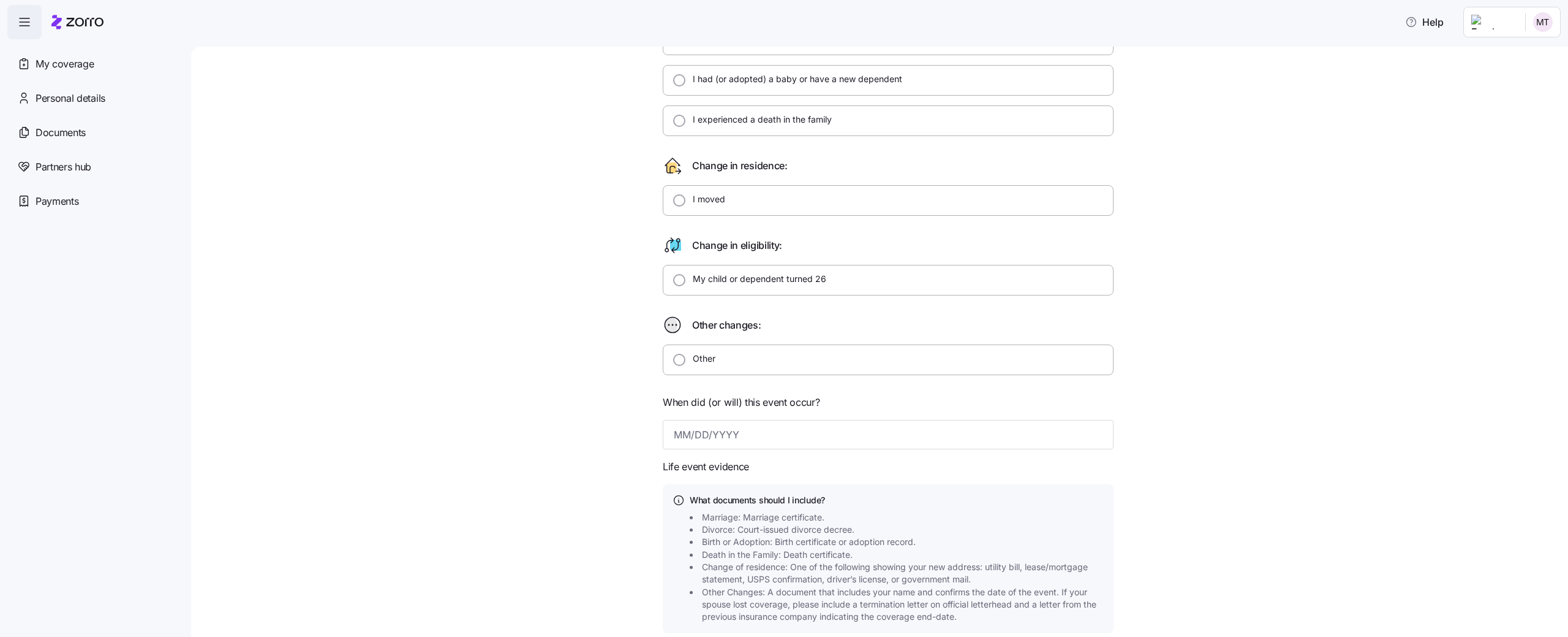
click at [782, 203] on div "I moved" at bounding box center [888, 201] width 451 height 31
radio input "false"
radio input "true"
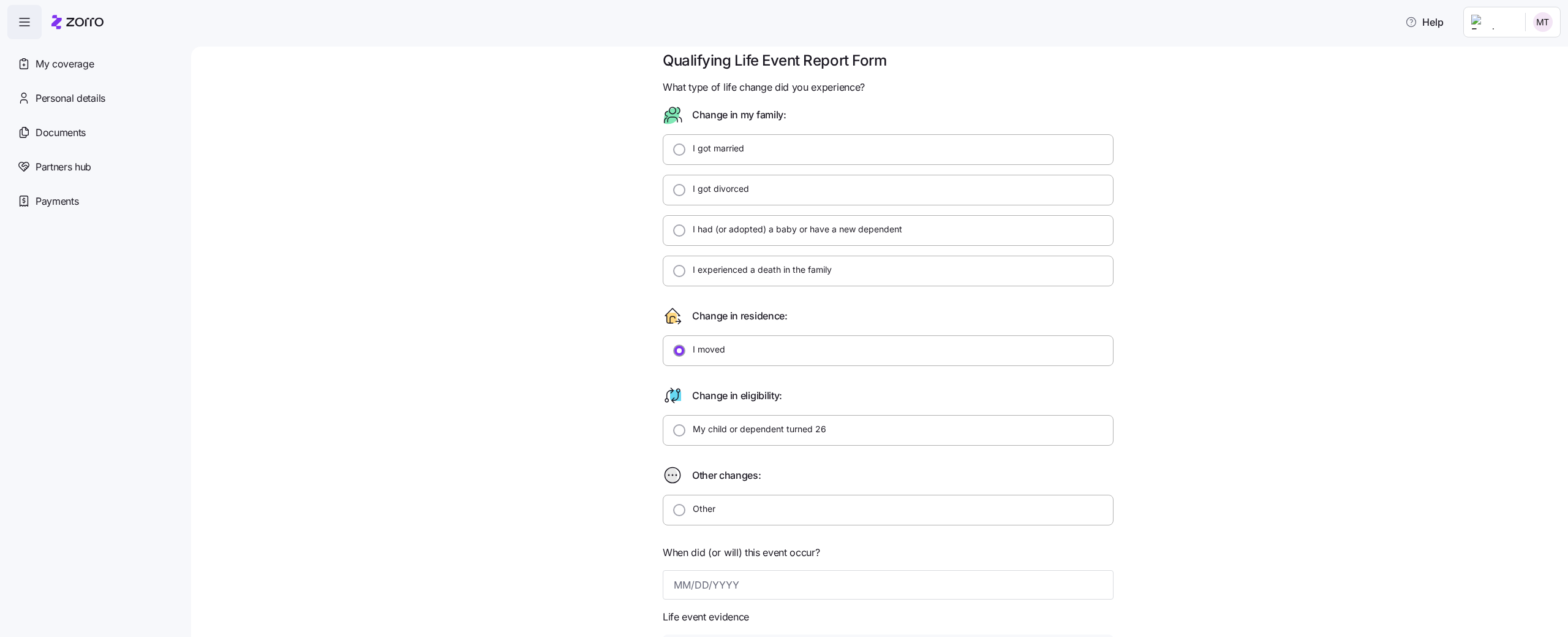
click at [772, 182] on div "I got divorced" at bounding box center [888, 190] width 451 height 31
radio input "true"
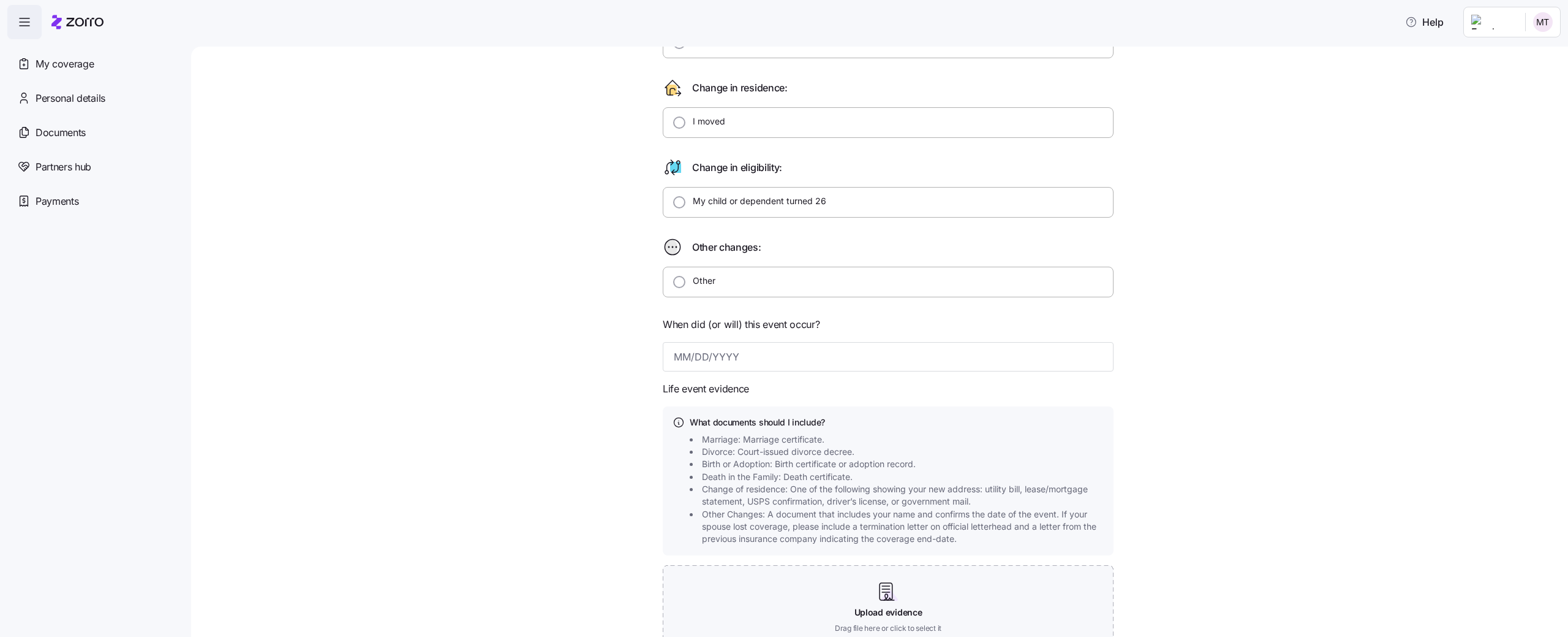
scroll to position [245, 0]
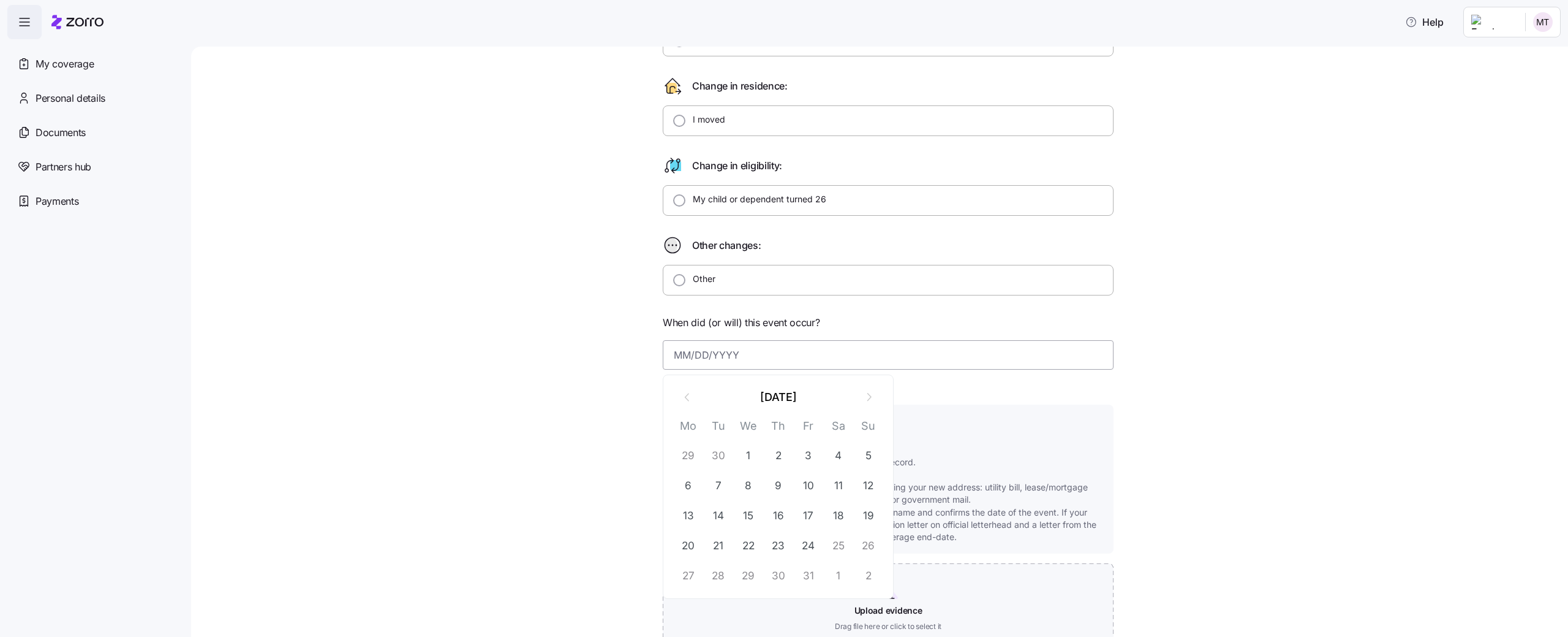
click at [676, 366] on input at bounding box center [888, 355] width 451 height 29
click at [790, 512] on button "16" at bounding box center [778, 516] width 29 height 29
type input "October 16, 2025"
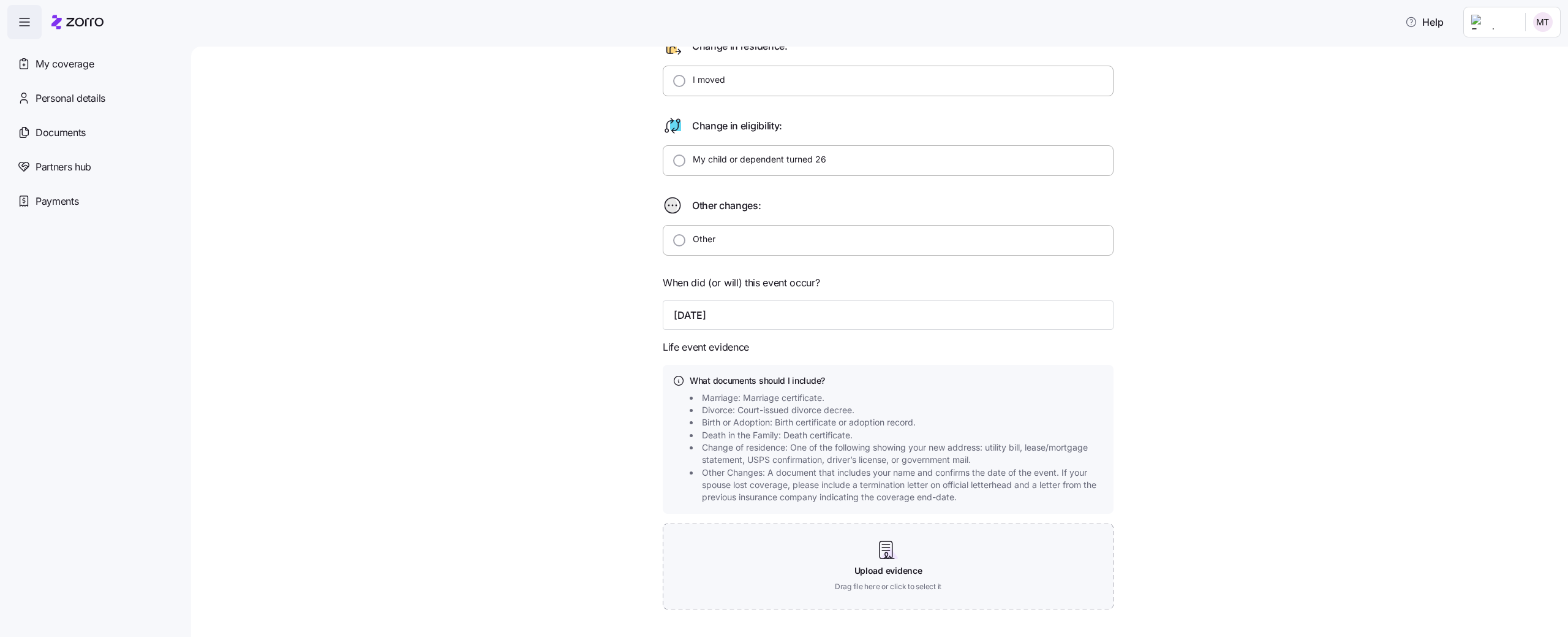
scroll to position [286, 0]
click at [721, 319] on input "October 16, 2025" at bounding box center [888, 314] width 451 height 29
click at [707, 318] on input "October 16, 2025" at bounding box center [888, 314] width 451 height 29
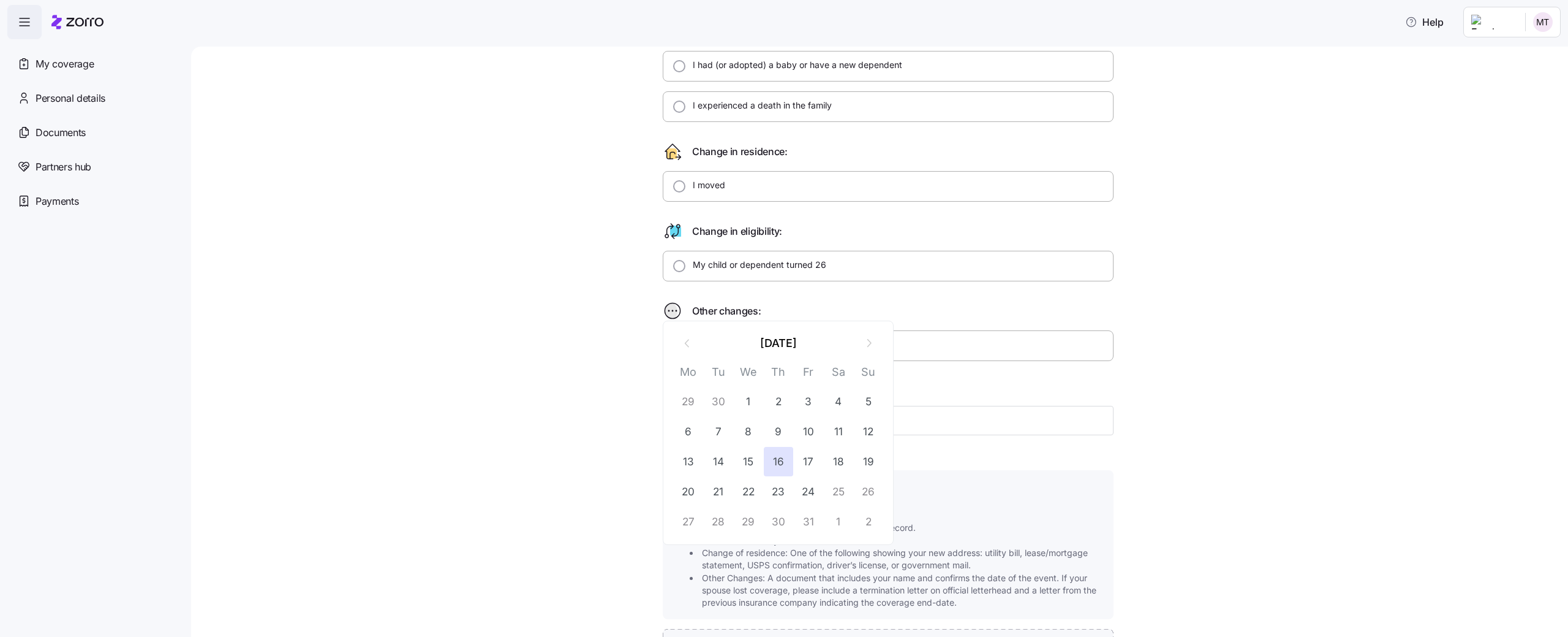
scroll to position [0, 0]
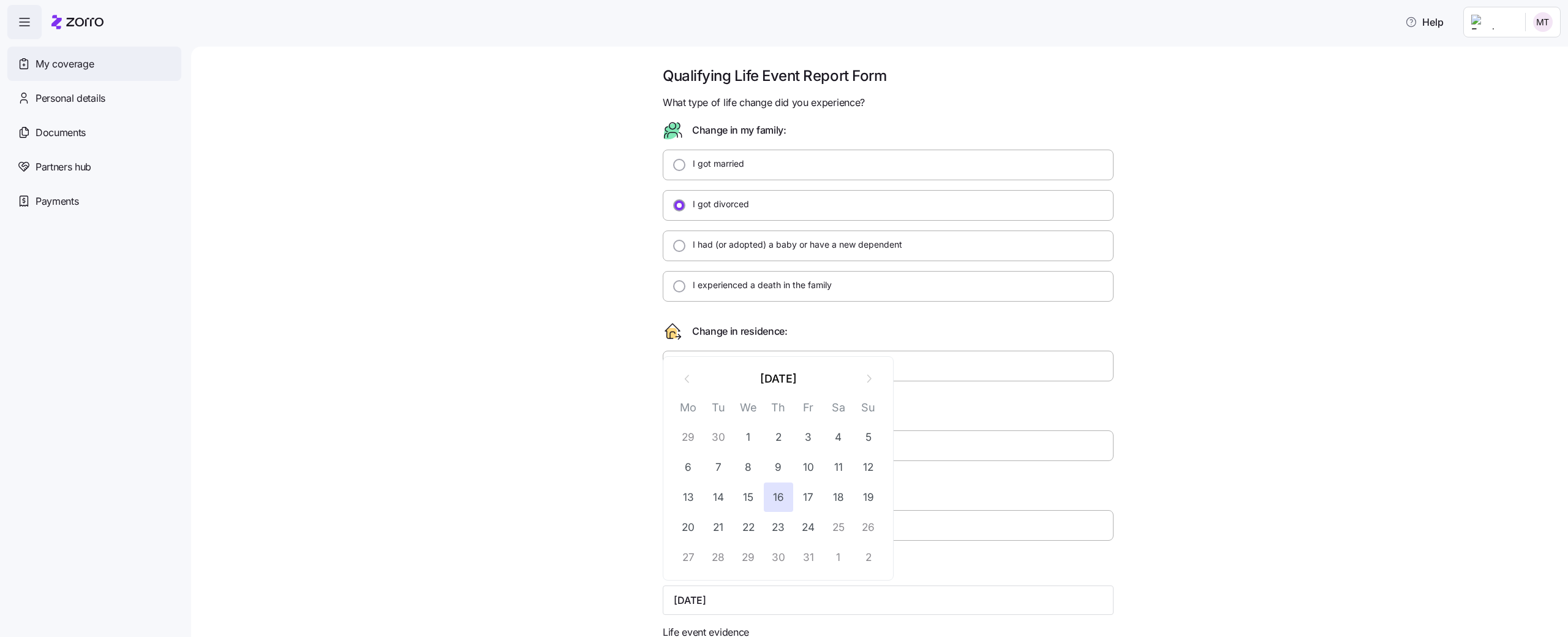
click at [98, 68] on div "My coverage" at bounding box center [94, 64] width 174 height 35
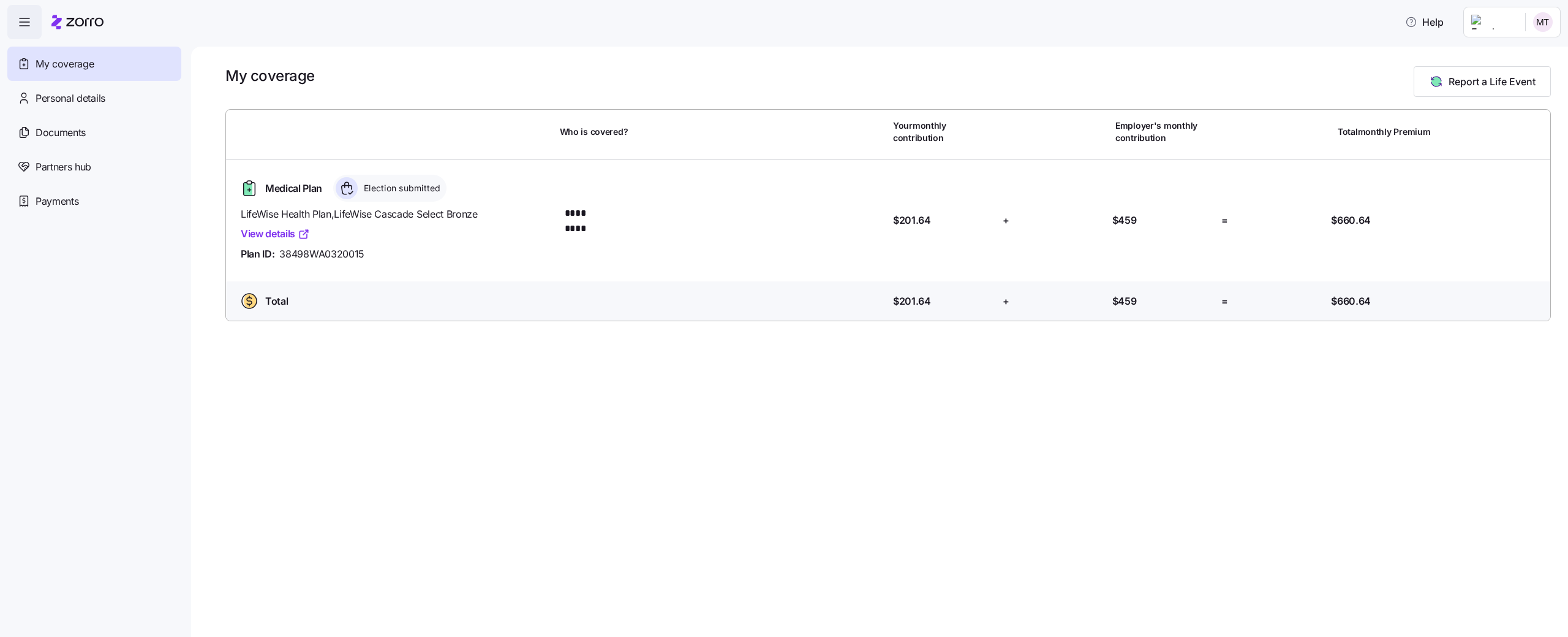
click at [254, 231] on link "View details" at bounding box center [275, 234] width 69 height 16
click at [1471, 85] on span "Report a Life Event" at bounding box center [1491, 81] width 87 height 15
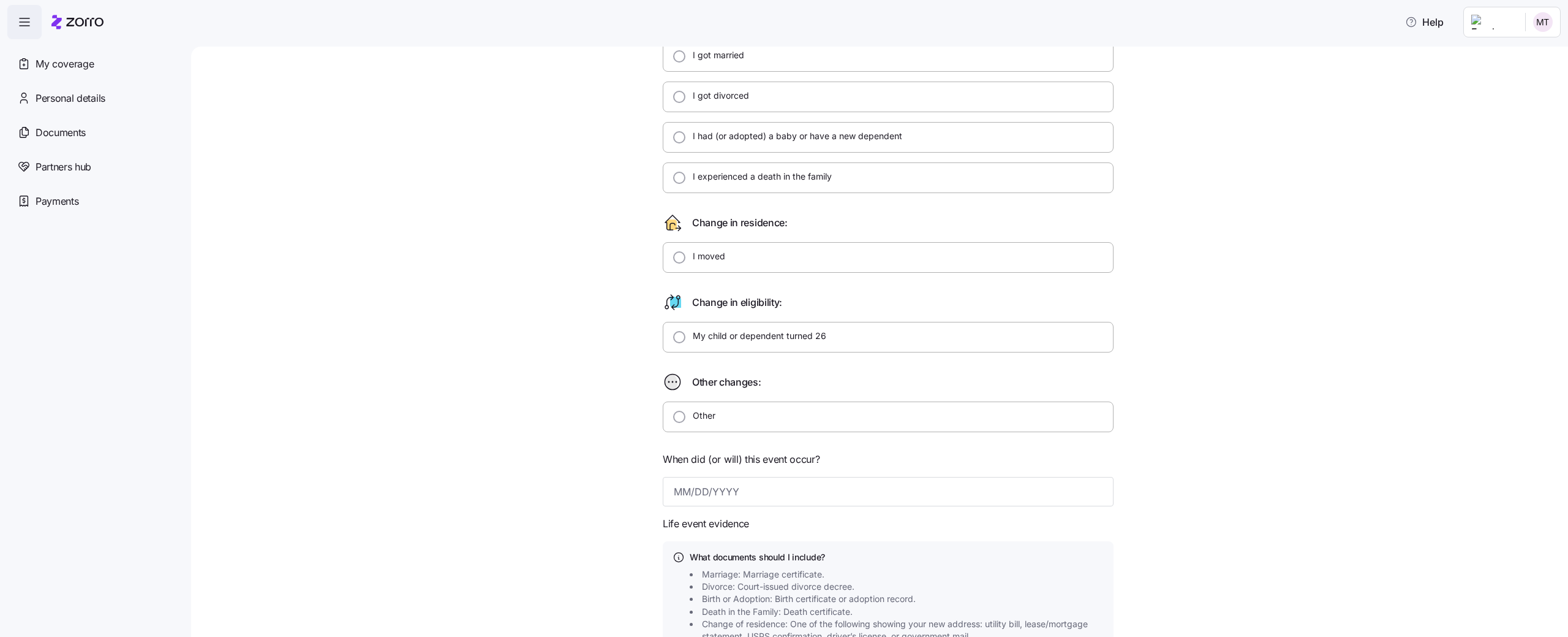
scroll to position [110, 0]
click at [801, 261] on div "I moved" at bounding box center [888, 257] width 451 height 31
radio input "true"
click at [703, 499] on input at bounding box center [888, 491] width 451 height 29
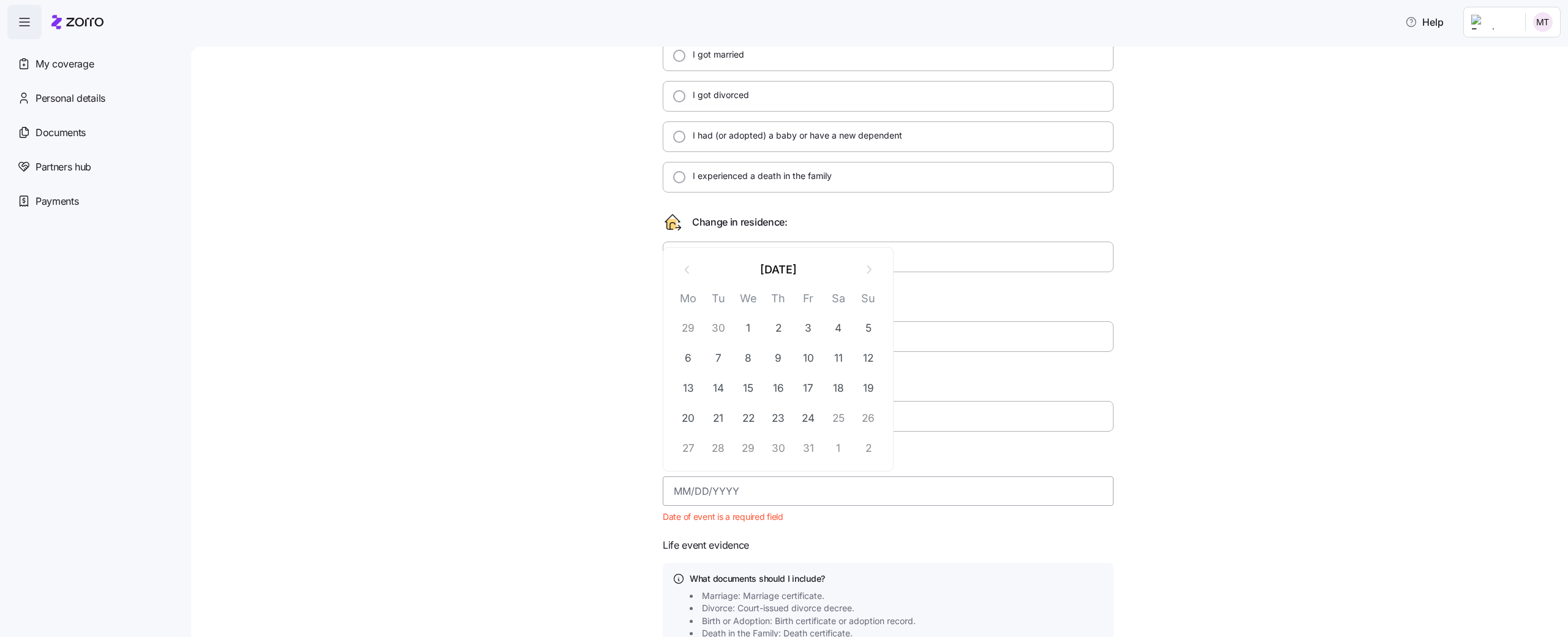
click at [714, 503] on input at bounding box center [888, 491] width 451 height 29
click at [782, 278] on button "October 2025" at bounding box center [778, 269] width 151 height 29
click at [741, 483] on input at bounding box center [888, 491] width 451 height 29
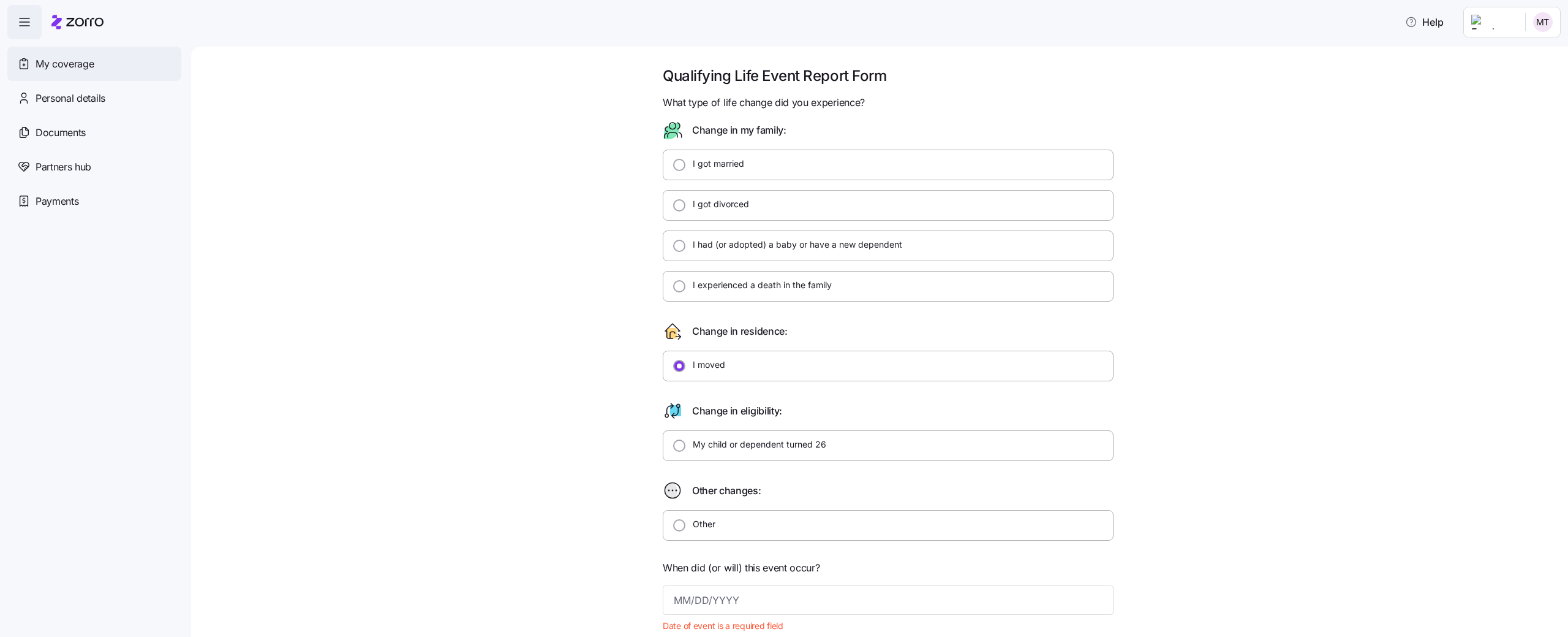
click at [116, 68] on div "My coverage" at bounding box center [94, 64] width 174 height 35
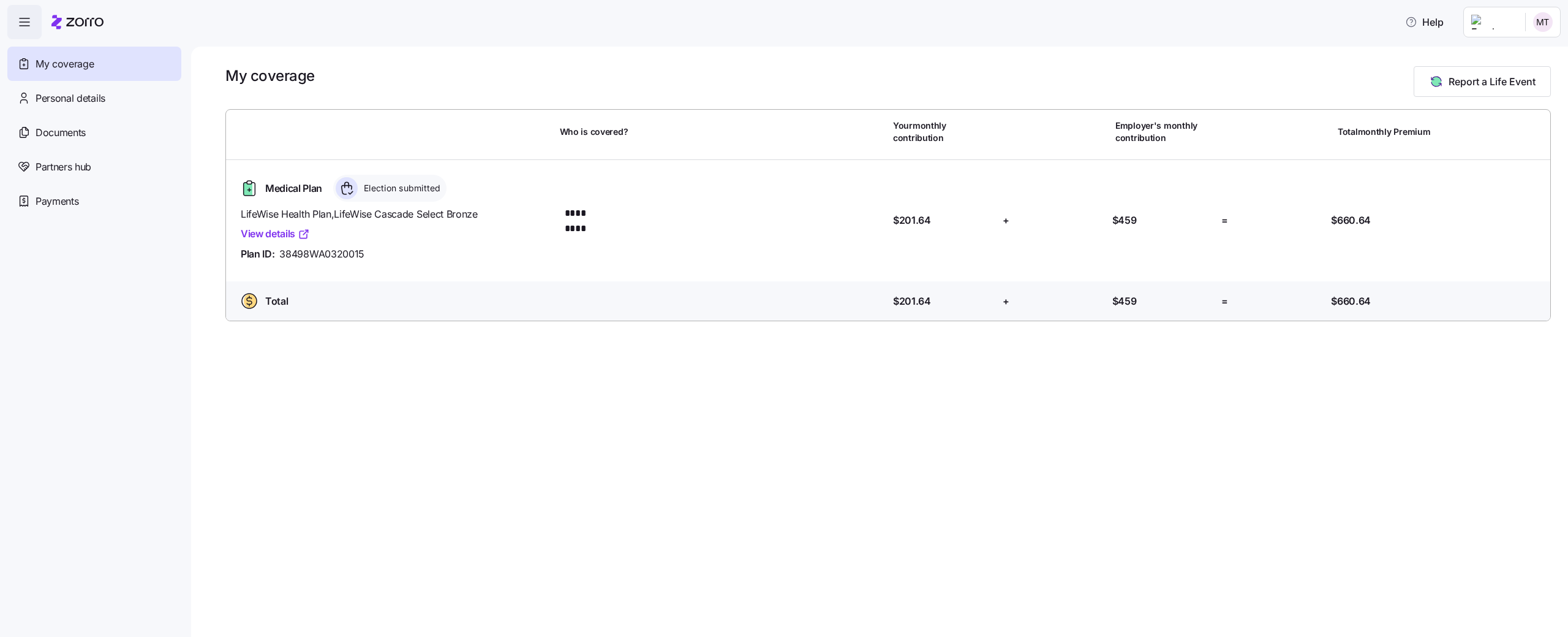
click at [294, 230] on link "View details" at bounding box center [275, 234] width 69 height 16
click at [117, 106] on div "Personal details" at bounding box center [94, 99] width 174 height 35
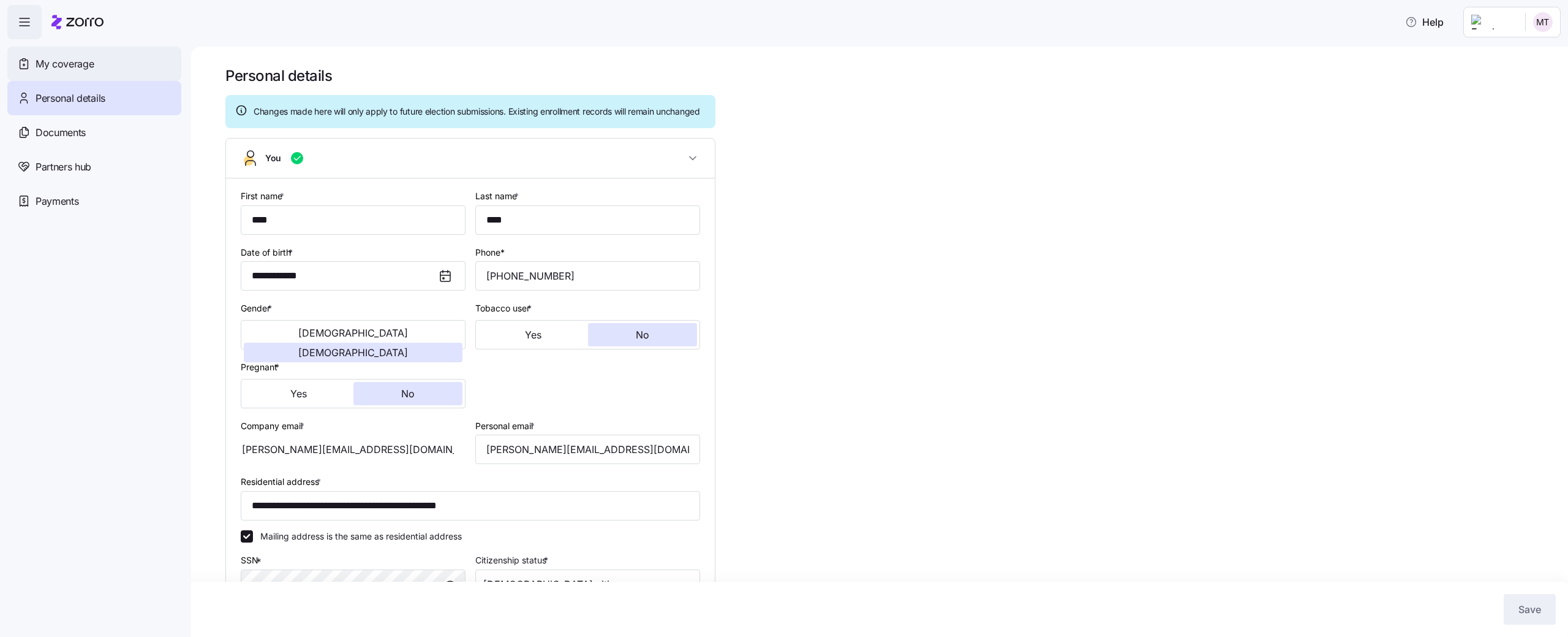
click at [65, 64] on span "My coverage" at bounding box center [65, 64] width 58 height 16
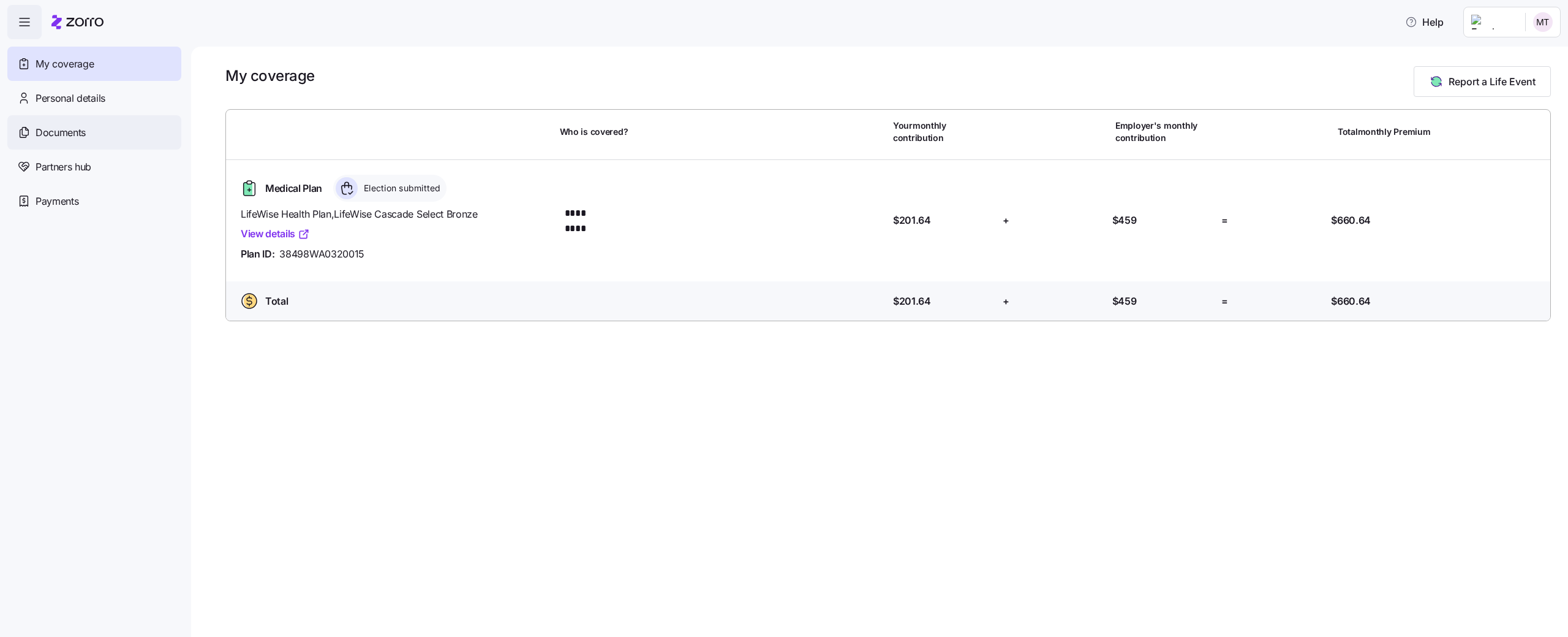
click at [79, 133] on span "Documents" at bounding box center [60, 132] width 50 height 16
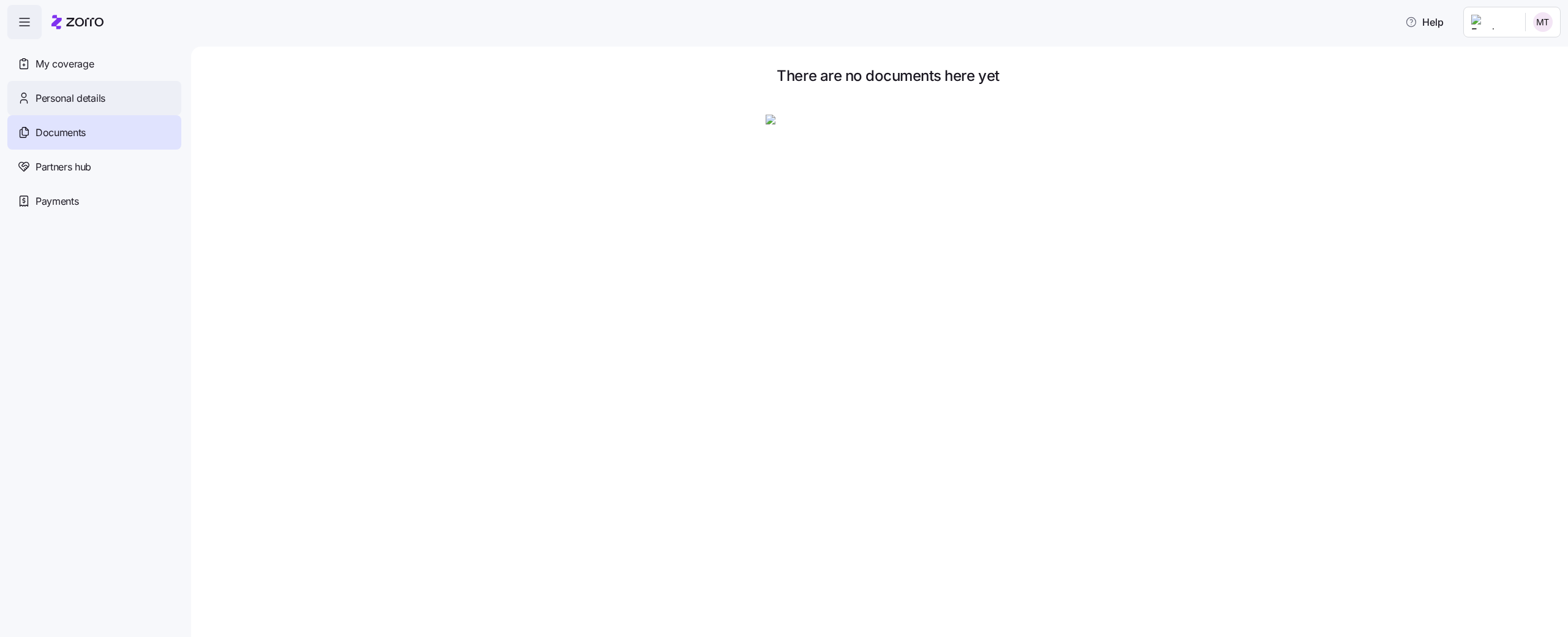
click at [78, 109] on div "Personal details" at bounding box center [94, 99] width 174 height 35
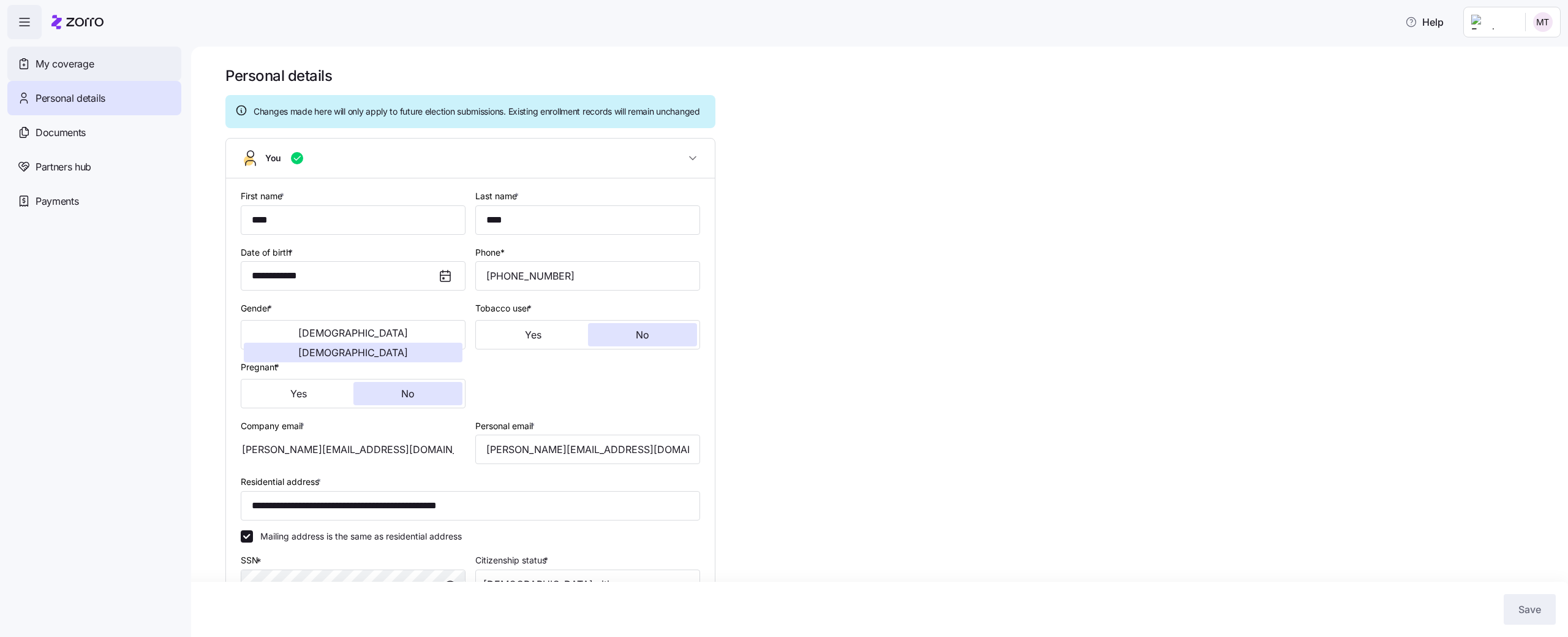
click at [118, 69] on div "My coverage" at bounding box center [94, 64] width 174 height 35
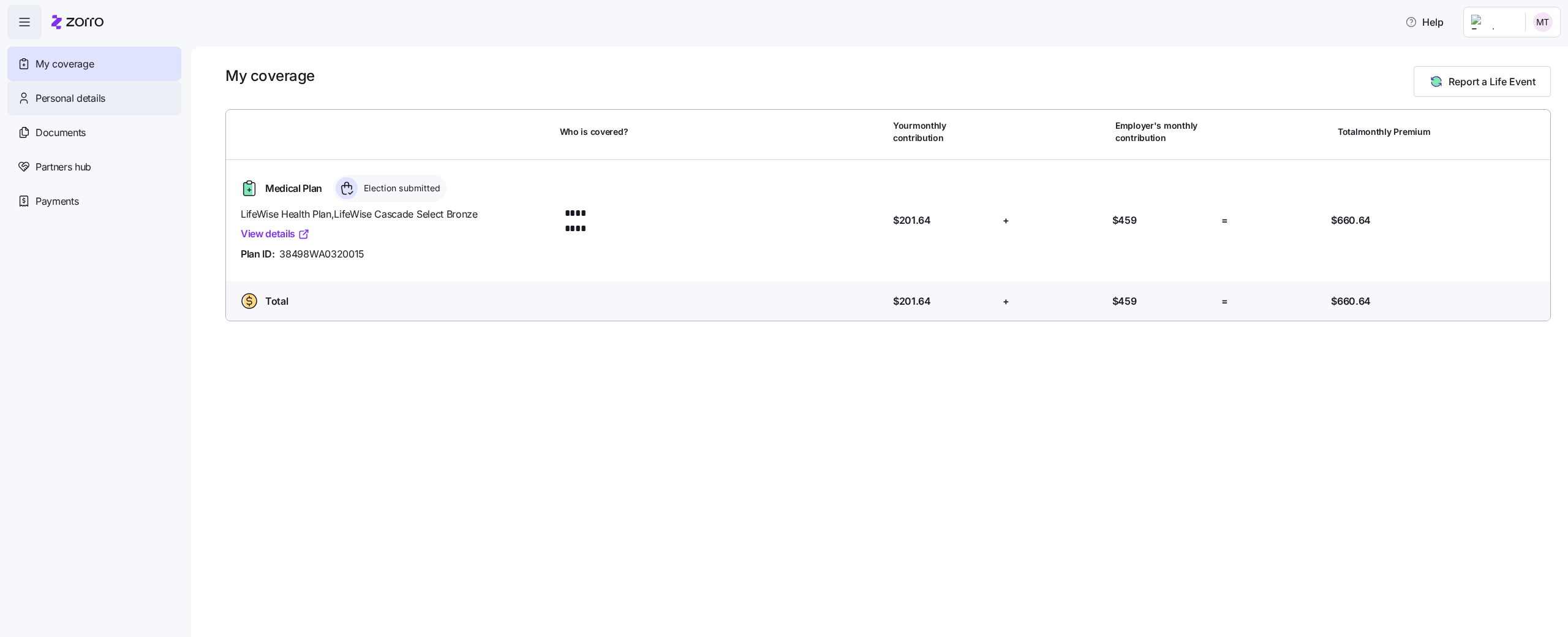
click at [90, 92] on span "Personal details" at bounding box center [70, 98] width 70 height 16
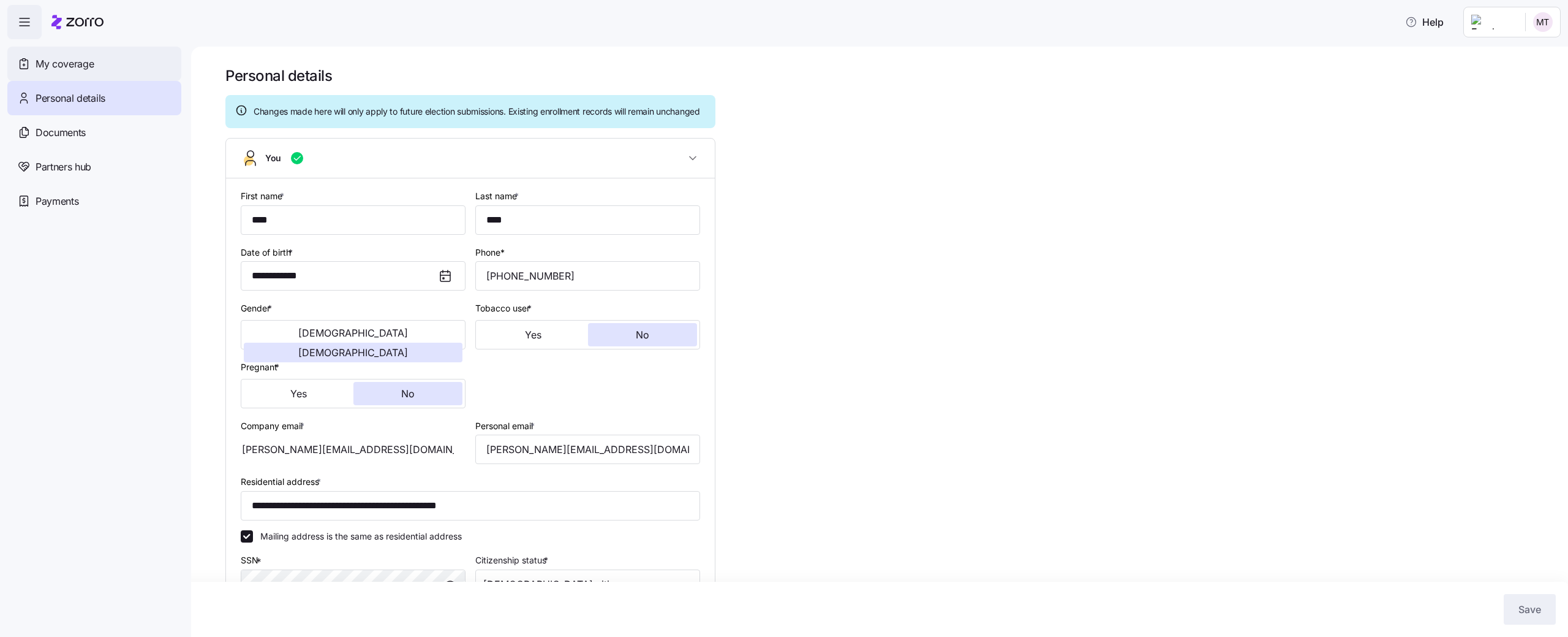
click at [88, 72] on div "My coverage" at bounding box center [94, 64] width 174 height 35
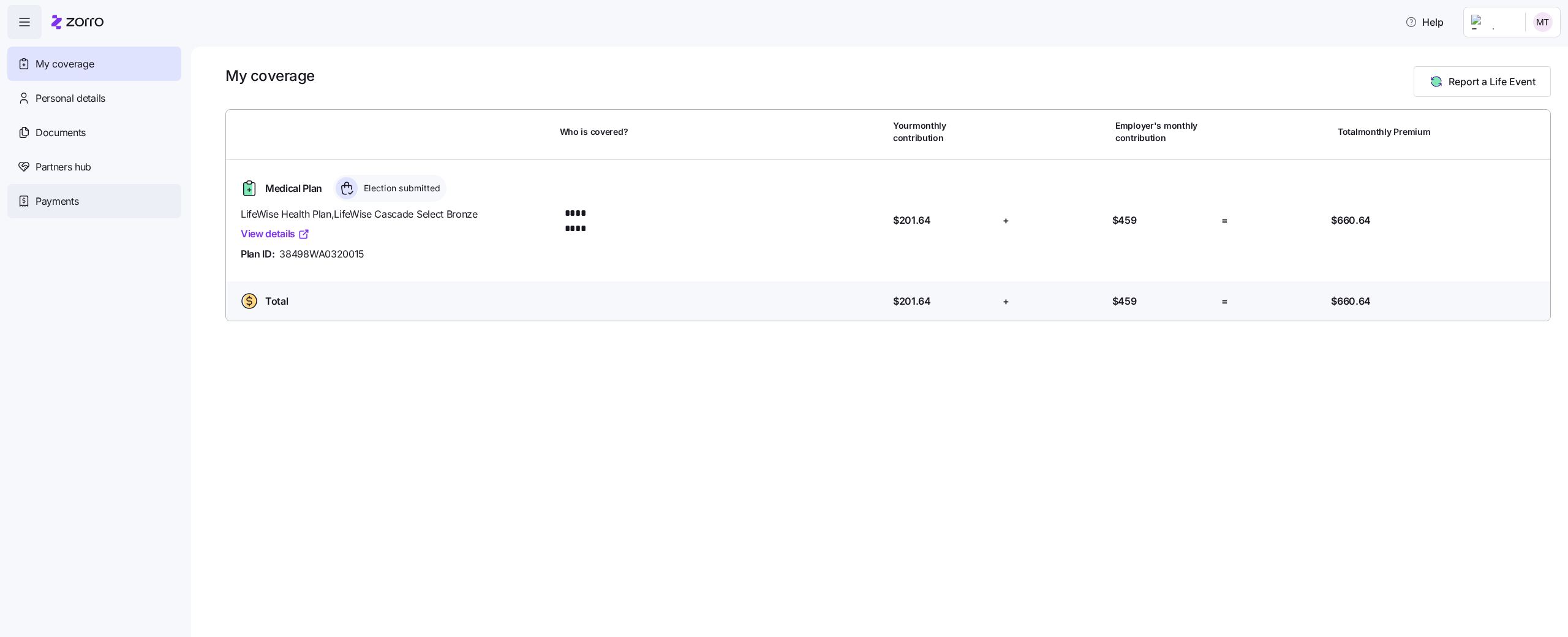
click at [78, 197] on span "Payments" at bounding box center [57, 201] width 43 height 16
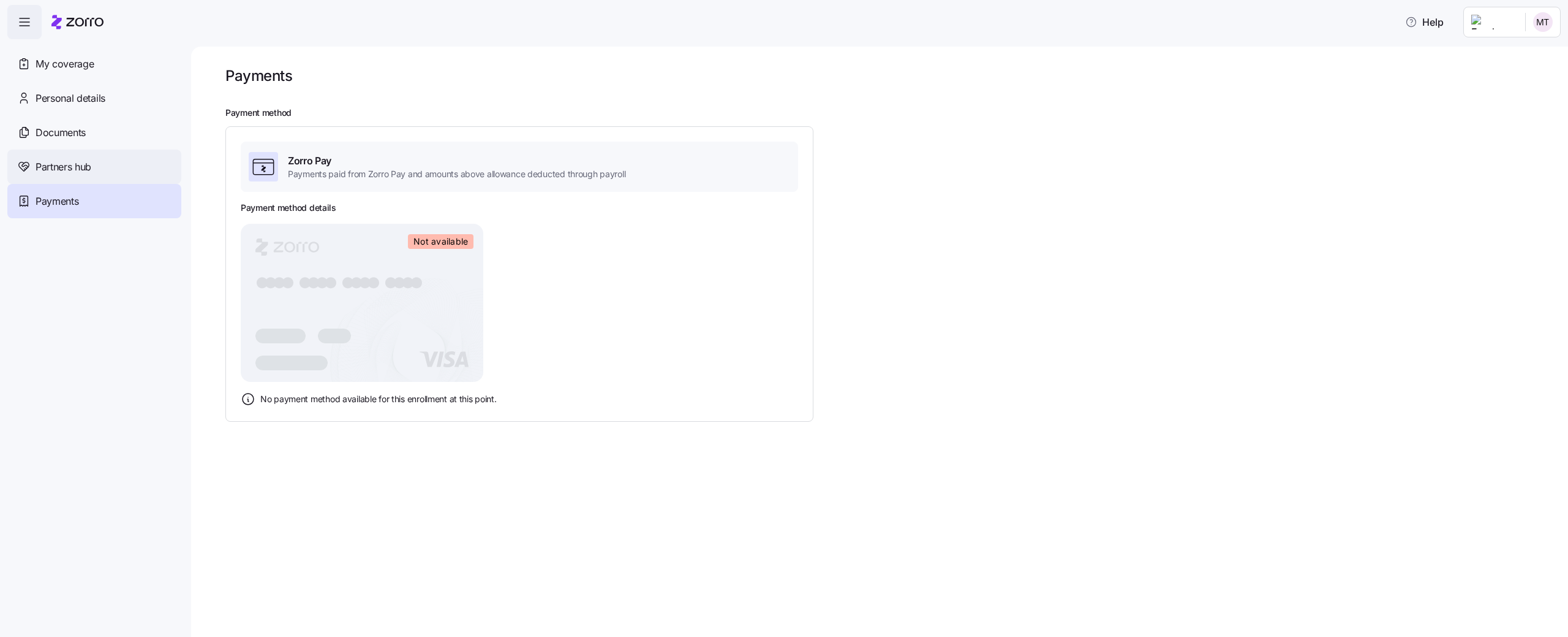
click at [83, 165] on span "Partners hub" at bounding box center [63, 167] width 56 height 16
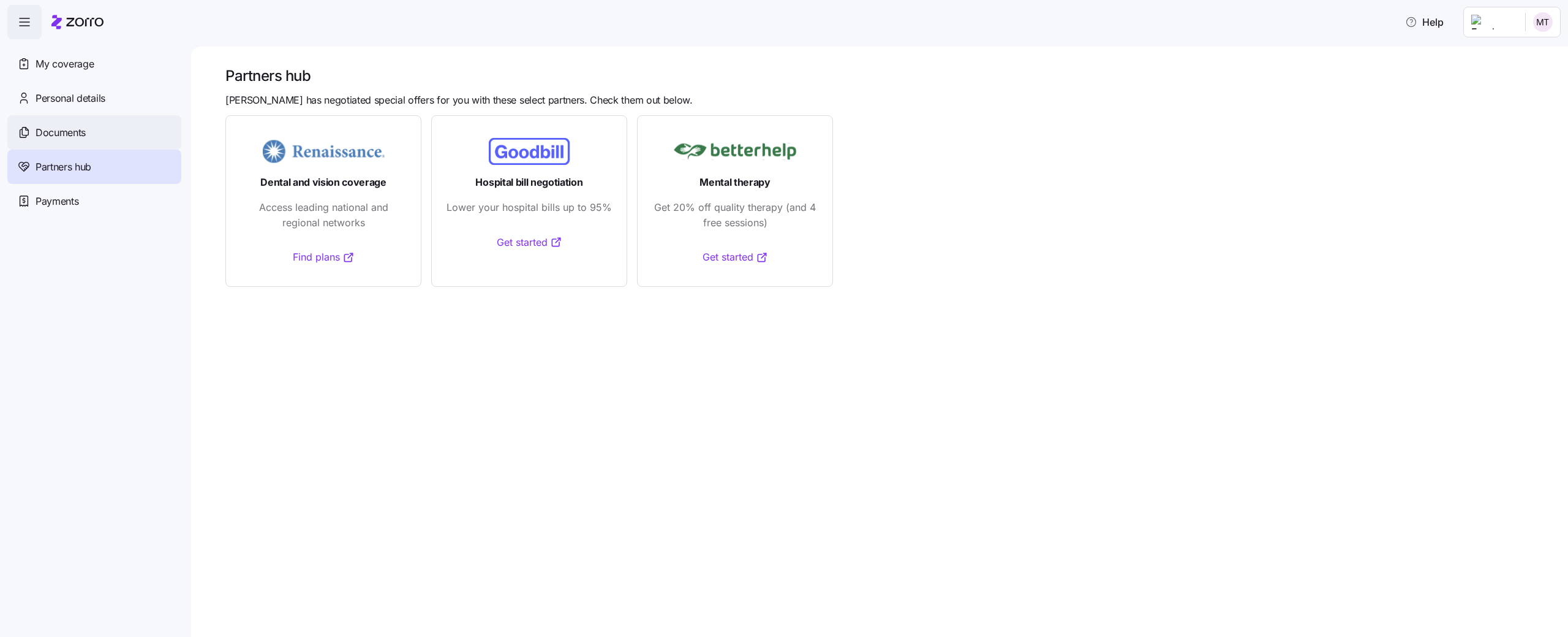
click at [81, 131] on span "Documents" at bounding box center [60, 132] width 50 height 16
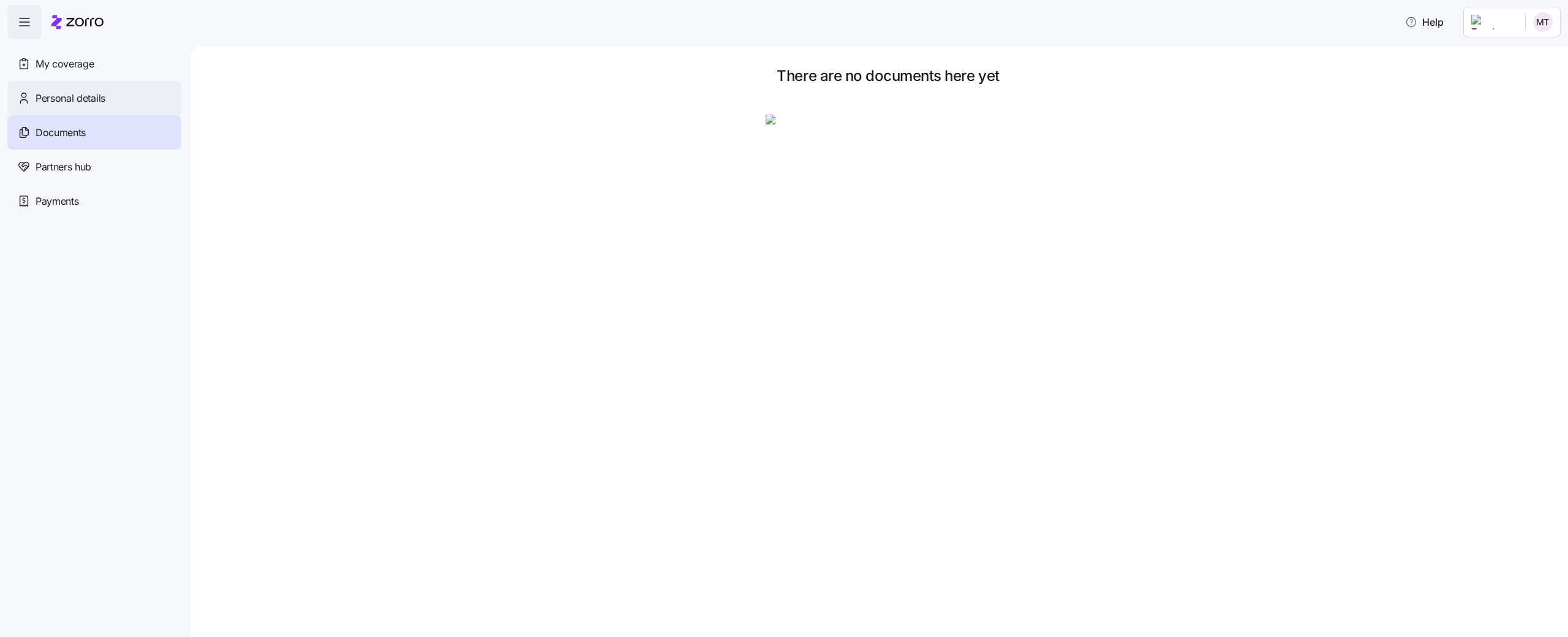
click at [87, 100] on span "Personal details" at bounding box center [70, 98] width 70 height 16
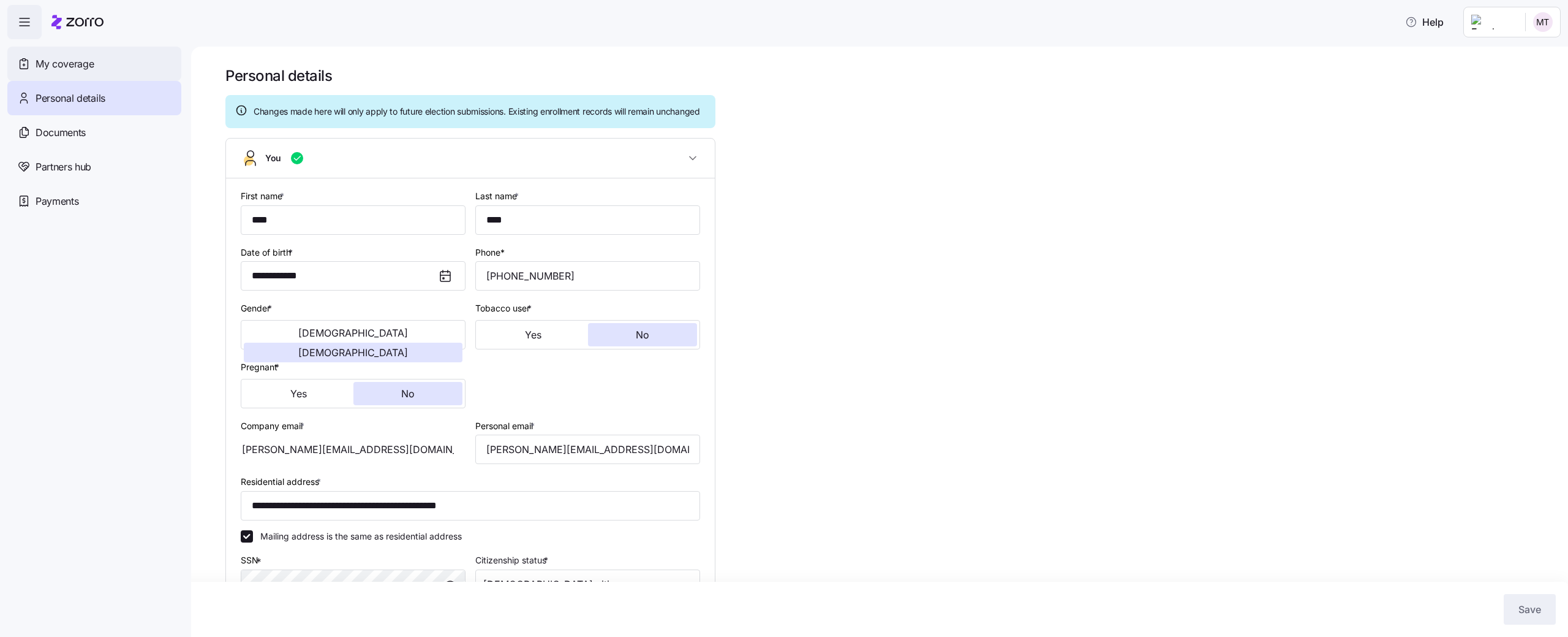
click at [87, 76] on div "My coverage" at bounding box center [94, 64] width 174 height 35
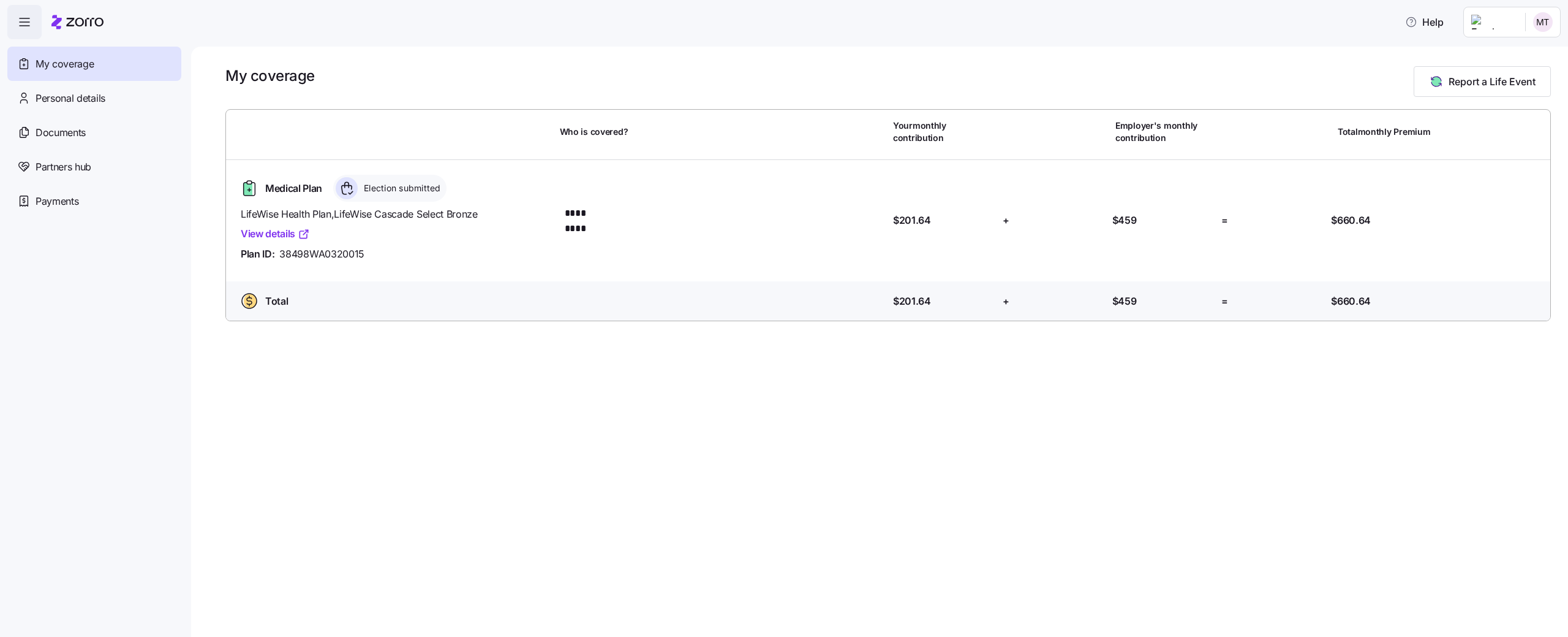
click at [35, 29] on span "button" at bounding box center [25, 22] width 33 height 33
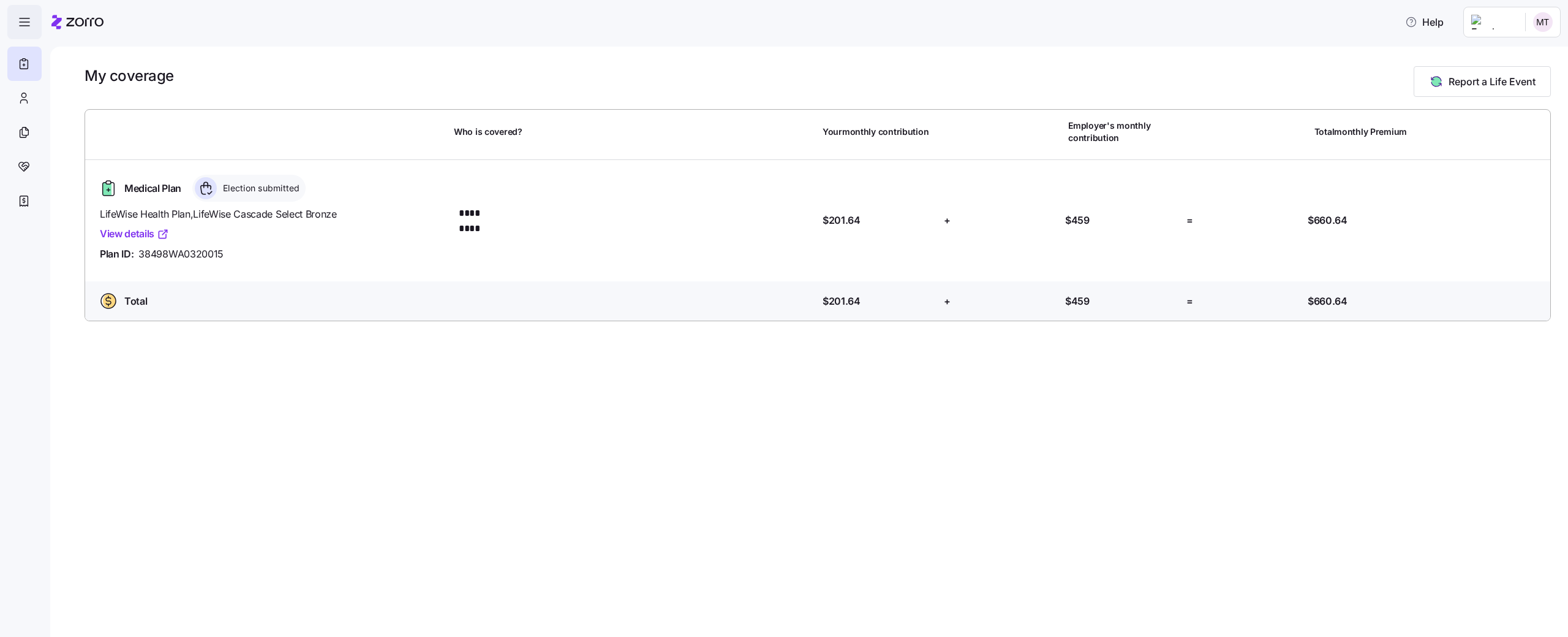
click at [35, 29] on span "button" at bounding box center [25, 22] width 33 height 33
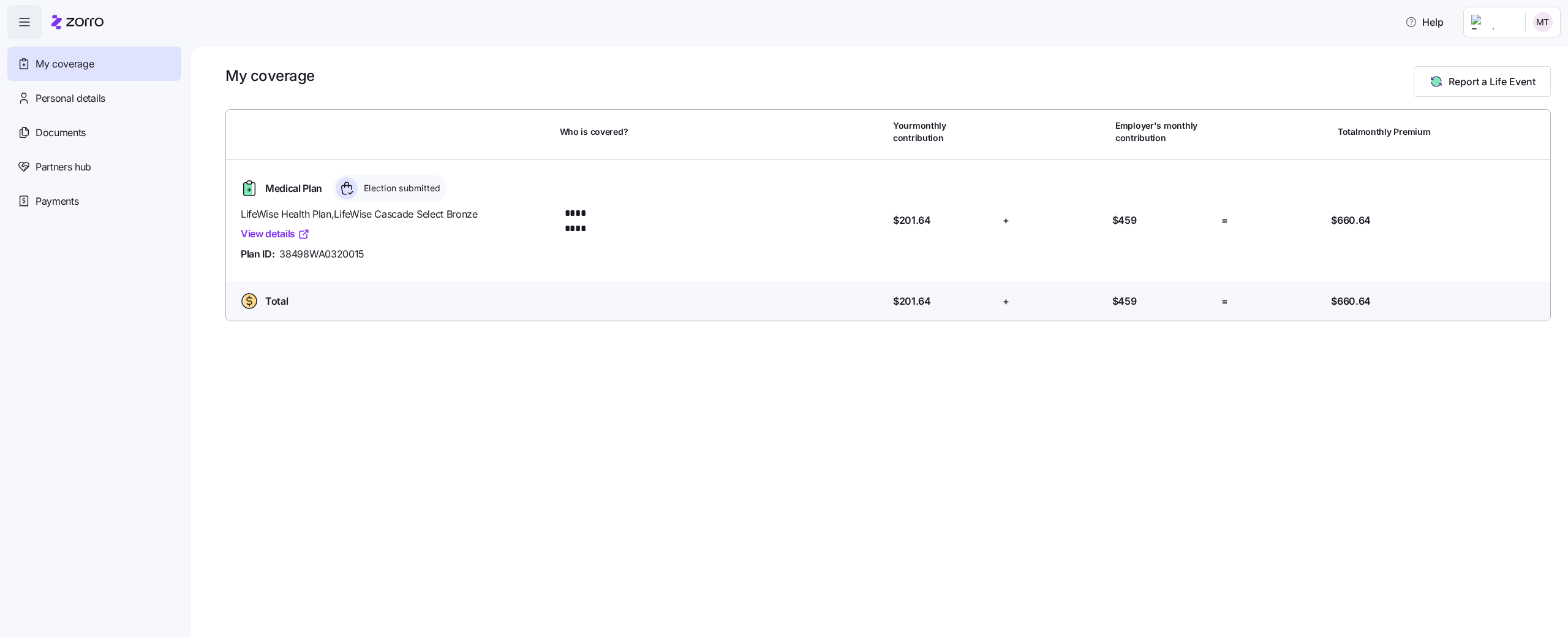
click at [566, 412] on div "My coverage Report a Life Event Who is covered? Your monthly contribution Emplo…" at bounding box center [878, 341] width 1376 height 590
click at [1522, 35] on html "Help My coverage Personal details Documents Partners hub Payments My coverage R…" at bounding box center [784, 315] width 1568 height 630
click at [1518, 53] on div "My settings" at bounding box center [1519, 55] width 64 height 14
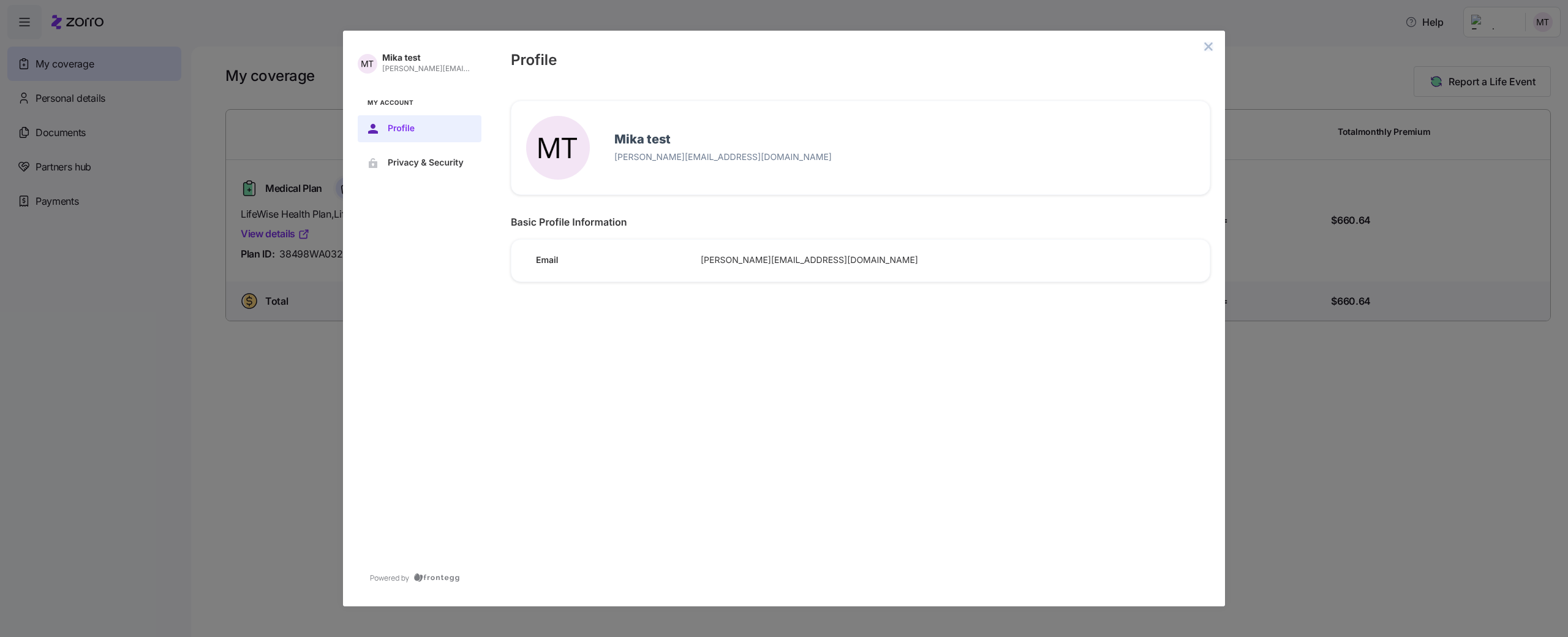
click at [1205, 44] on icon "close admin-box" at bounding box center [1209, 46] width 8 height 8
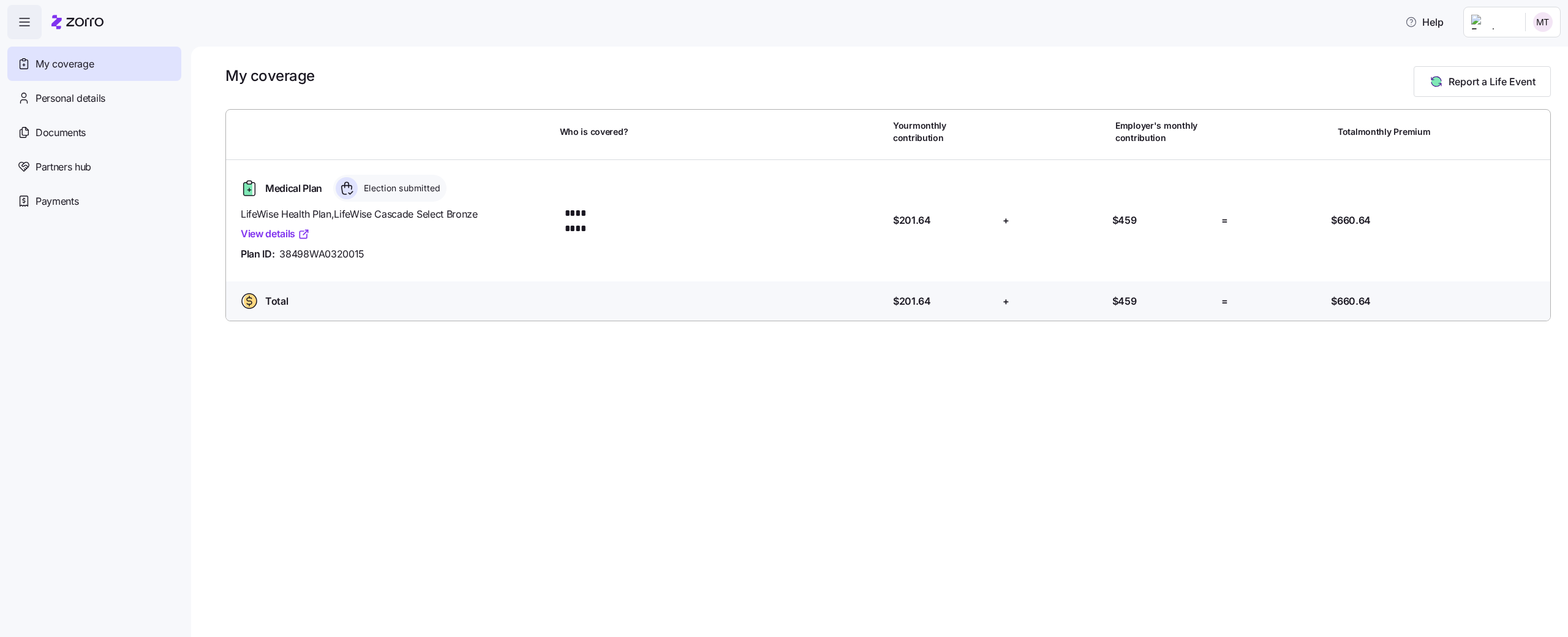
click at [351, 191] on icon at bounding box center [347, 188] width 22 height 22
click at [309, 192] on span "Medical Plan" at bounding box center [294, 188] width 57 height 16
click at [421, 183] on span "Election submitted" at bounding box center [400, 187] width 81 height 12
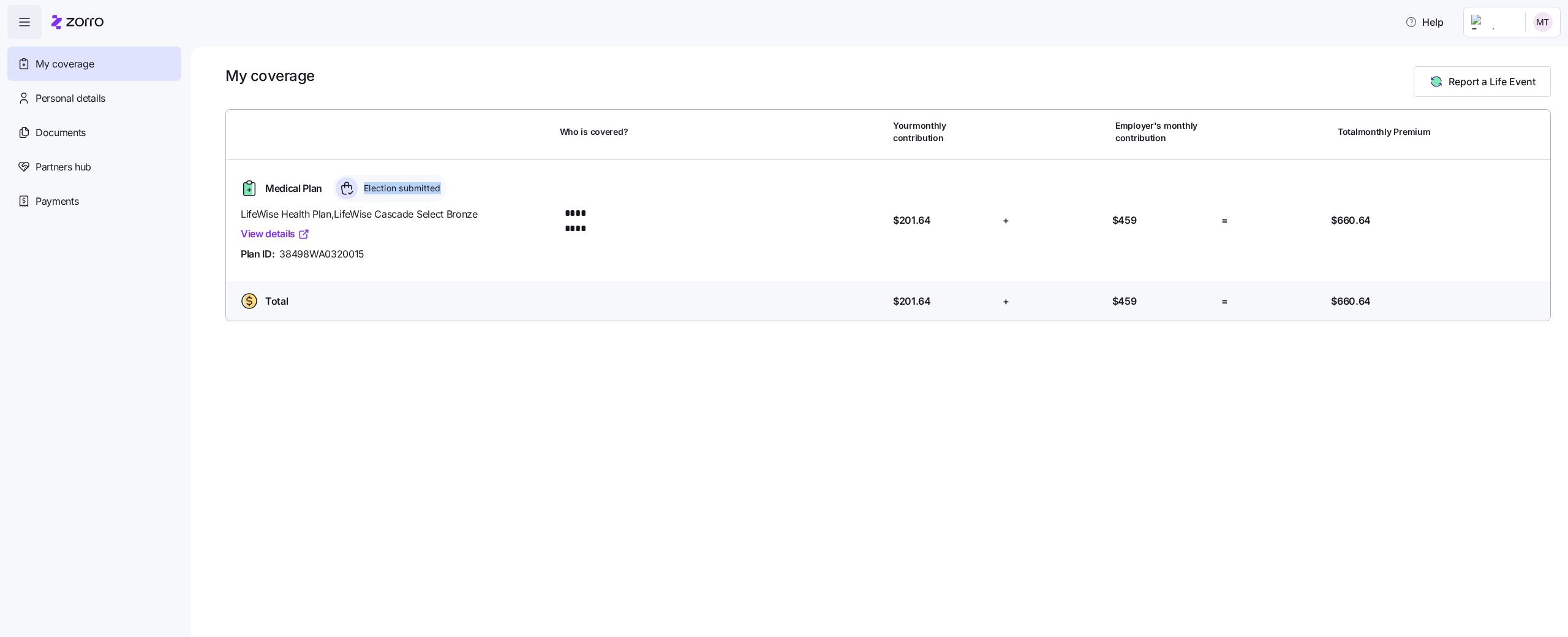
click at [421, 183] on span "Election submitted" at bounding box center [400, 187] width 81 height 12
click at [330, 254] on span "38498WA0320015" at bounding box center [321, 254] width 85 height 16
click at [435, 367] on div "My coverage Report a Life Event Who is covered? Your monthly contribution Emplo…" at bounding box center [878, 341] width 1376 height 590
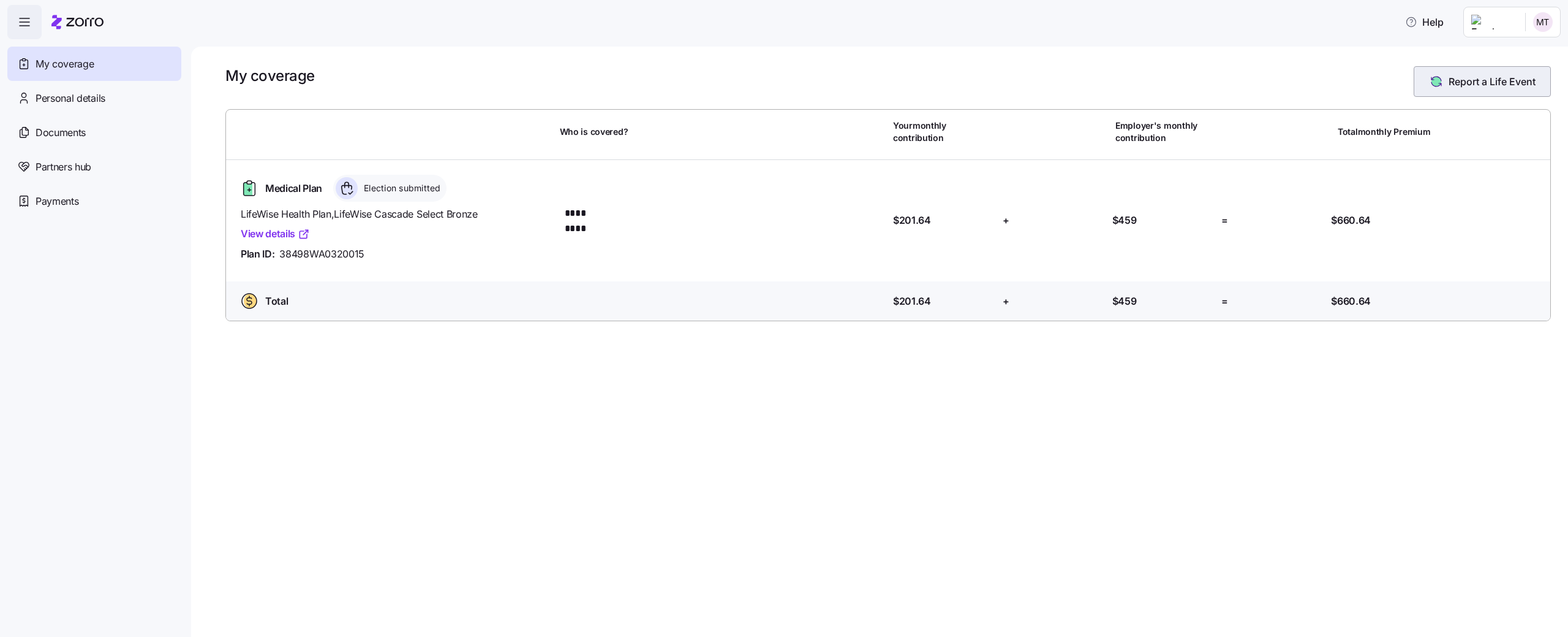
click at [1432, 85] on icon "button" at bounding box center [1436, 81] width 10 height 10
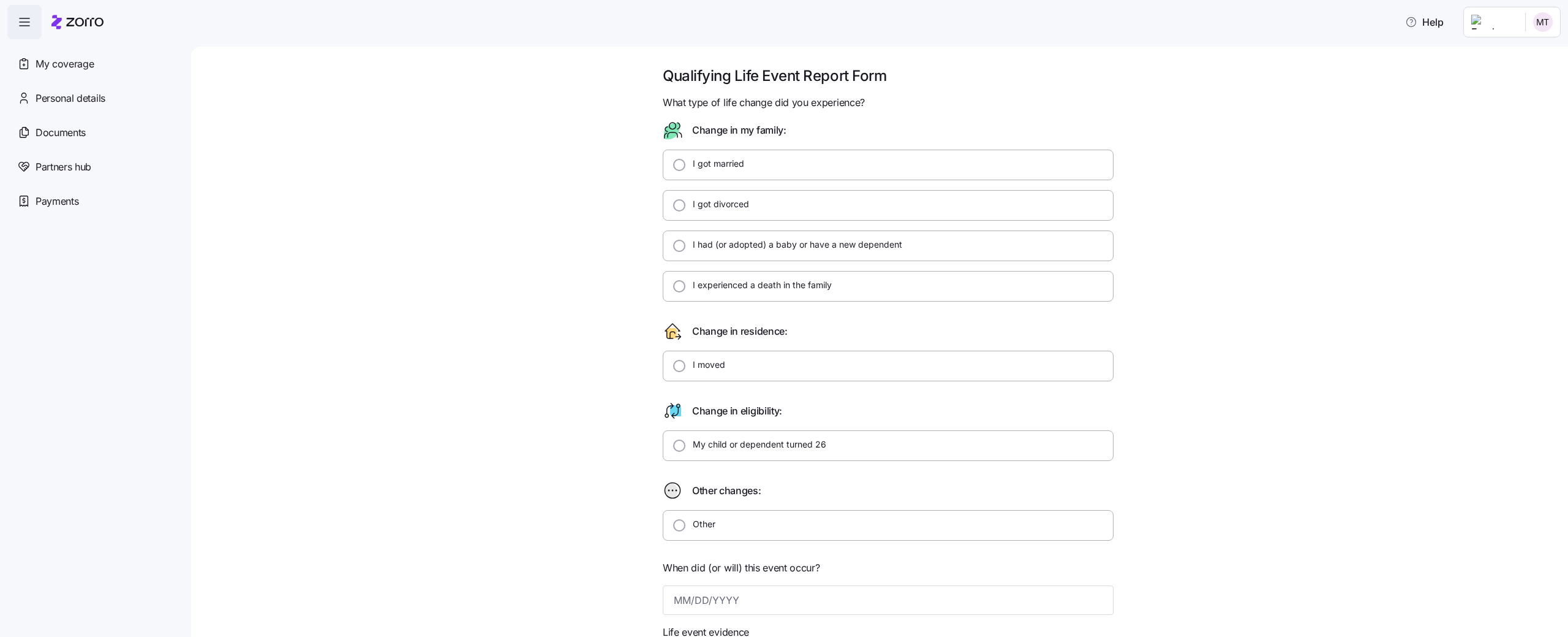
click at [757, 196] on div "I got divorced" at bounding box center [888, 205] width 451 height 31
radio input "true"
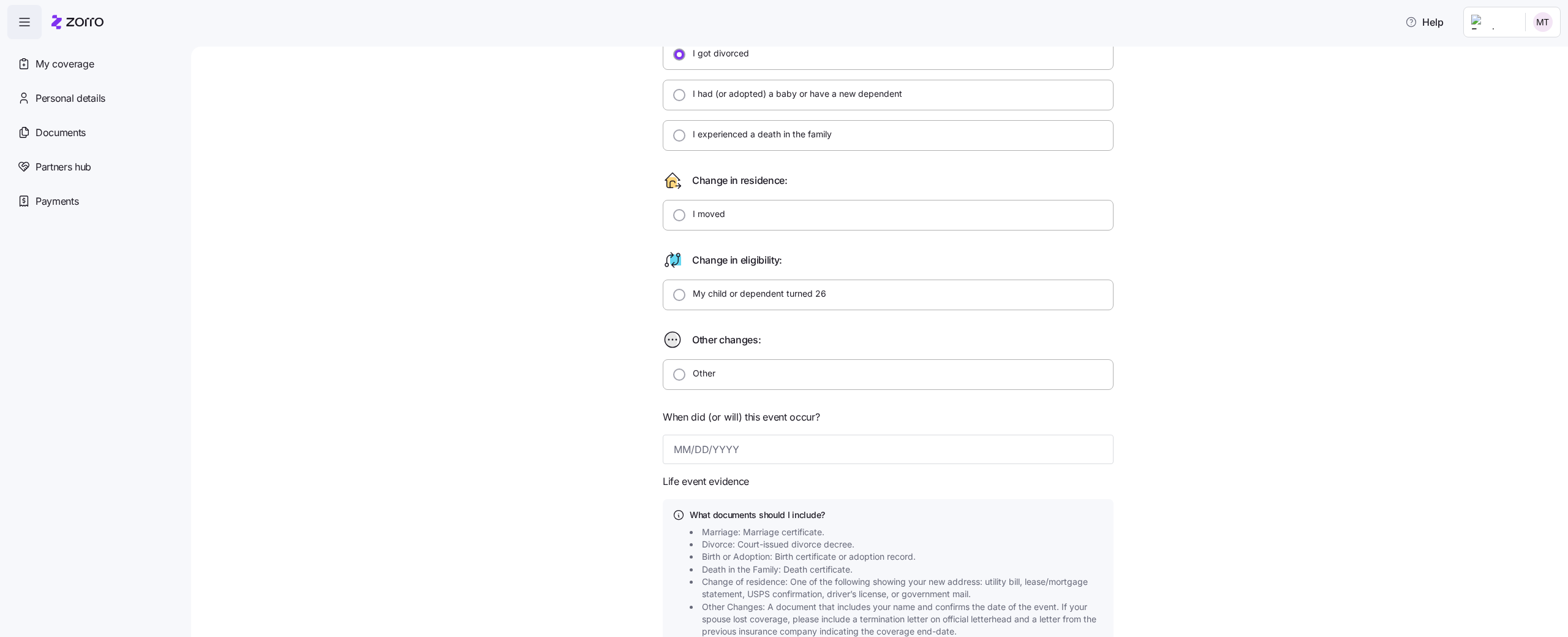
scroll to position [355, 0]
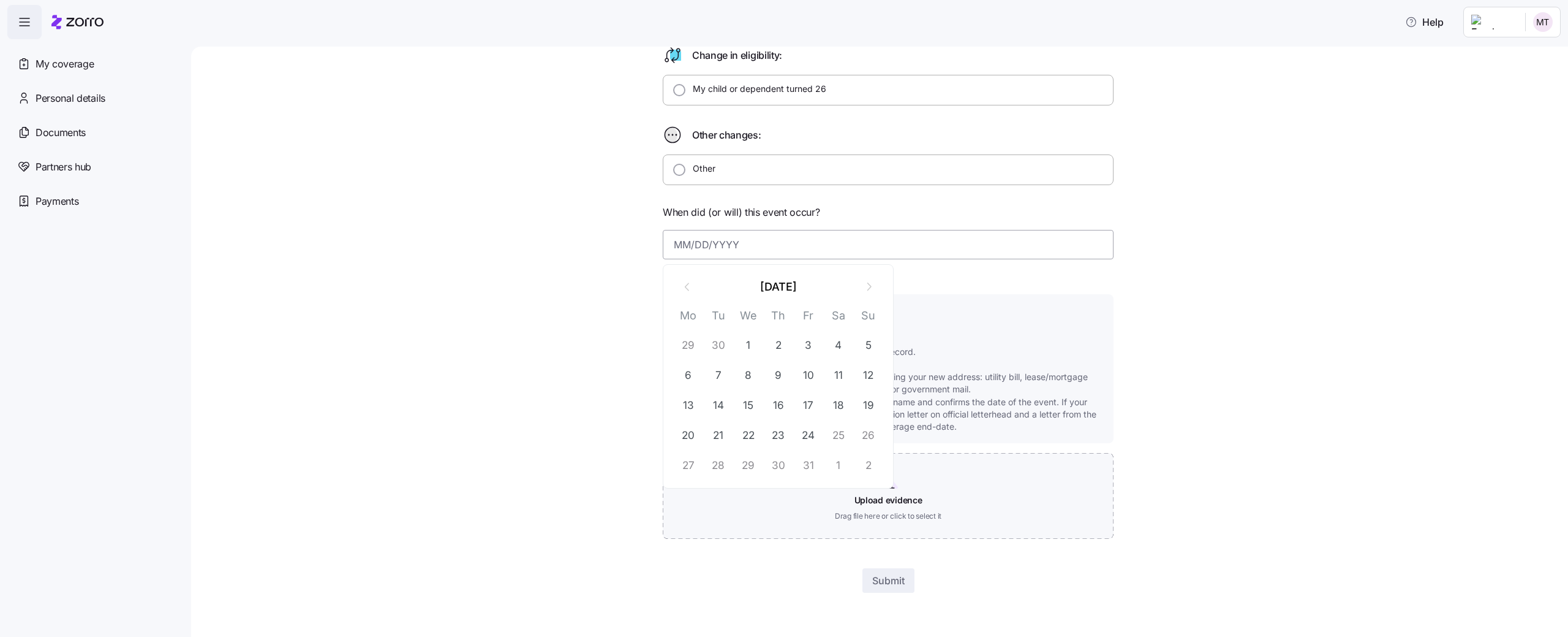
click at [764, 244] on input at bounding box center [888, 245] width 451 height 29
click at [754, 428] on button "22" at bounding box center [748, 435] width 29 height 29
type input "October 22, 2025"
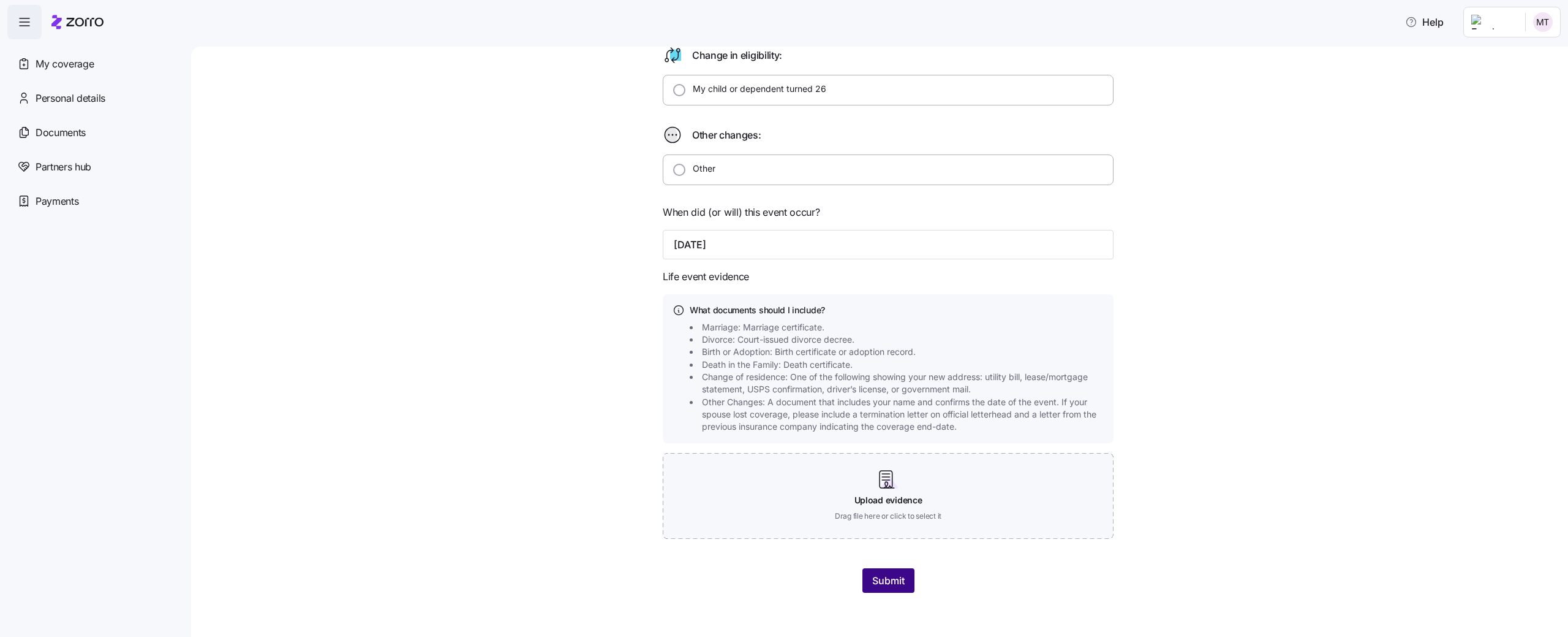
click at [898, 583] on span "Submit" at bounding box center [888, 580] width 33 height 15
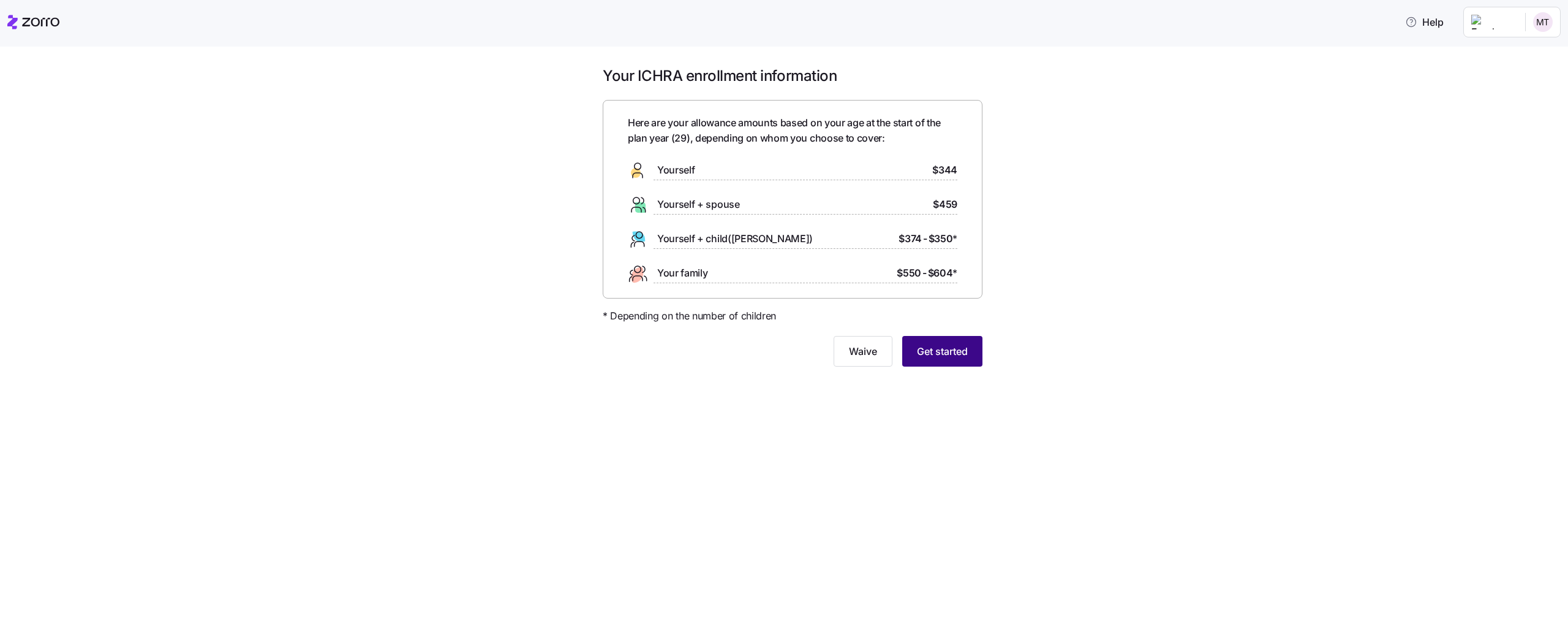
click at [945, 349] on span "Get started" at bounding box center [942, 351] width 51 height 15
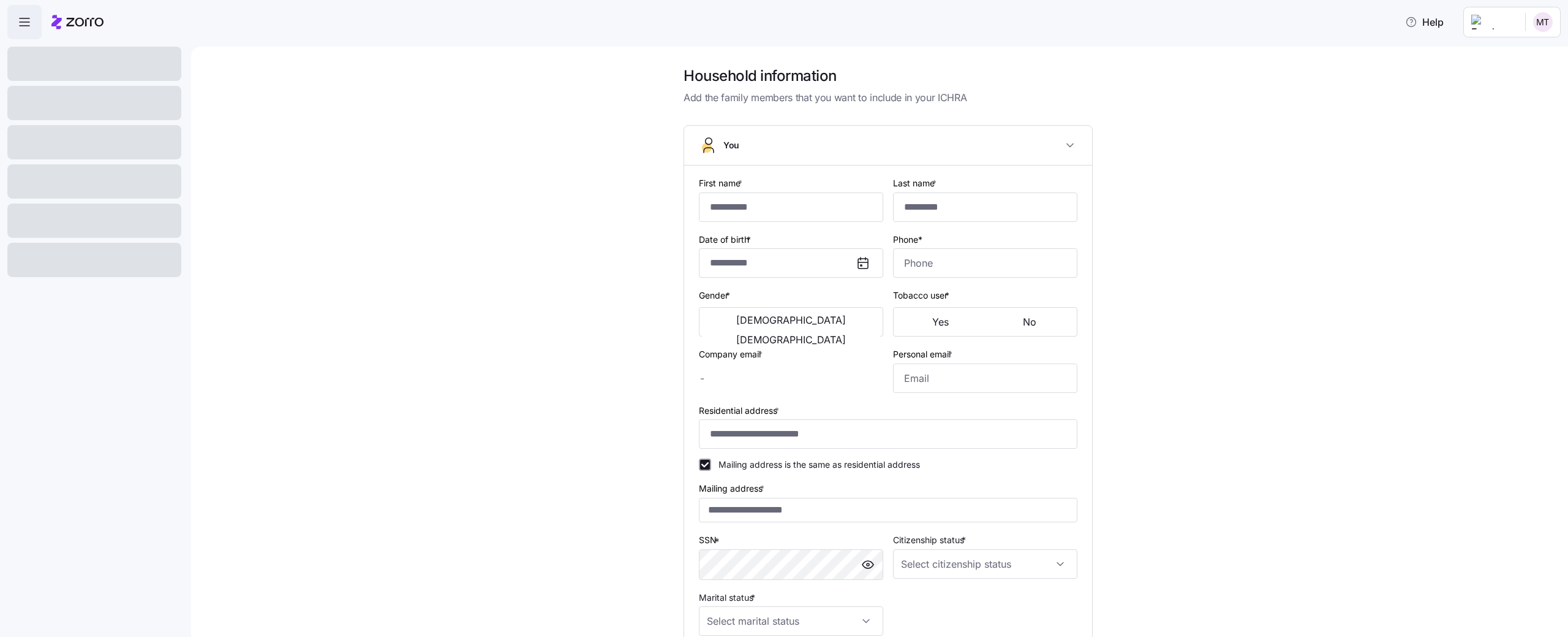
type input "****"
type input "mika.a+test!@myzorro.co"
type input "**********"
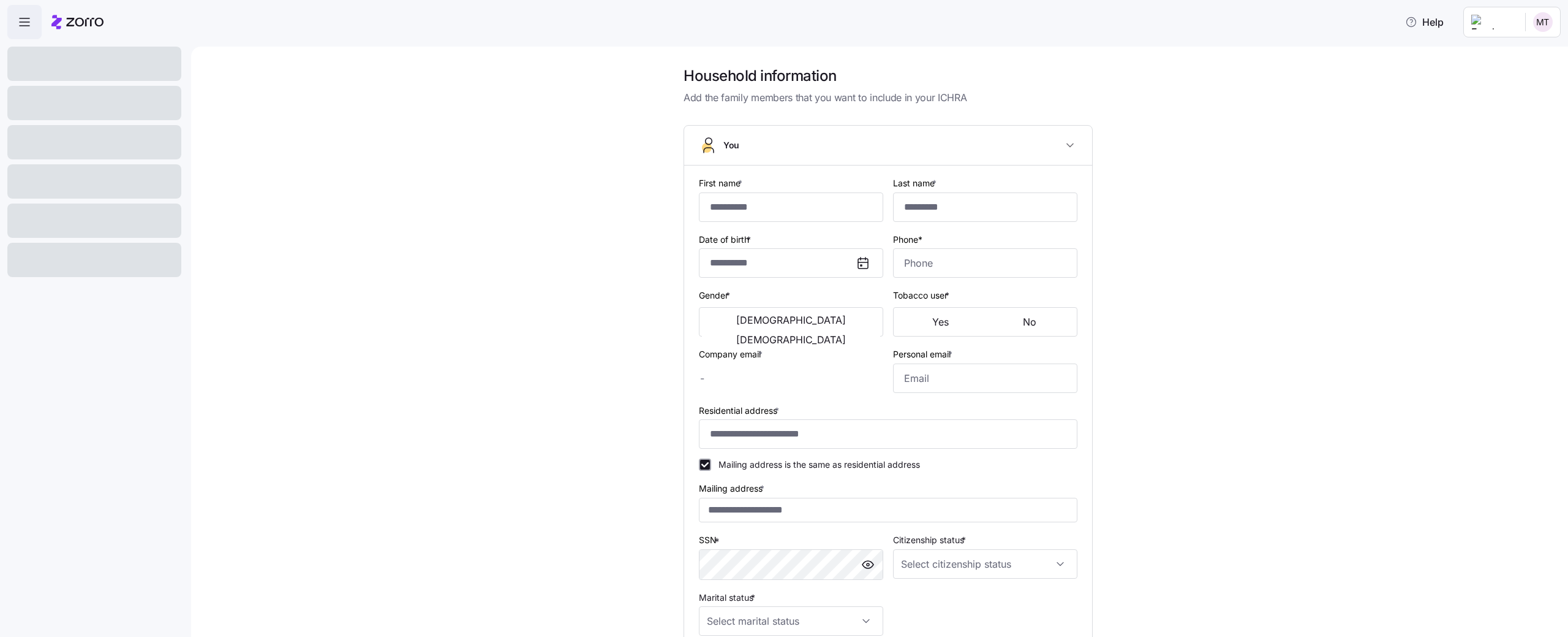
checkbox input "true"
type input "**********"
type input "(212) 555-6532"
type input "US citizen"
type input "Married"
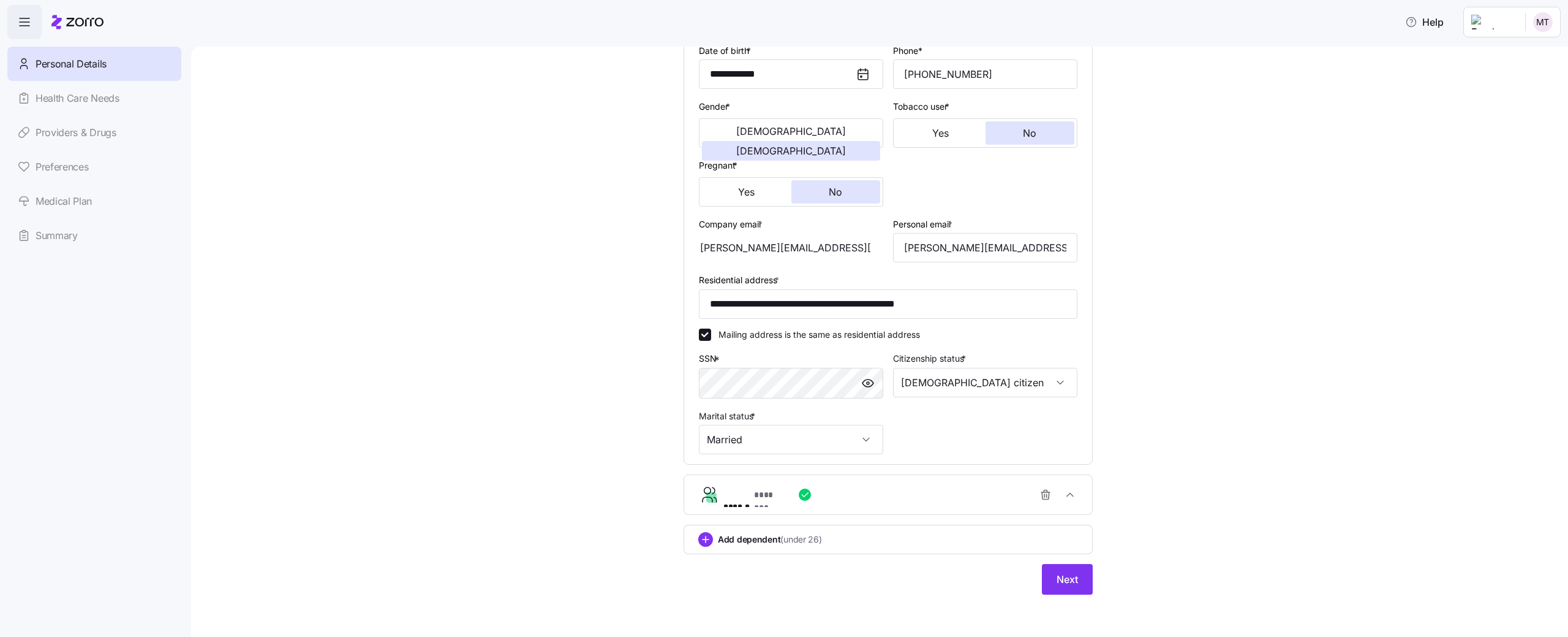
scroll to position [191, 0]
click at [1048, 491] on icon "button" at bounding box center [1045, 494] width 7 height 7
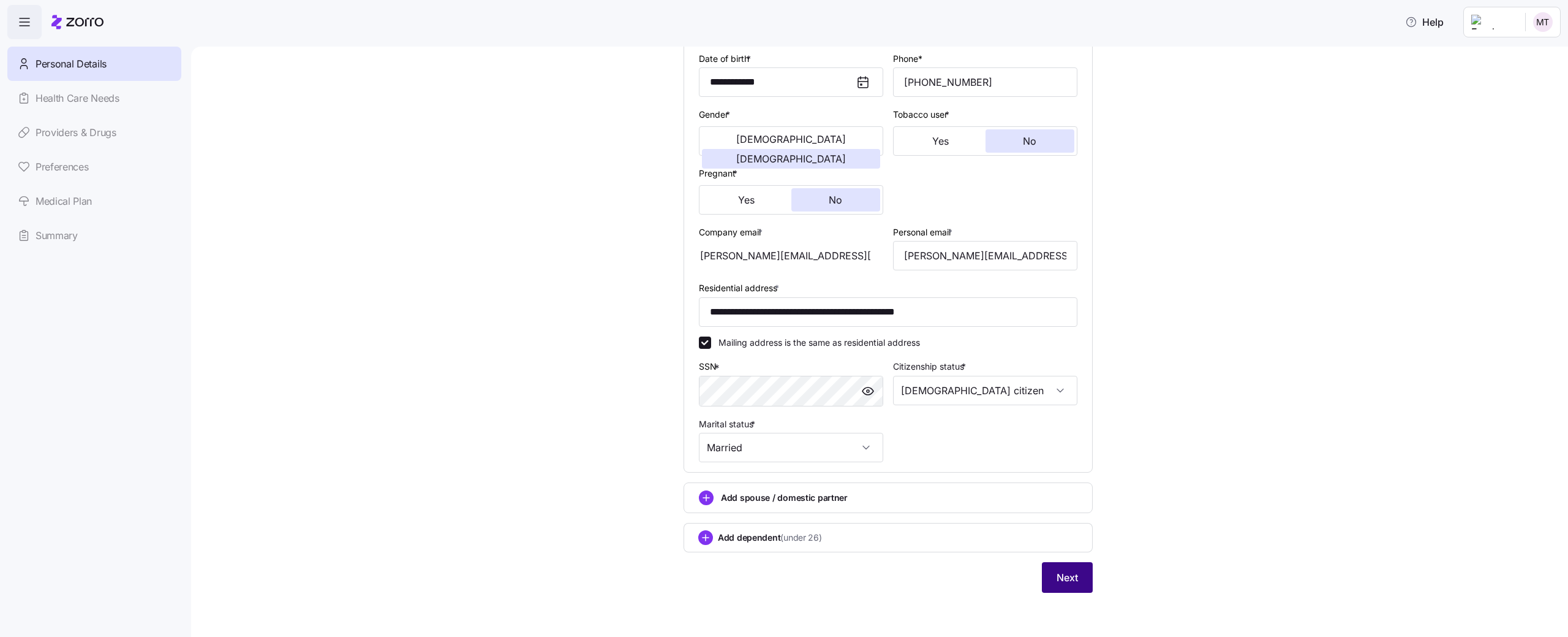
click at [1069, 583] on span "Next" at bounding box center [1066, 577] width 21 height 15
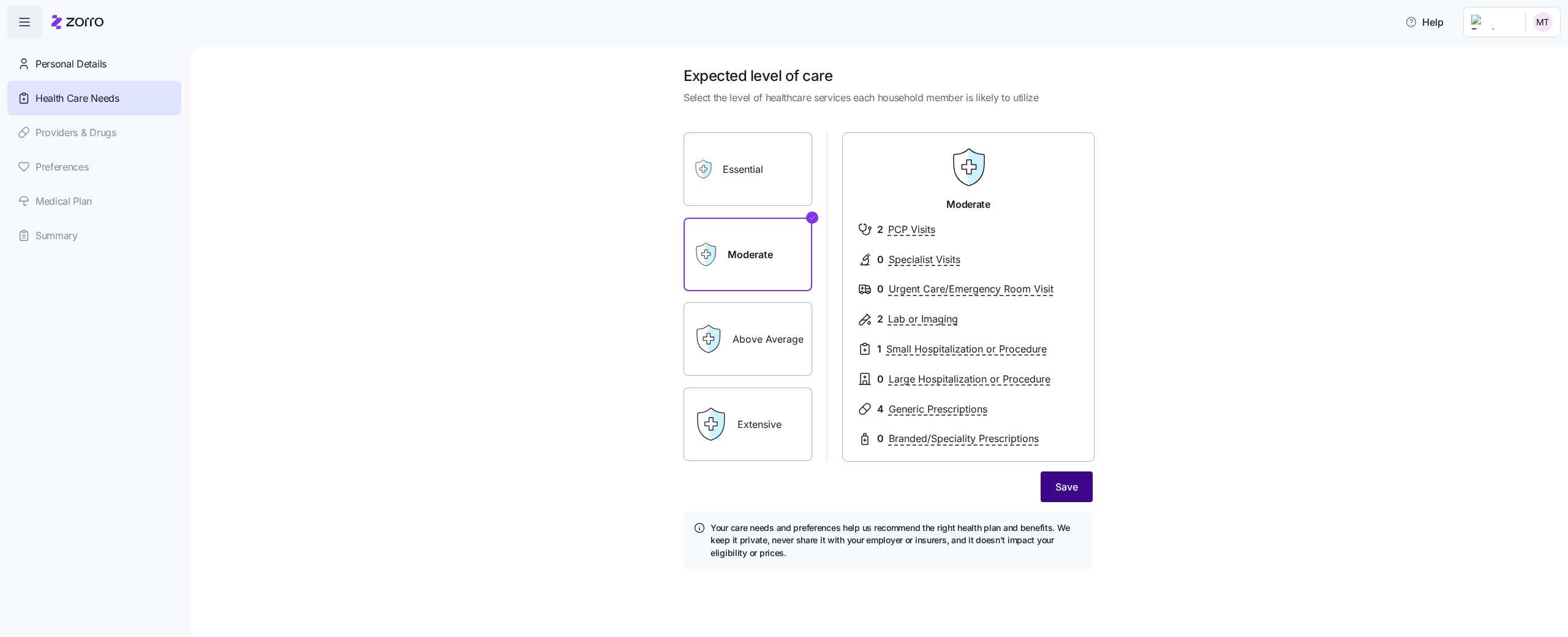
click at [1069, 474] on button "Save" at bounding box center [1066, 486] width 52 height 31
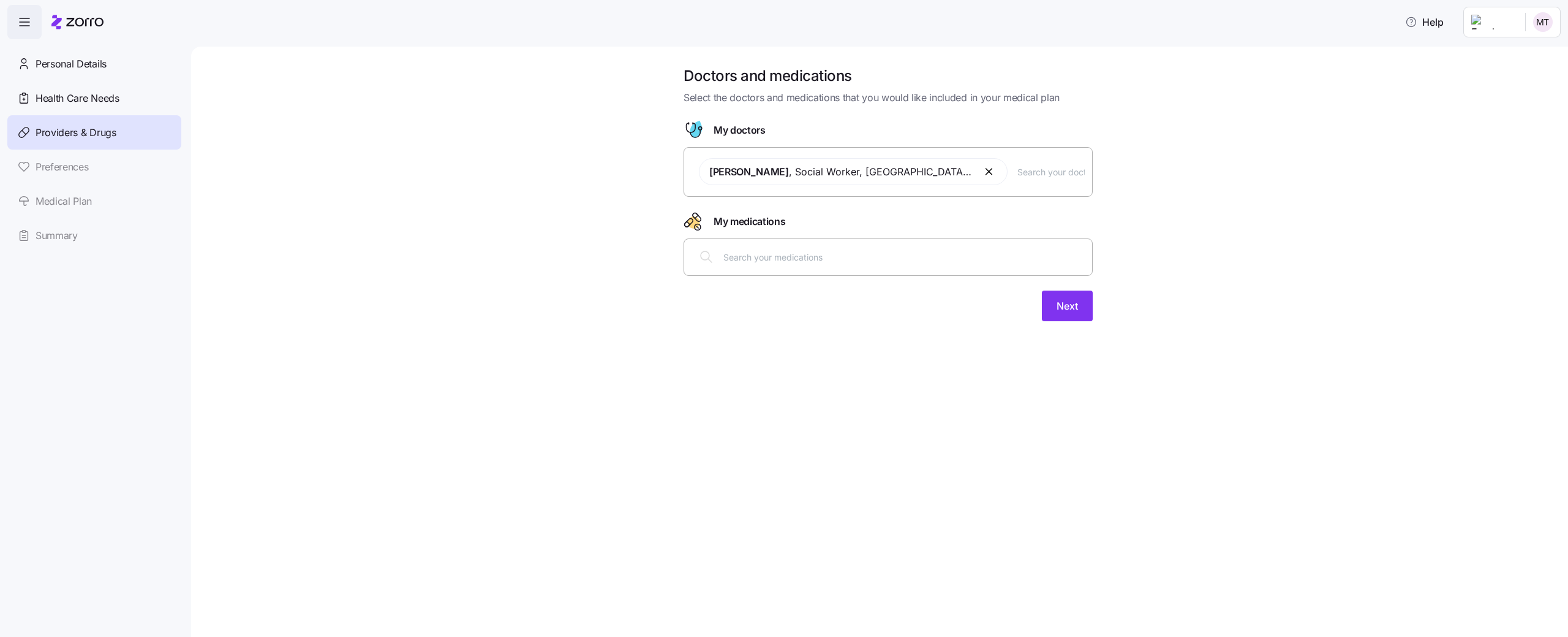
click at [918, 258] on input "text" at bounding box center [904, 256] width 361 height 14
click at [1045, 306] on button "Next" at bounding box center [1067, 306] width 51 height 31
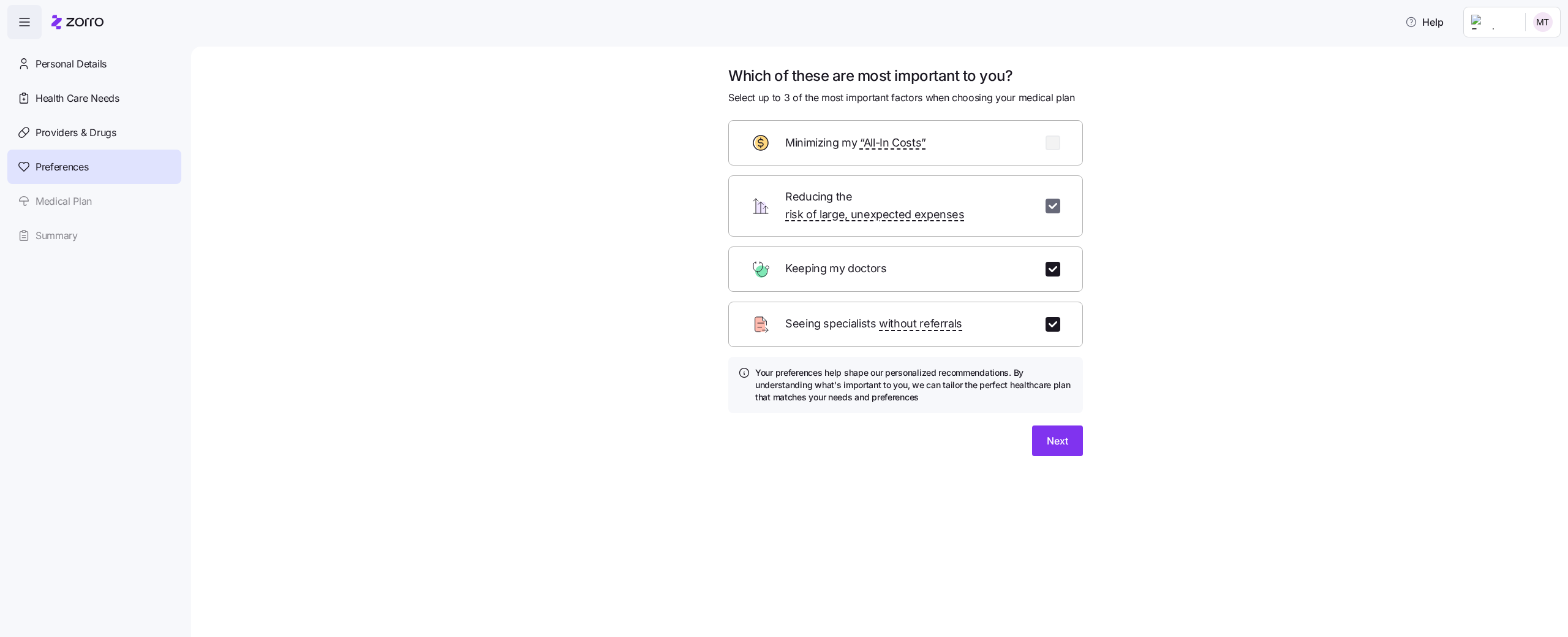
click at [1053, 200] on input "checkbox" at bounding box center [1053, 206] width 15 height 15
checkbox input "false"
click at [1049, 425] on button "Next" at bounding box center [1057, 441] width 51 height 31
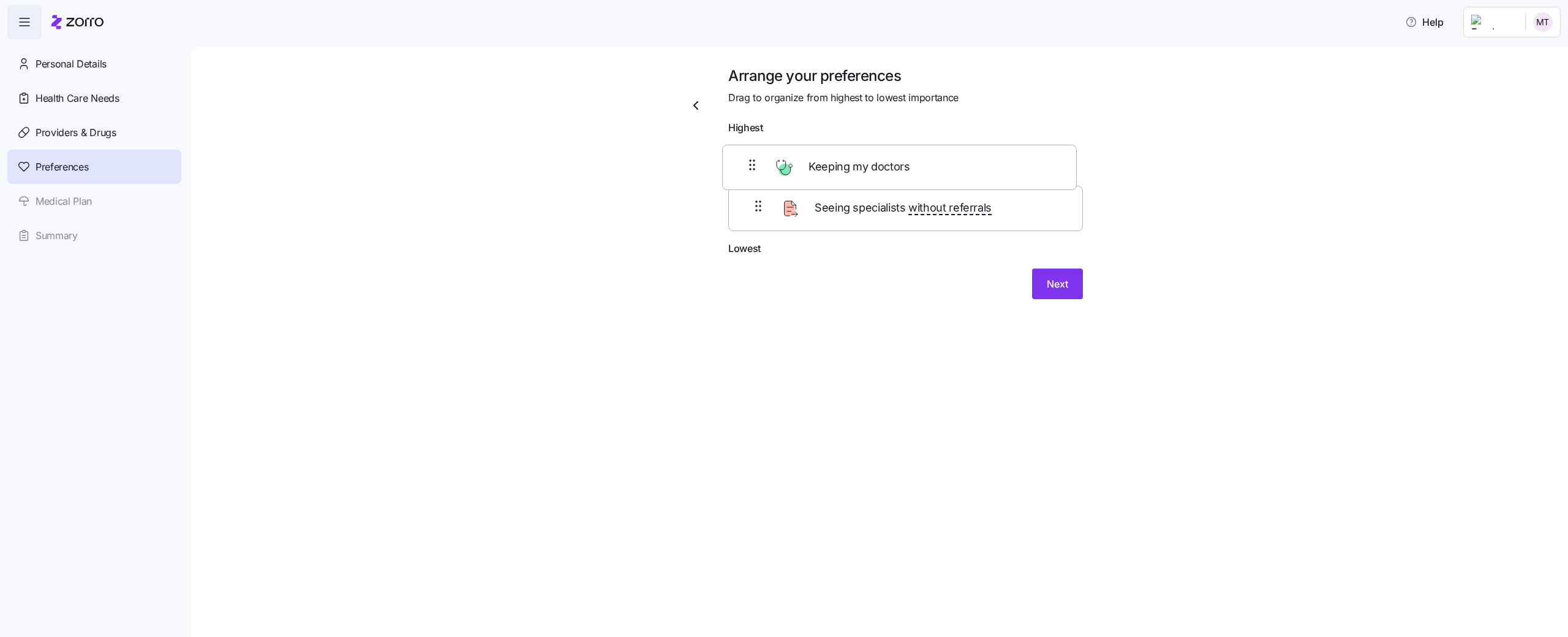
drag, startPoint x: 758, startPoint y: 215, endPoint x: 752, endPoint y: 155, distance: 60.3
click at [752, 155] on div "Seeing specialists without referrals Keeping my doctors" at bounding box center [905, 191] width 355 height 100
click at [1071, 294] on button "Next" at bounding box center [1057, 294] width 51 height 31
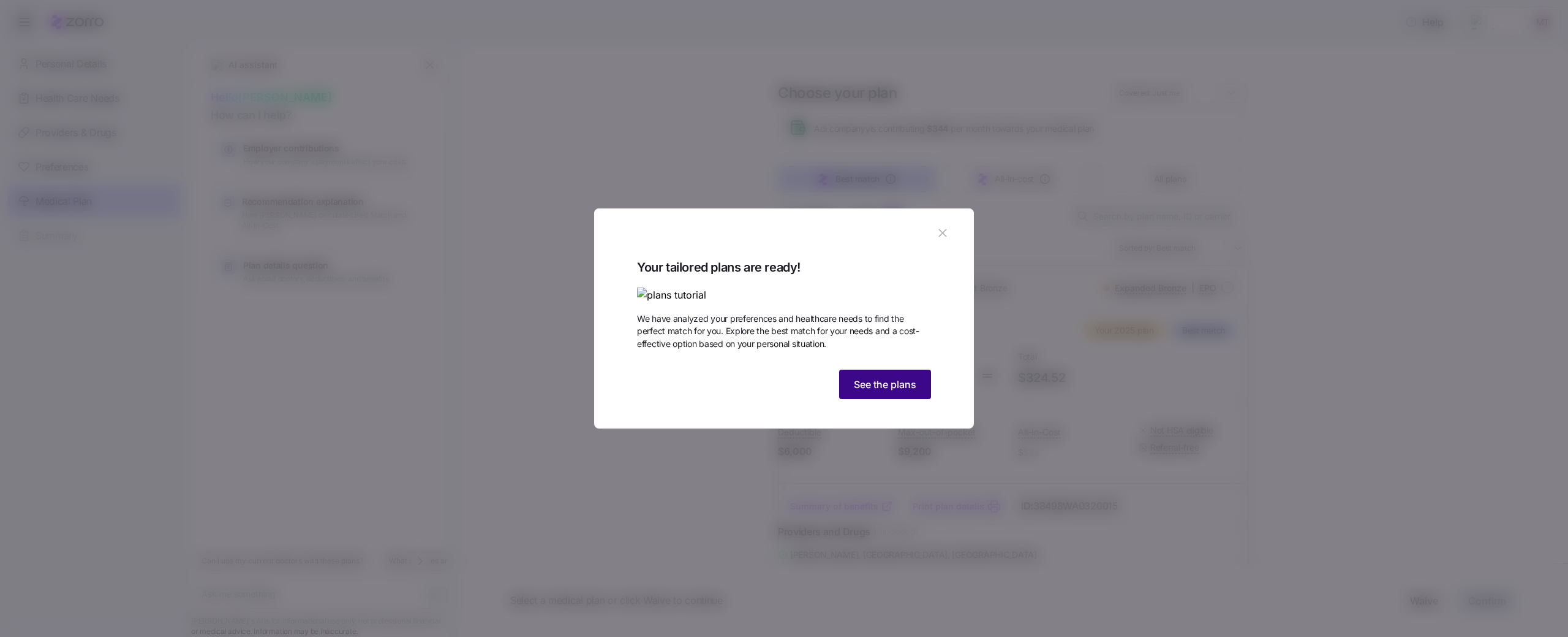
click at [898, 399] on button "See the plans" at bounding box center [885, 384] width 92 height 29
type textarea "x"
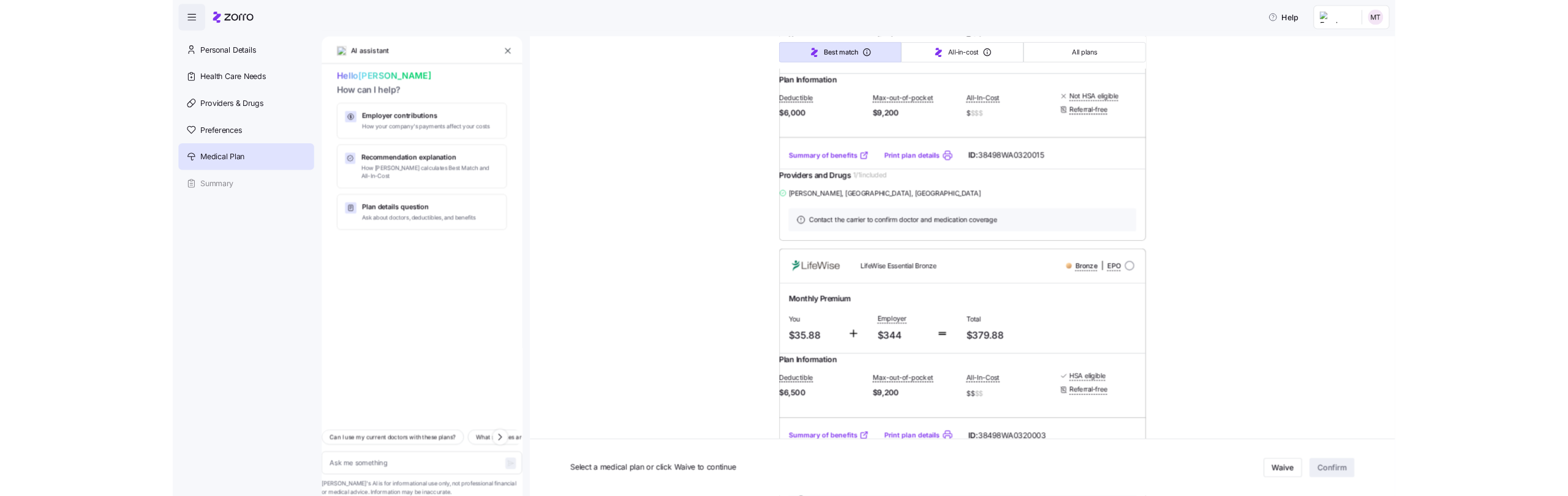
scroll to position [306, 0]
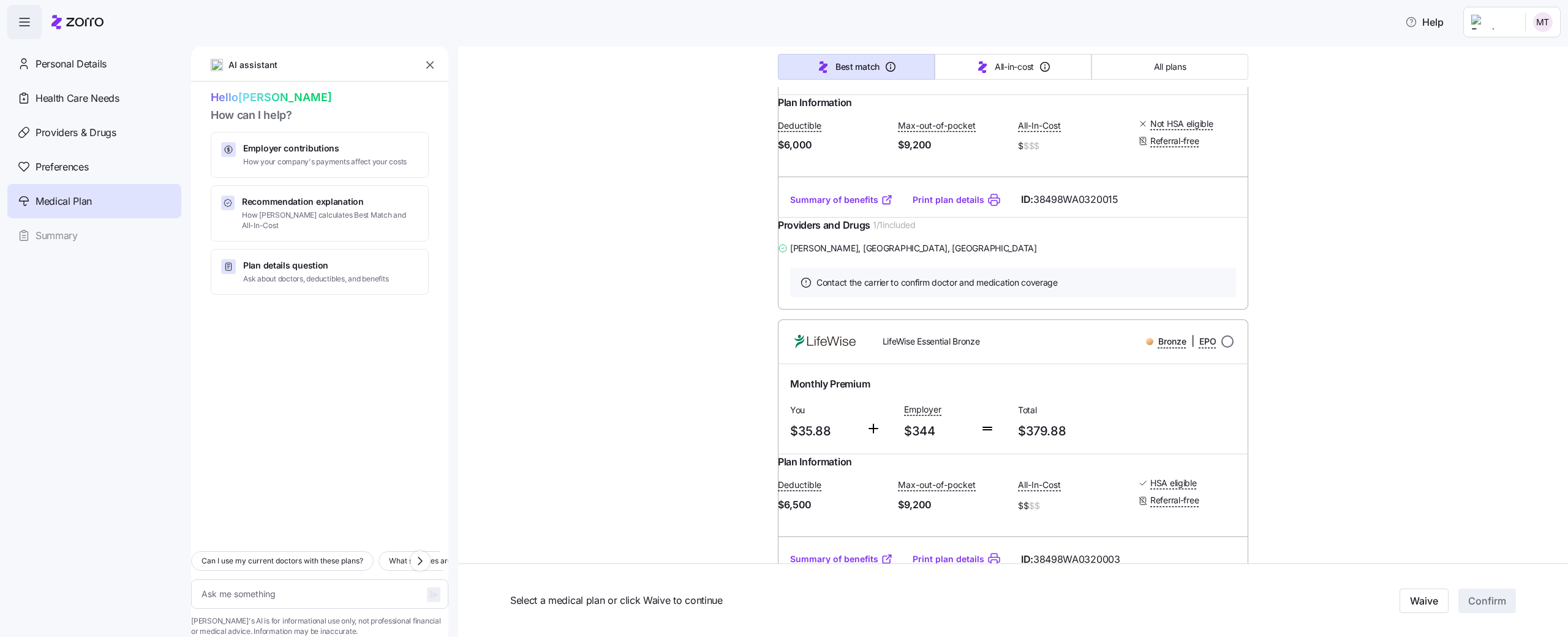
click at [1226, 348] on input "radio" at bounding box center [1227, 340] width 12 height 12
radio input "true"
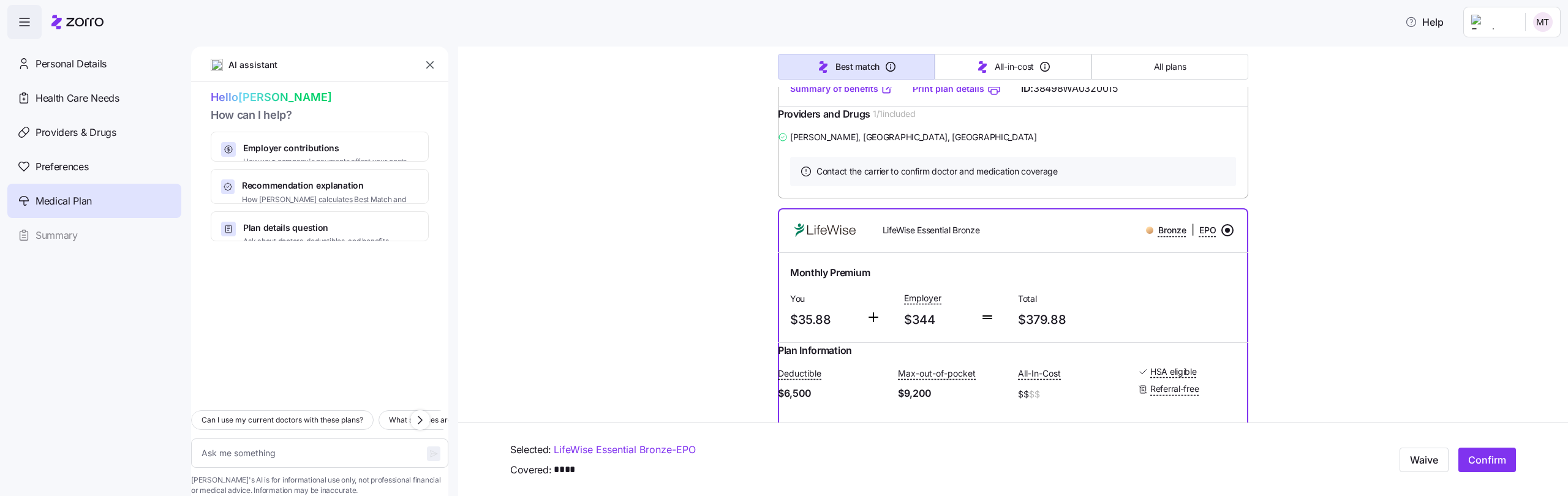
scroll to position [429, 0]
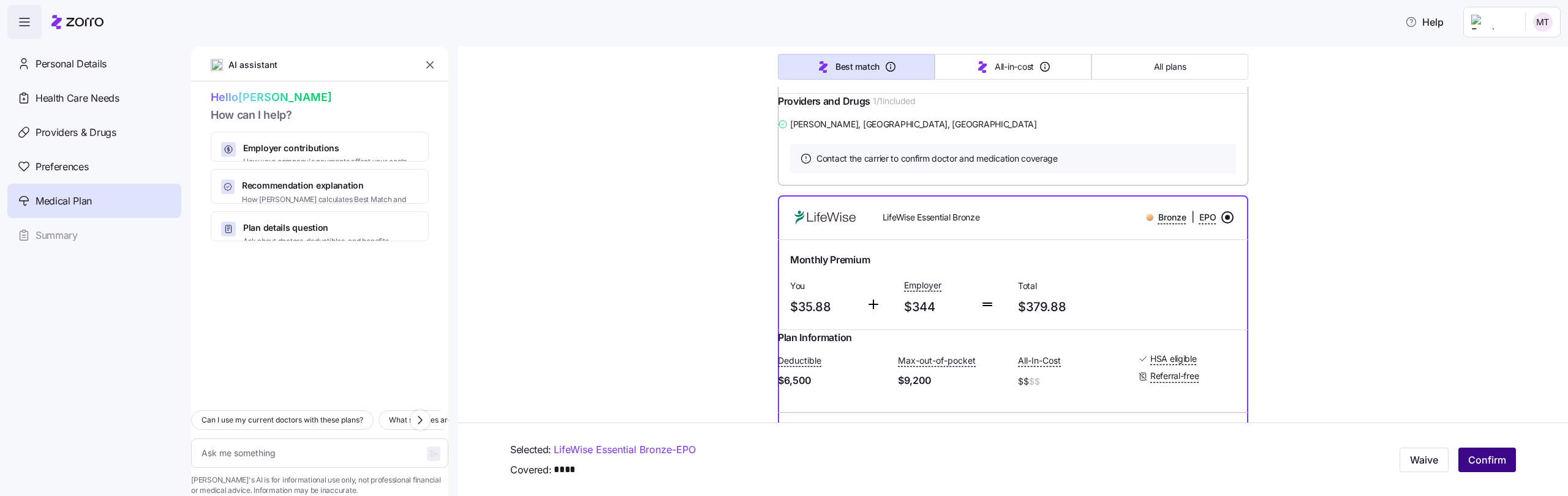
click at [1474, 459] on span "Confirm" at bounding box center [1487, 460] width 38 height 15
type textarea "x"
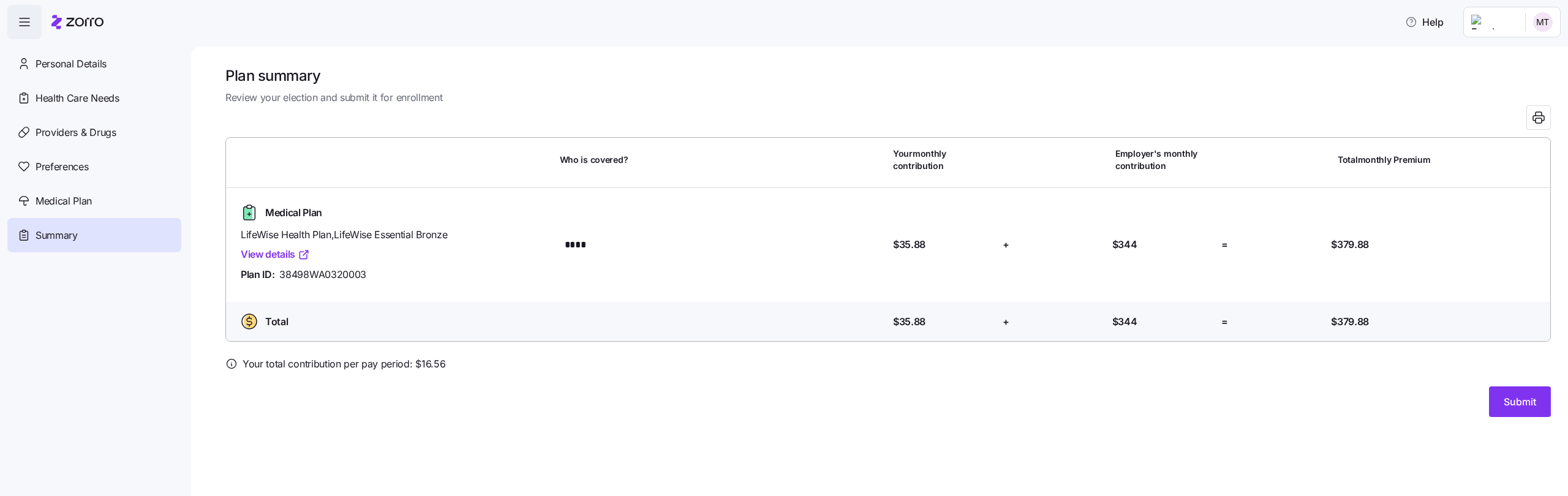
click at [748, 453] on div "Plan summary Review your election and submit it for enrollment Who is covered? …" at bounding box center [878, 271] width 1376 height 450
click at [1533, 401] on span "Submit" at bounding box center [1520, 401] width 33 height 15
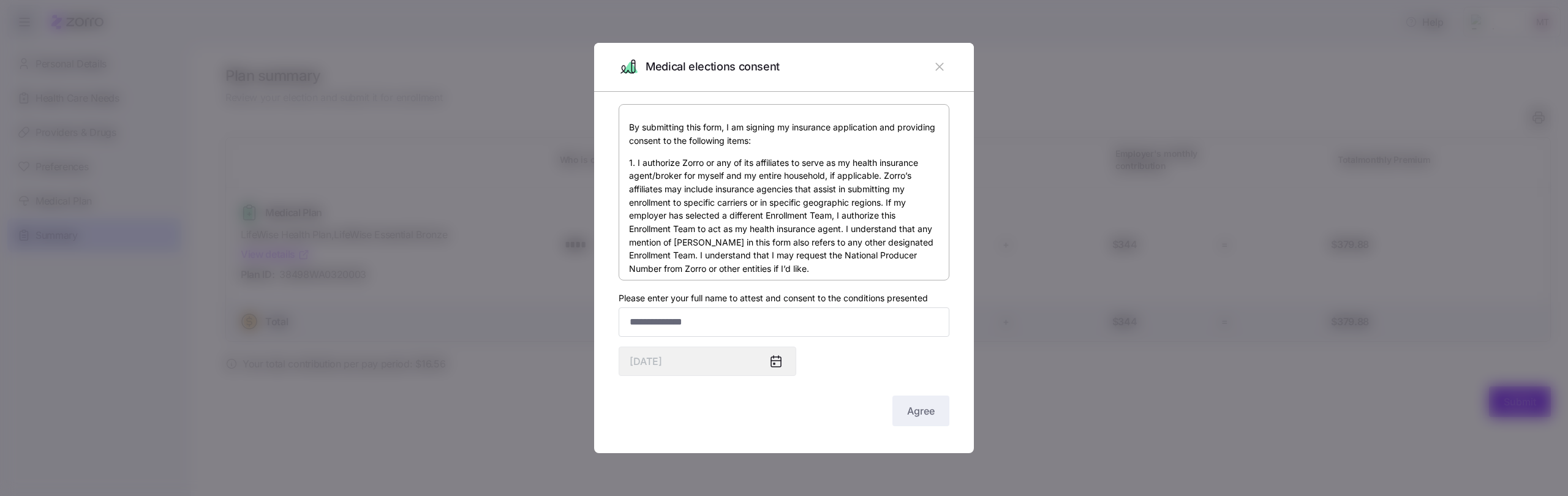
click at [810, 305] on label "Please enter your full name to attest and consent to the conditions presented" at bounding box center [773, 298] width 309 height 14
click at [810, 307] on input "Please enter your full name to attest and consent to the conditions presented" at bounding box center [784, 322] width 331 height 29
type input "***"
click at [914, 422] on button "Agree" at bounding box center [920, 411] width 57 height 31
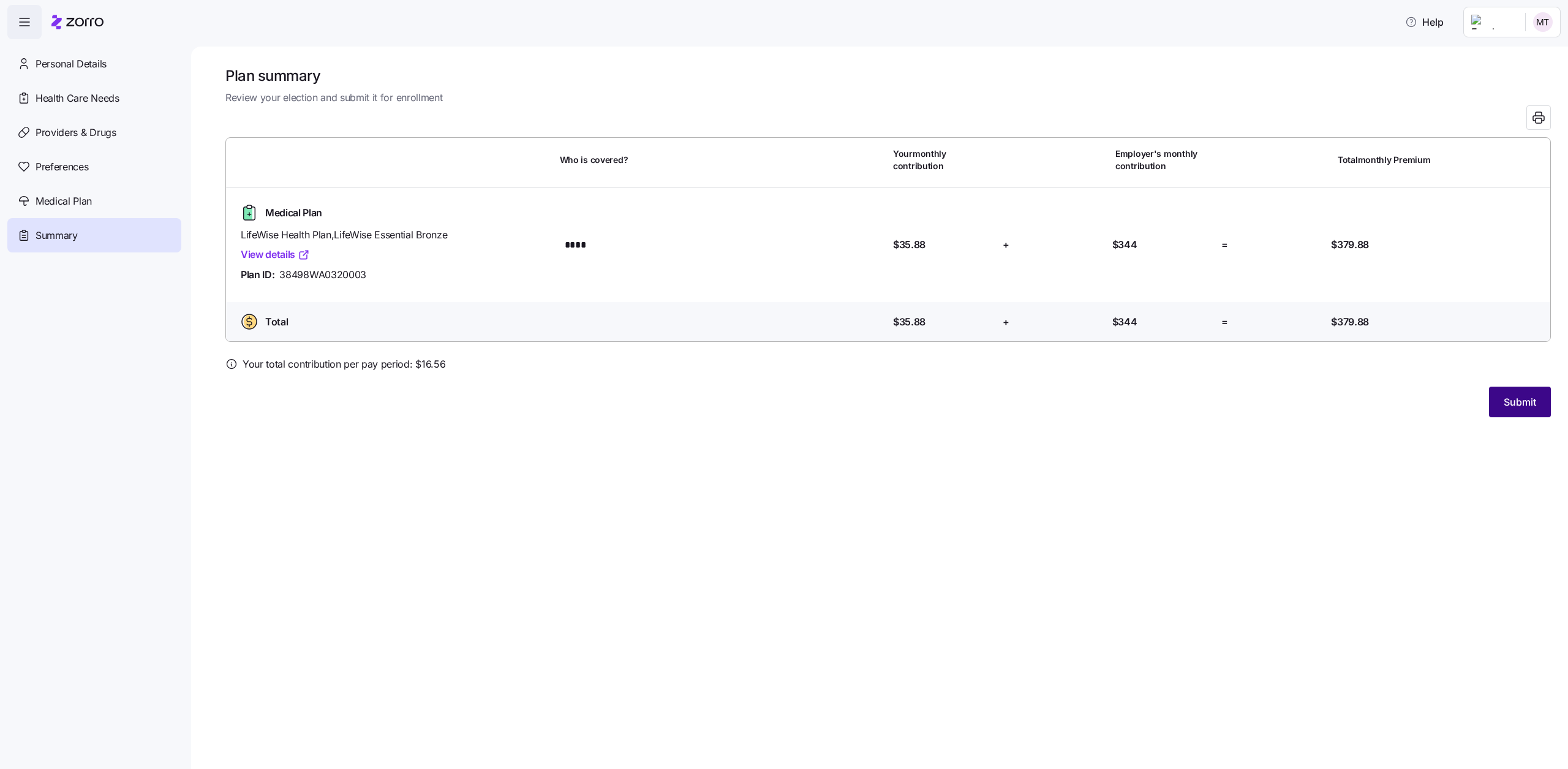
click at [1514, 394] on button "Submit" at bounding box center [1520, 402] width 62 height 31
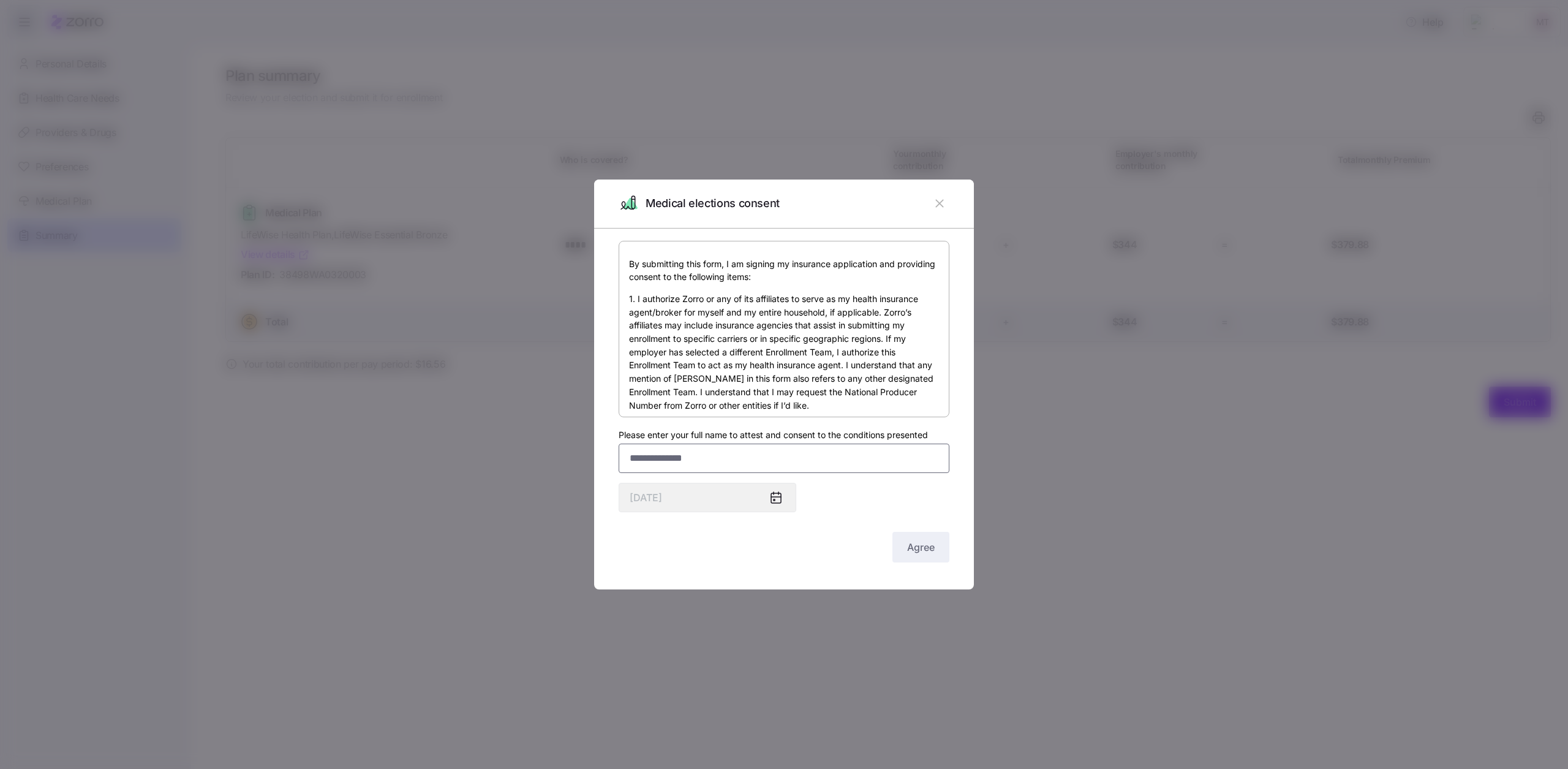
click at [758, 456] on input "Please enter your full name to attest and consent to the conditions presented" at bounding box center [784, 458] width 331 height 29
type input "***"
click at [910, 495] on button "Agree" at bounding box center [920, 547] width 57 height 31
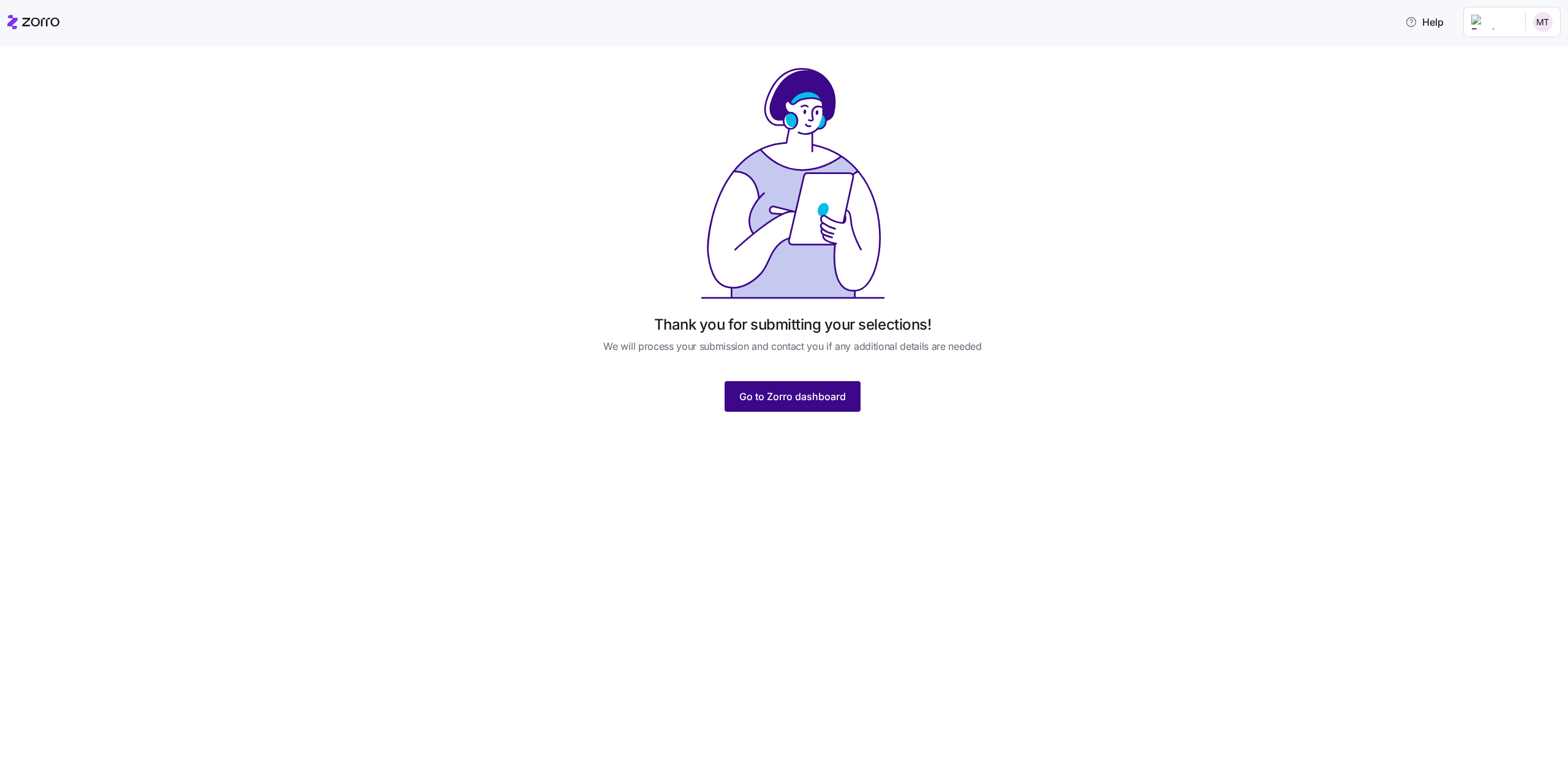
click at [787, 388] on button "Go to Zorro dashboard" at bounding box center [792, 397] width 136 height 31
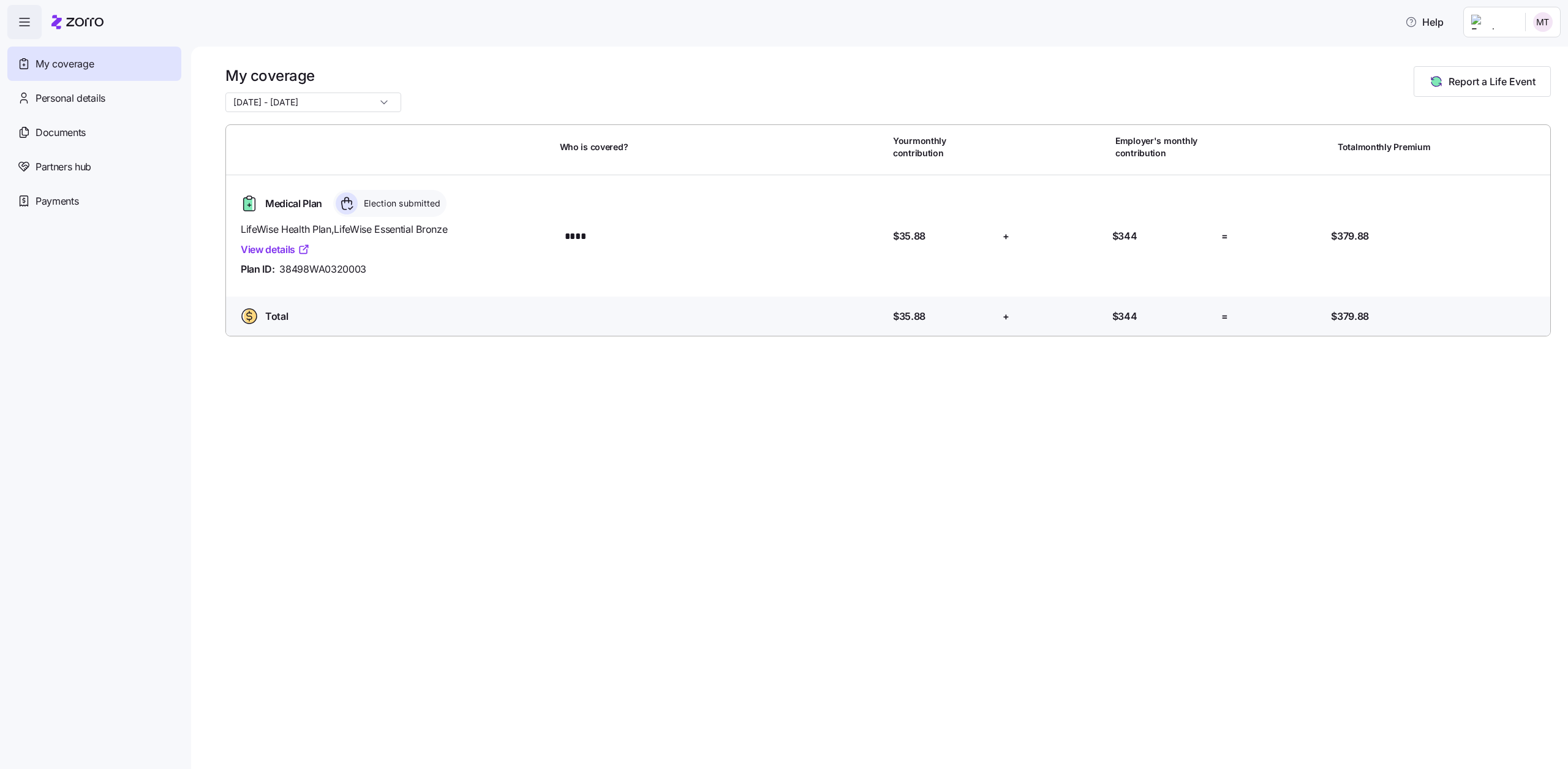
click at [353, 107] on input "11/01/2025 - 12/31/2025" at bounding box center [313, 101] width 176 height 19
click at [414, 106] on div "My coverage 11/01/2025 - 12/31/2025 Report a Life Event" at bounding box center [888, 89] width 1325 height 46
click at [353, 96] on input "11/01/2025 - 12/31/2025" at bounding box center [313, 101] width 176 height 19
click at [413, 99] on div "My coverage 11/01/2025 - 12/31/2025 Report a Life Event" at bounding box center [888, 89] width 1325 height 46
click at [354, 105] on input "11/01/2025 - 12/31/2025" at bounding box center [313, 101] width 176 height 19
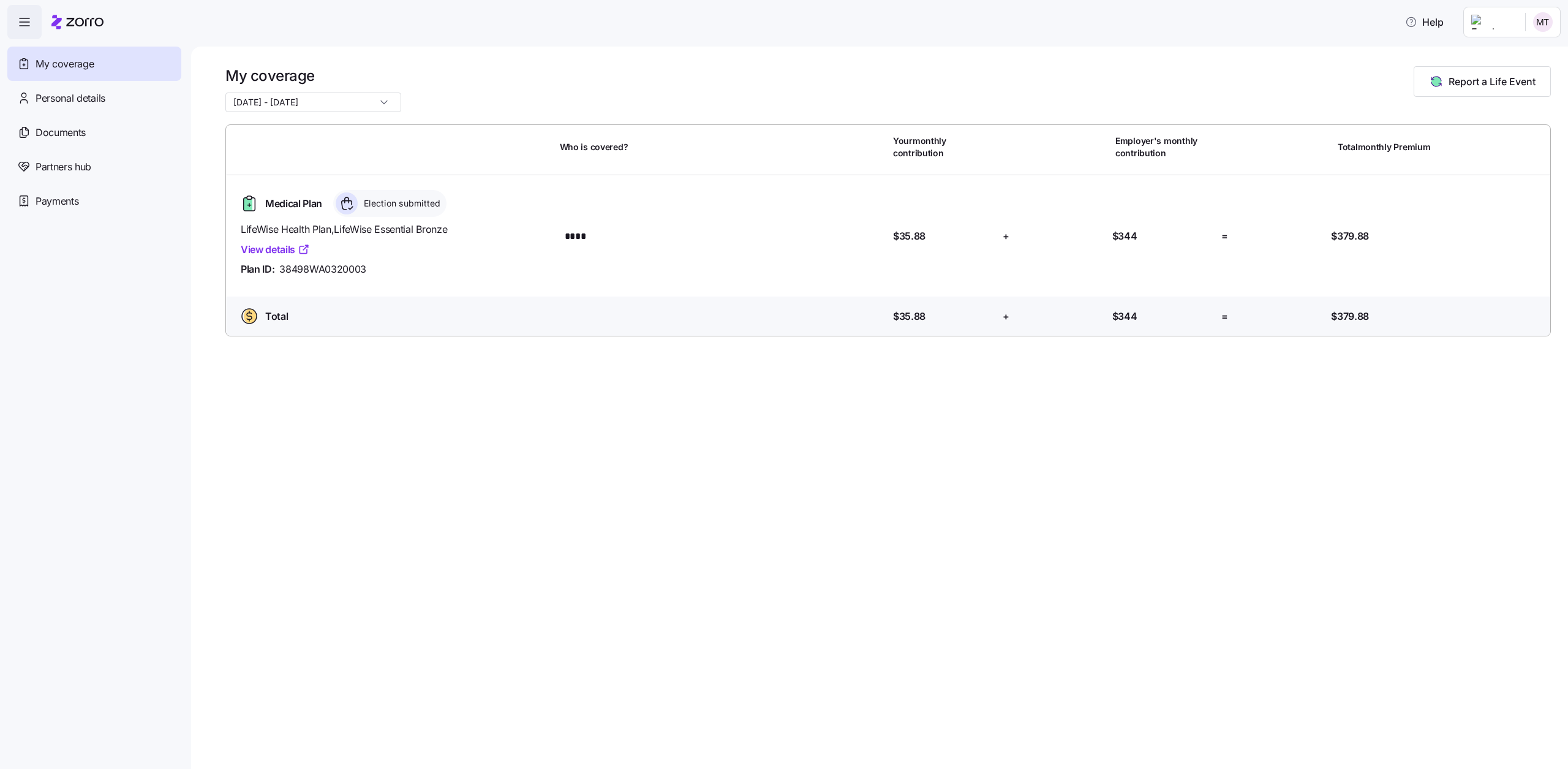
click at [411, 92] on div "My coverage 11/01/2025 - 12/31/2025 Report a Life Event" at bounding box center [888, 89] width 1325 height 46
click at [92, 100] on span "Personal details" at bounding box center [70, 98] width 70 height 16
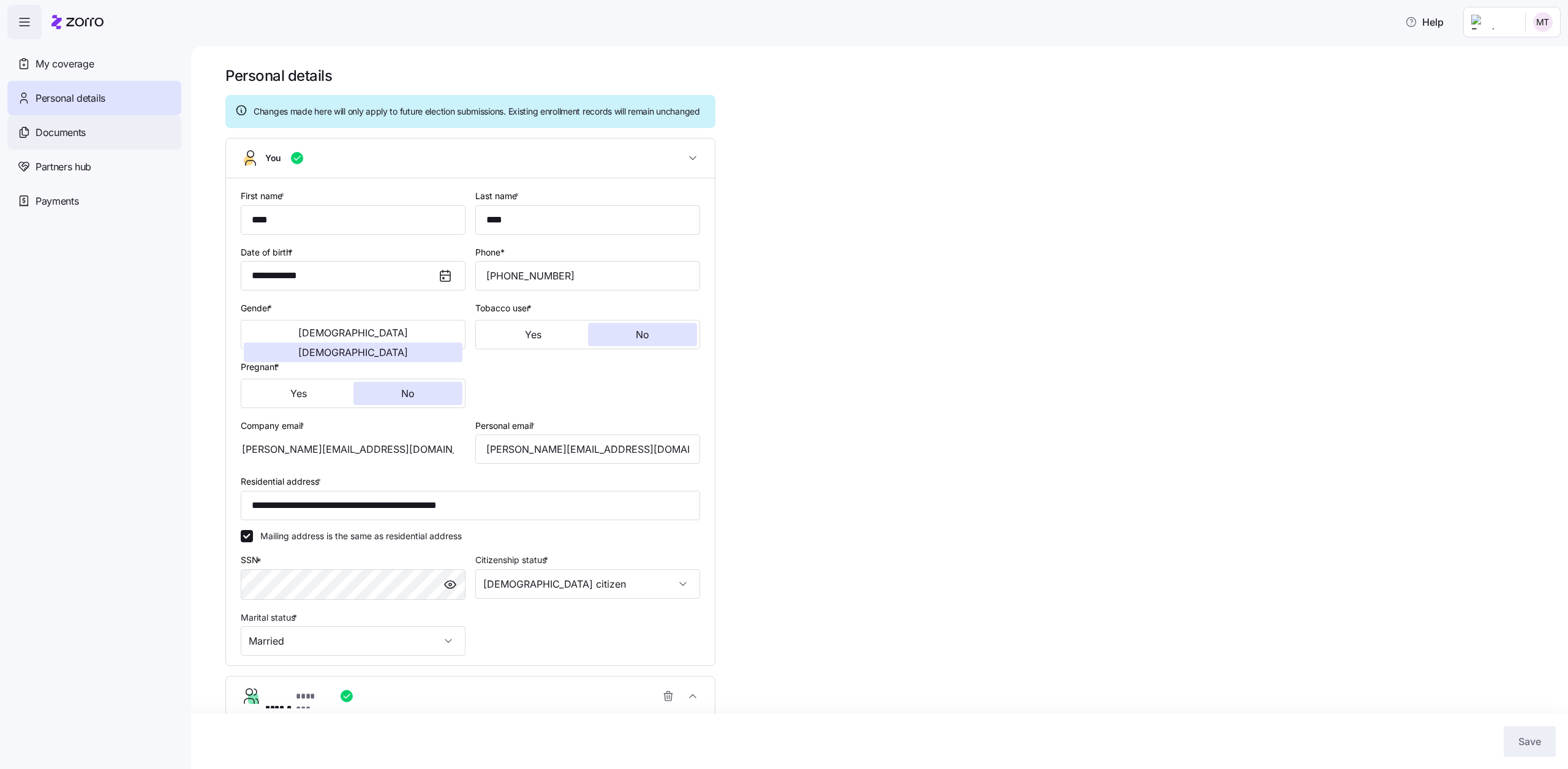
click at [77, 136] on span "Documents" at bounding box center [60, 132] width 50 height 16
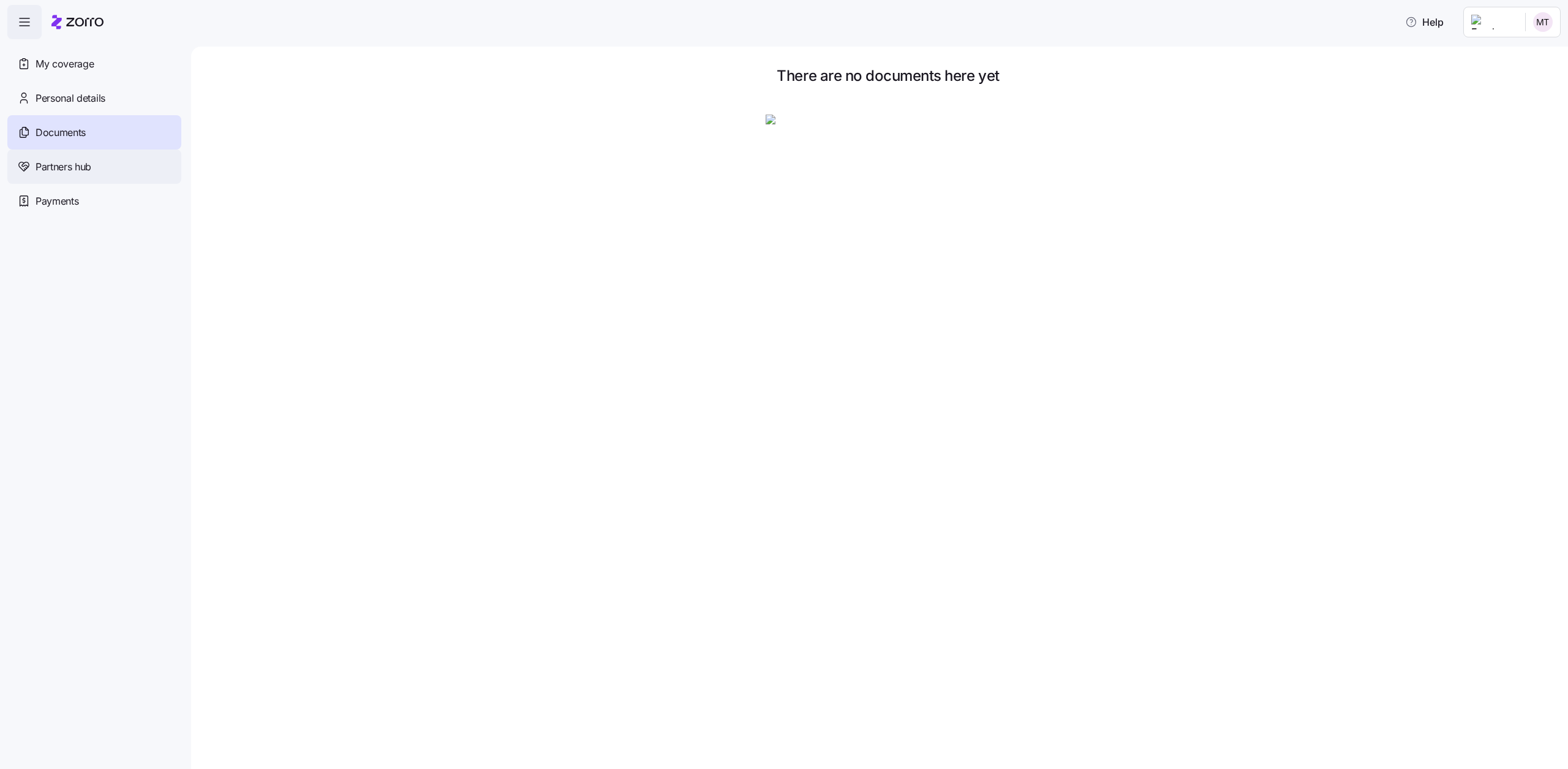
click at [76, 160] on span "Partners hub" at bounding box center [63, 167] width 56 height 16
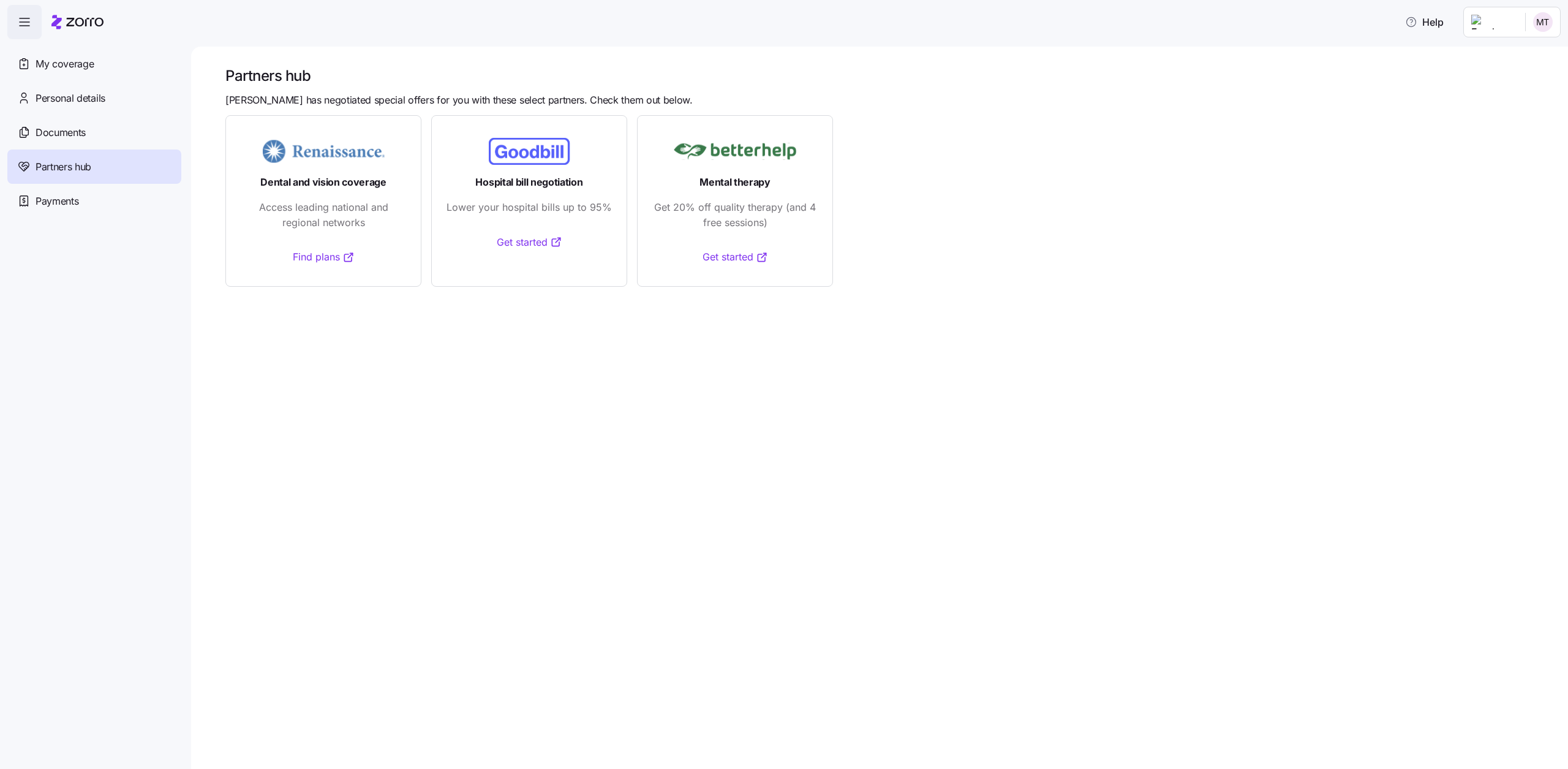
click at [92, 72] on div "My coverage" at bounding box center [94, 64] width 174 height 35
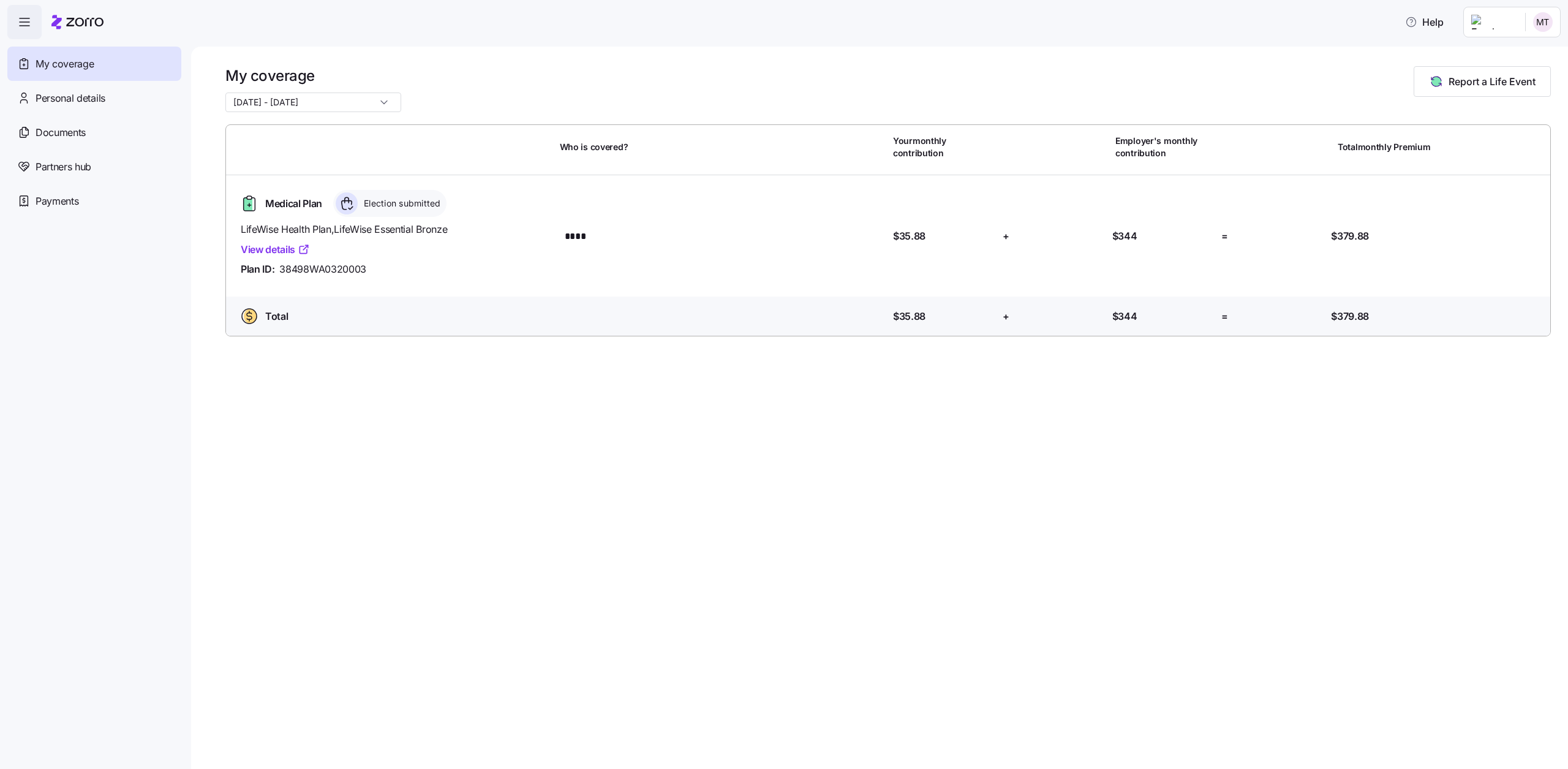
click at [355, 101] on input "11/01/2025 - 12/31/2025" at bounding box center [313, 101] width 176 height 19
click at [301, 130] on span "10/01/2025 - 12/31/2025" at bounding box center [268, 132] width 65 height 14
click at [25, 19] on icon "button" at bounding box center [25, 22] width 15 height 15
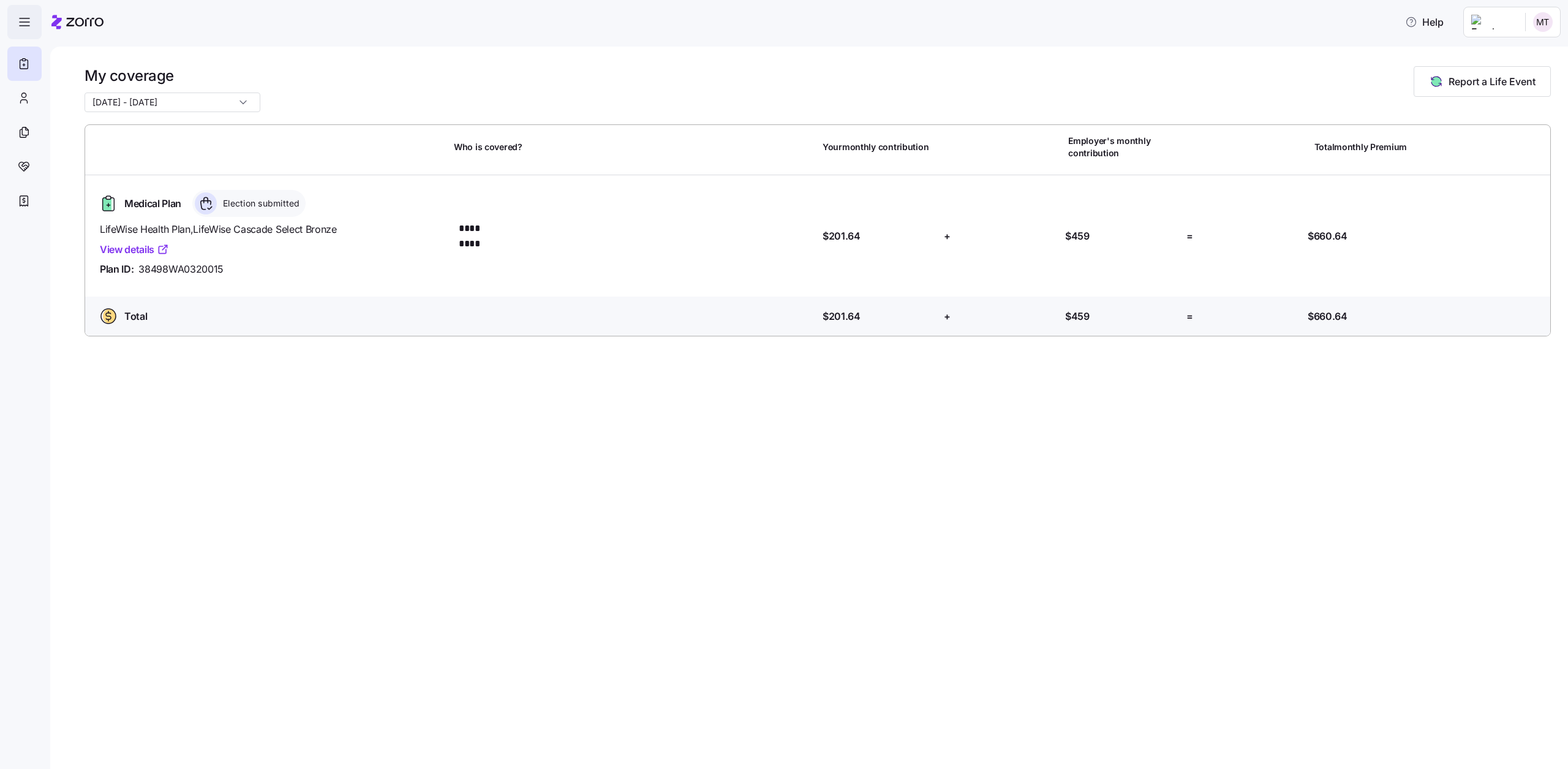
click at [25, 19] on icon "button" at bounding box center [25, 22] width 15 height 15
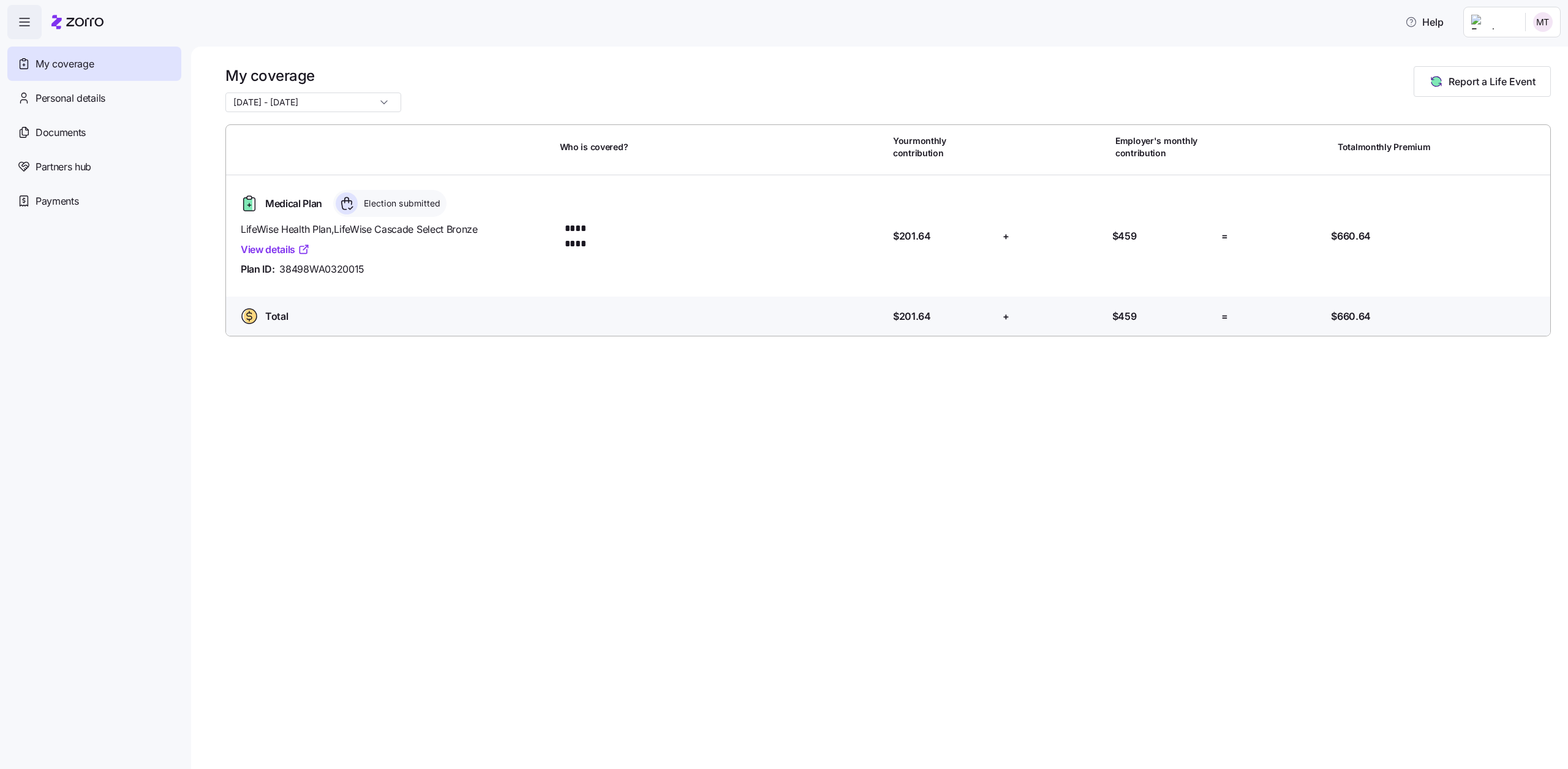
click at [1533, 27] on html "Help My coverage Personal details Documents Partners hub Payments My coverage 1…" at bounding box center [784, 380] width 1568 height 762
click at [1521, 72] on div "Log out" at bounding box center [1511, 75] width 47 height 14
